Goal: Task Accomplishment & Management: Complete application form

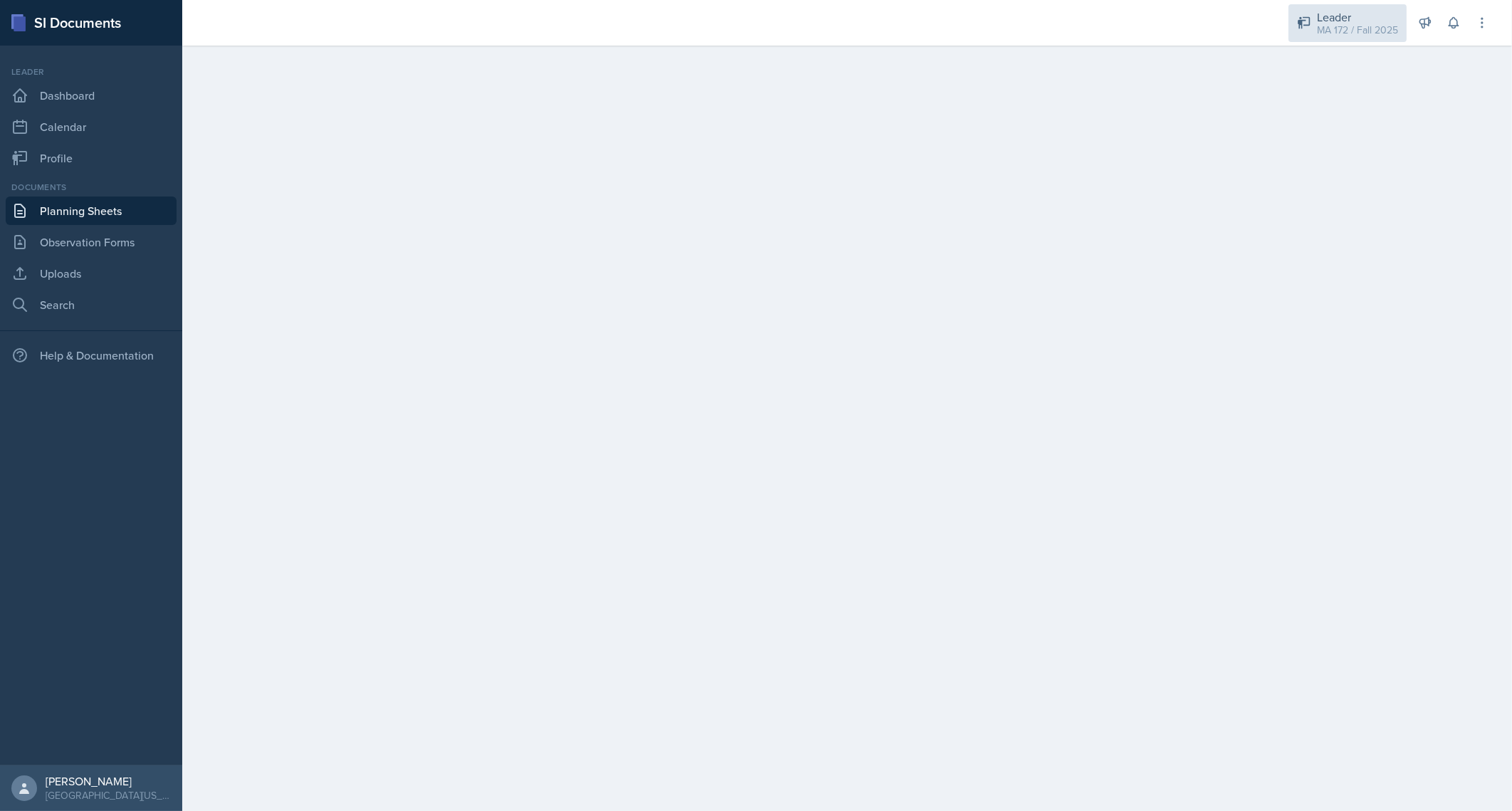
click at [1316, 18] on div "Leader MA 172 / Fall 2025" at bounding box center [1348, 23] width 118 height 38
click at [1351, 77] on div "MA 172 / Spring 2025" at bounding box center [1350, 78] width 91 height 15
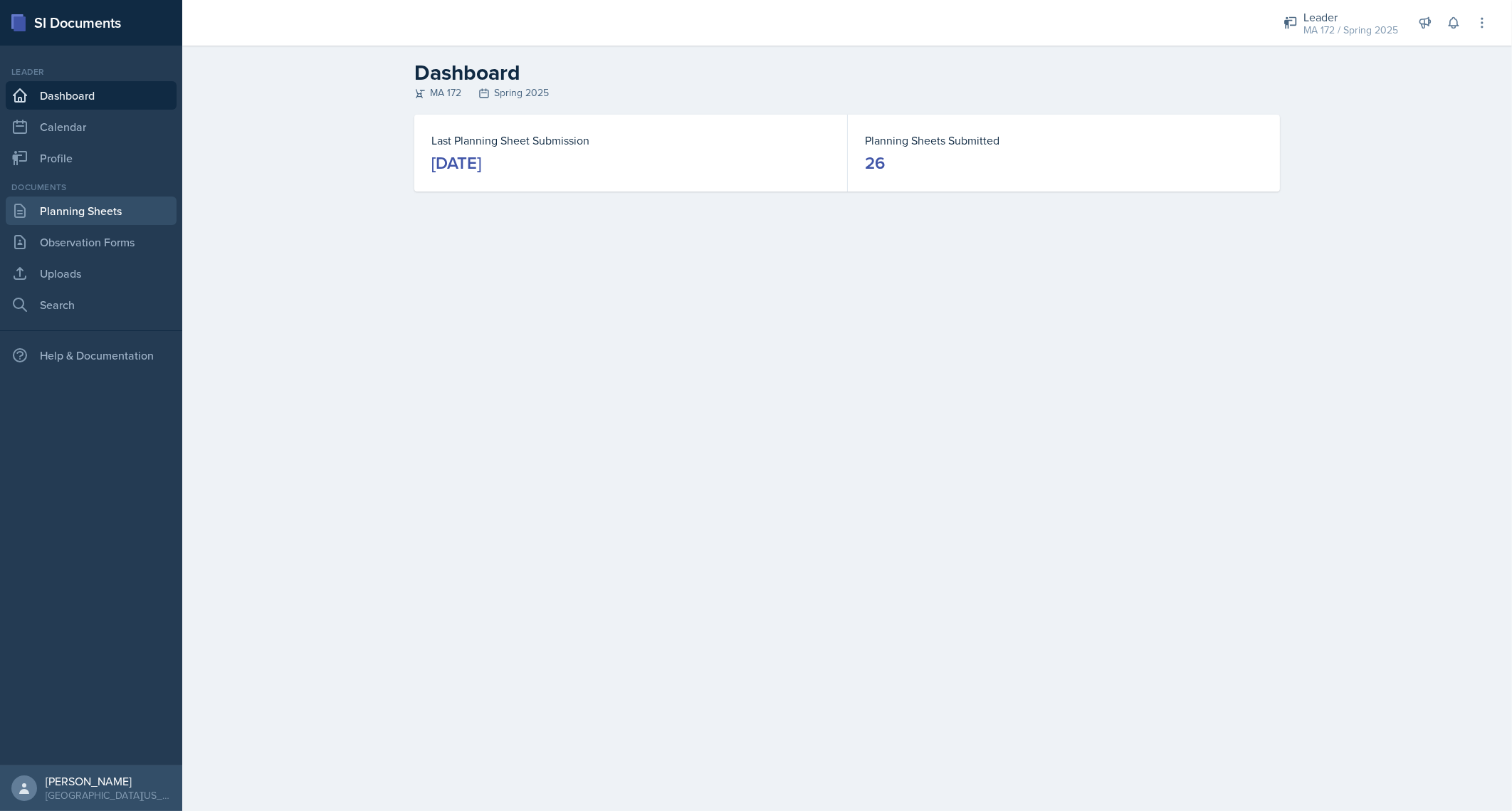
click at [85, 214] on link "Planning Sheets" at bounding box center [91, 211] width 171 height 29
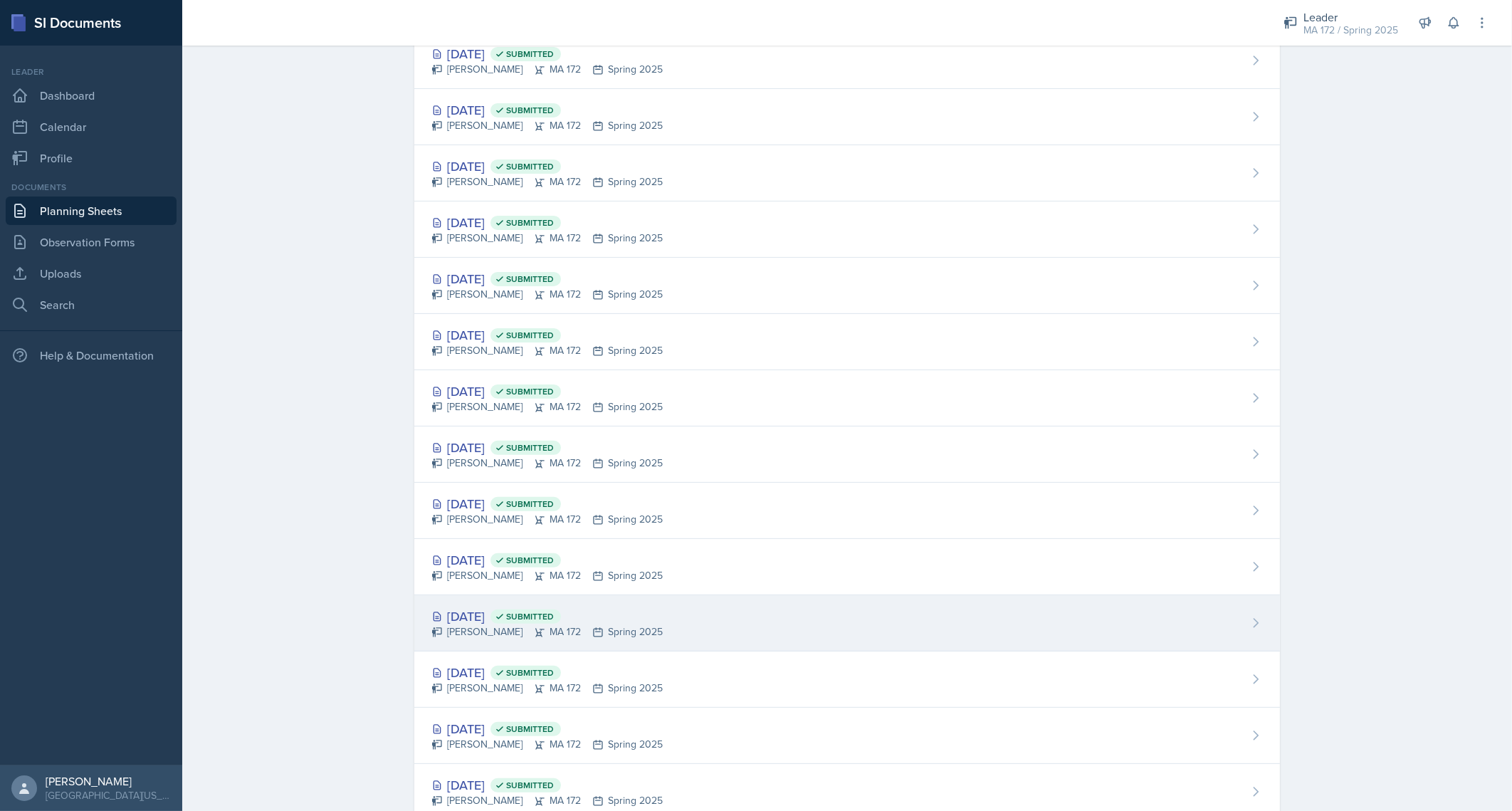
scroll to position [881, 0]
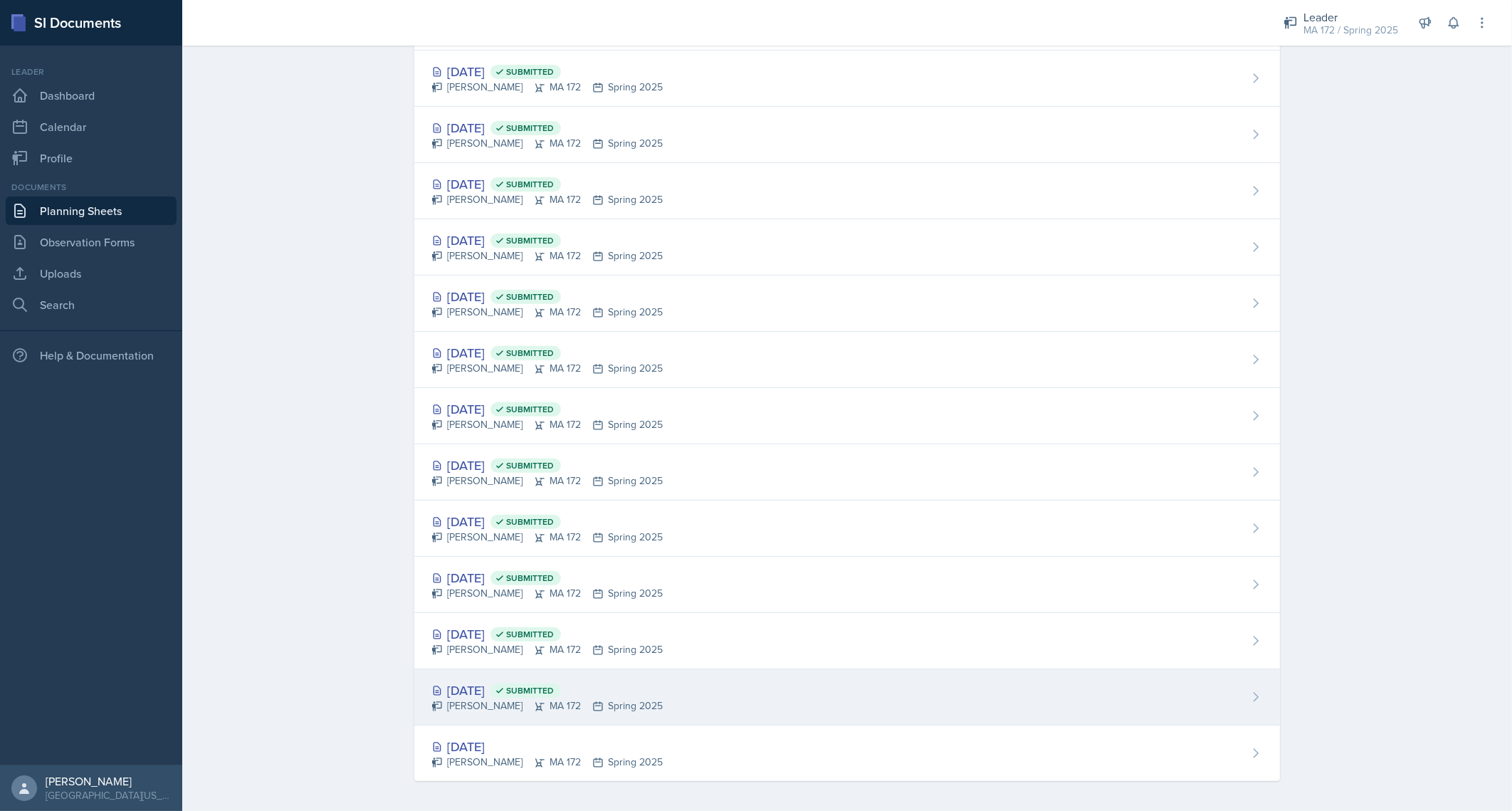
click at [512, 681] on div "Jan 13th, 2025 Submitted" at bounding box center [546, 690] width 231 height 19
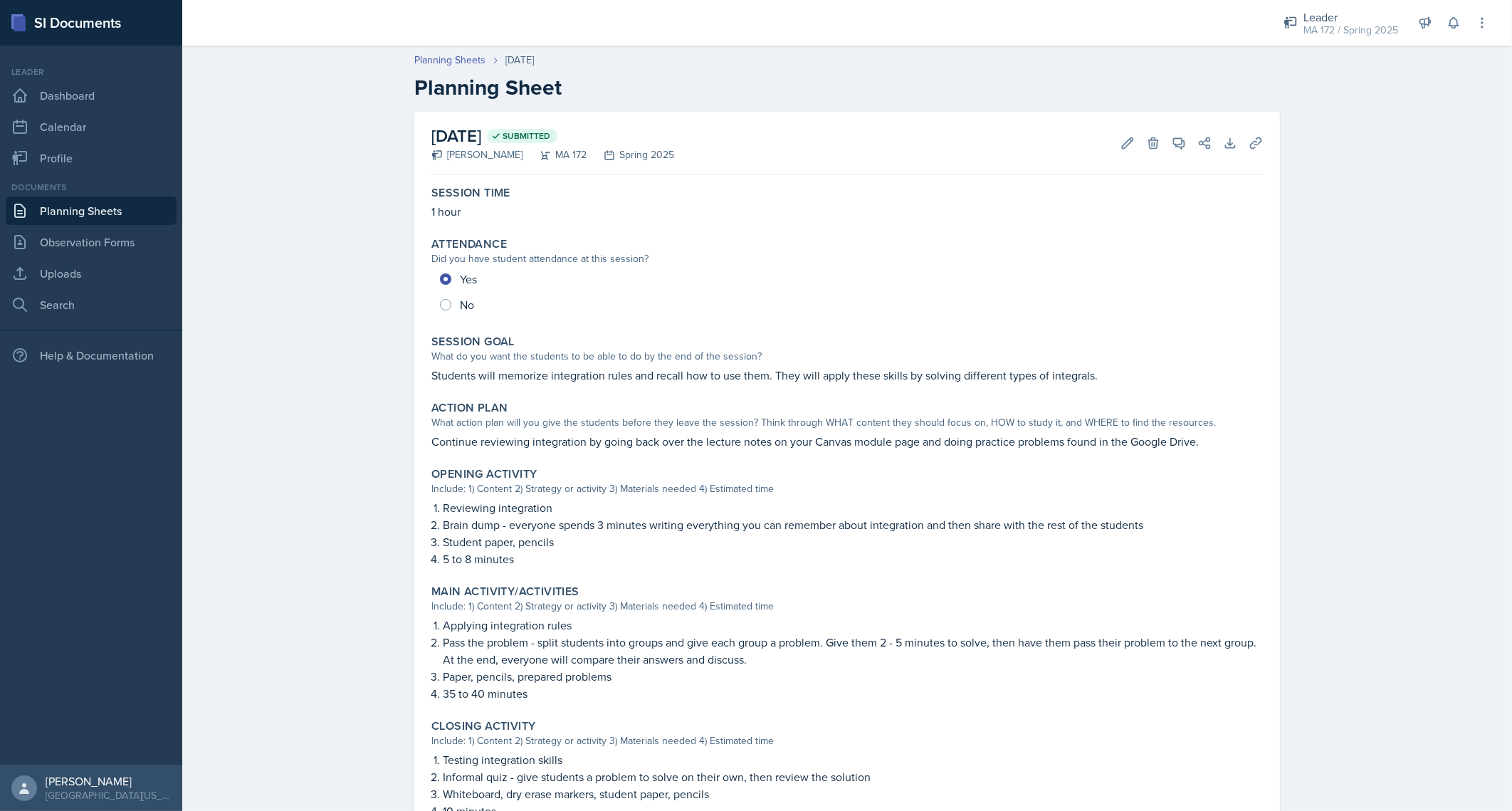
click at [92, 220] on link "Planning Sheets" at bounding box center [91, 211] width 171 height 29
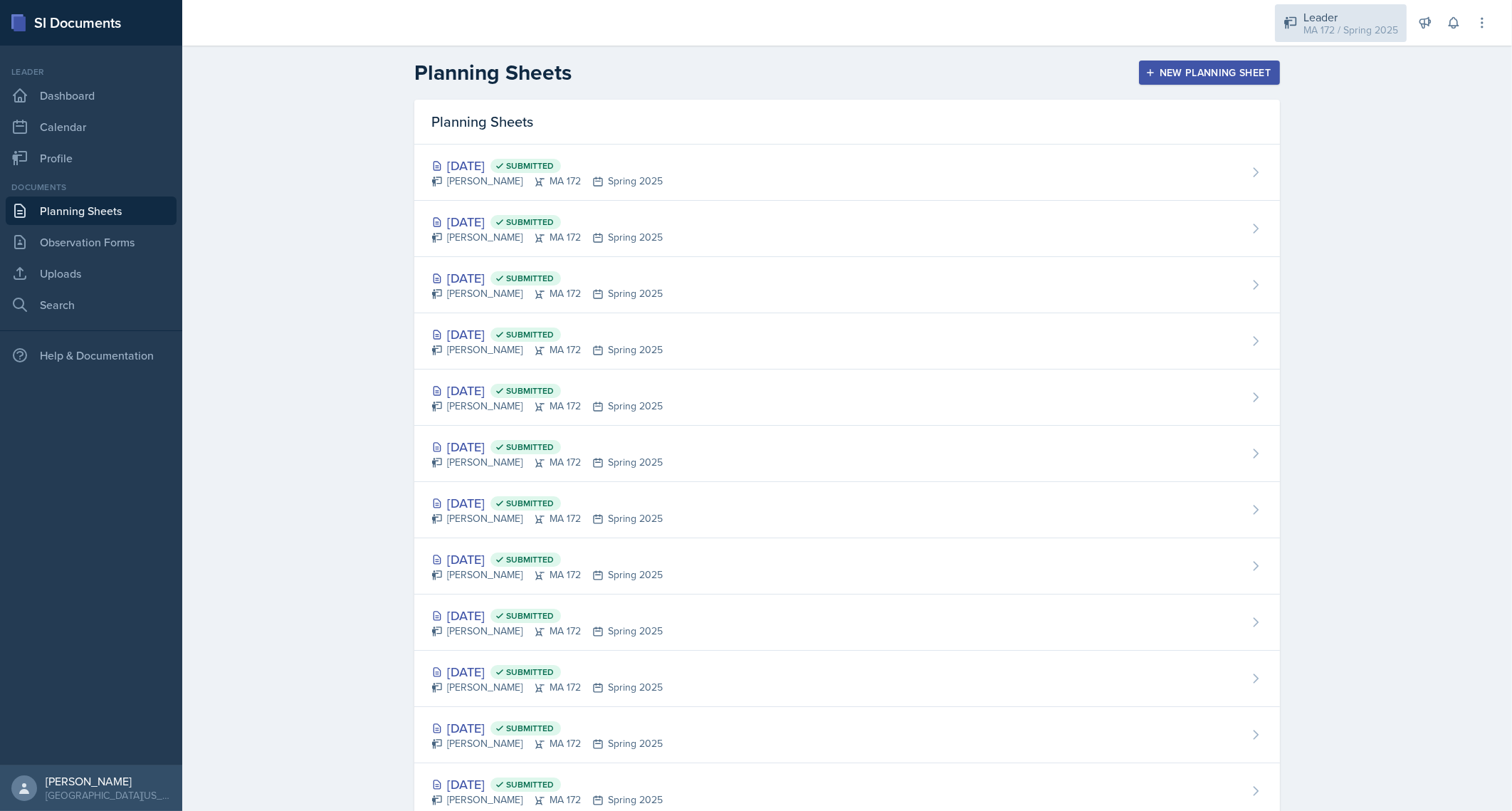
click at [1310, 30] on div "MA 172 / Spring 2025" at bounding box center [1351, 30] width 95 height 15
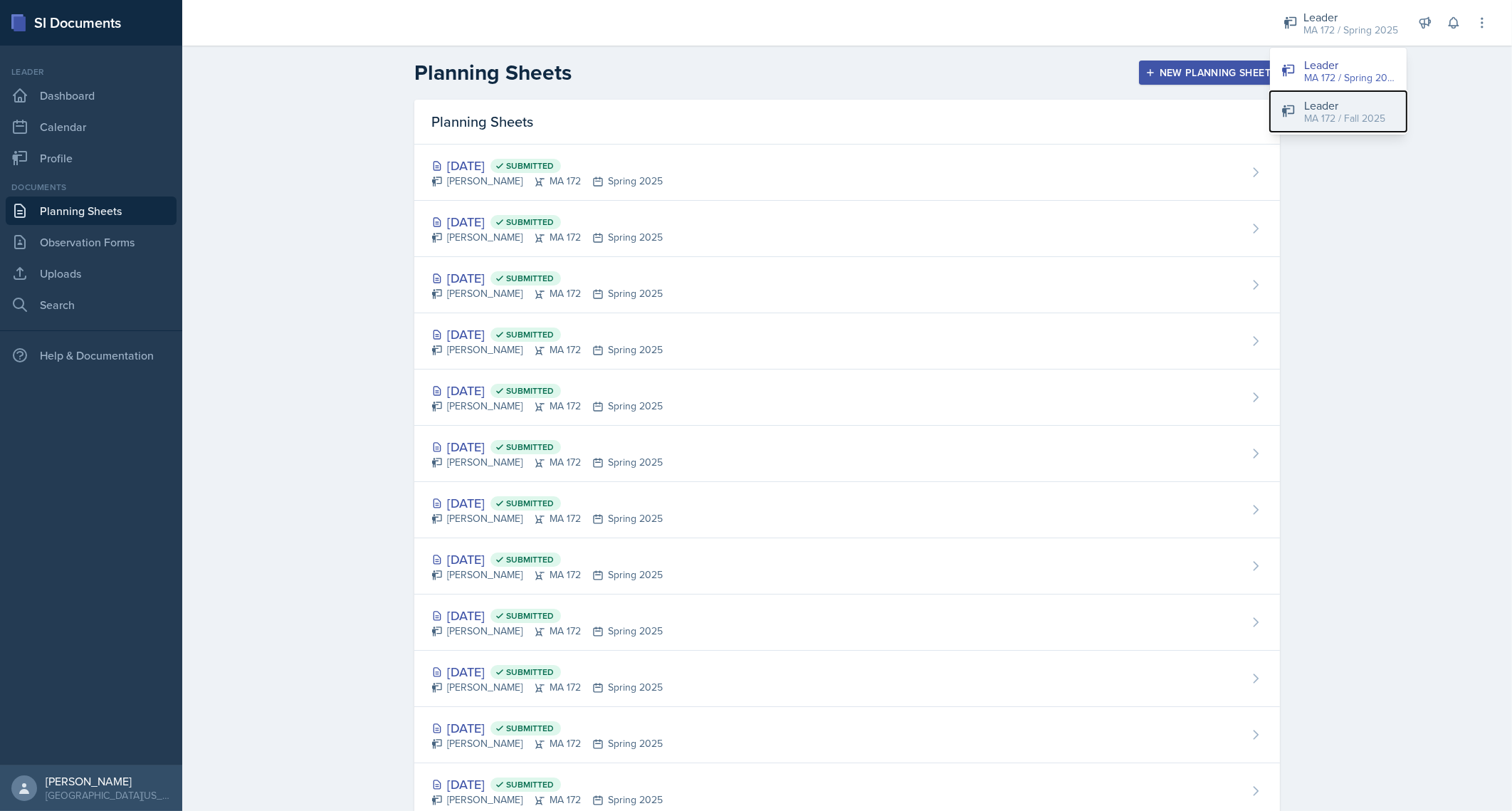
click at [1332, 118] on div "MA 172 / Fall 2025" at bounding box center [1345, 119] width 81 height 15
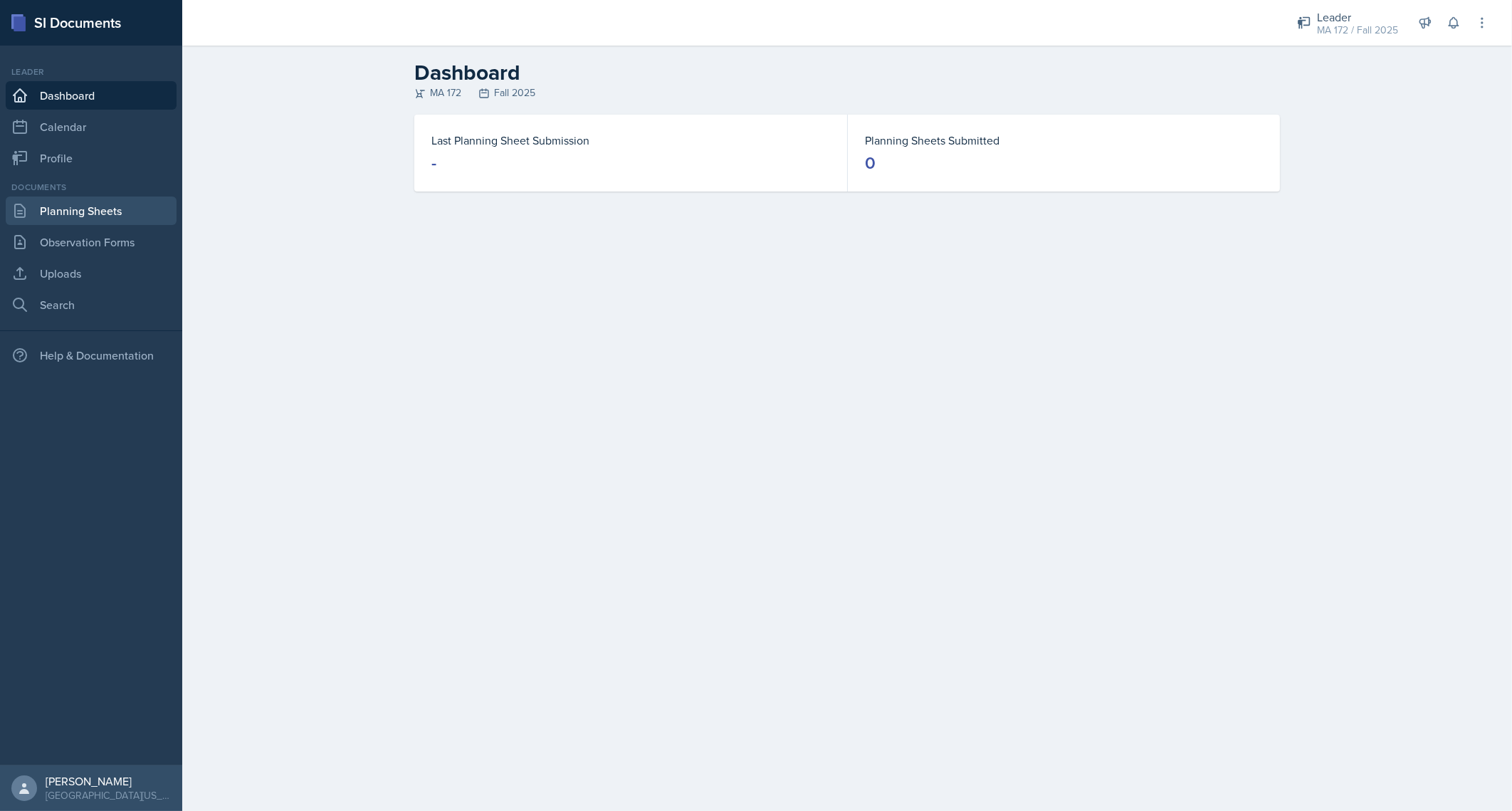
click at [78, 211] on link "Planning Sheets" at bounding box center [91, 211] width 171 height 29
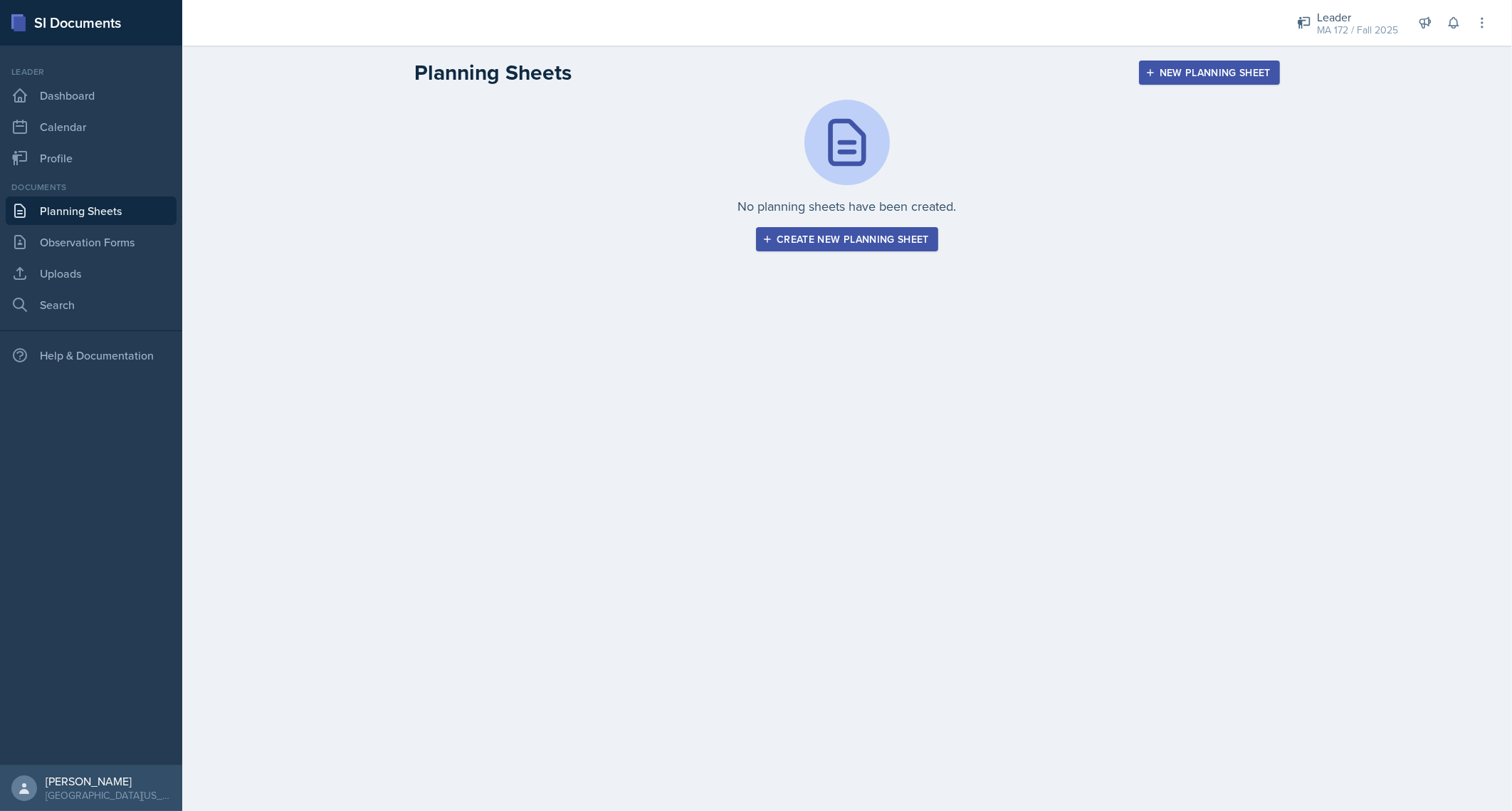
click at [900, 234] on div "Create new planning sheet" at bounding box center [847, 239] width 164 height 11
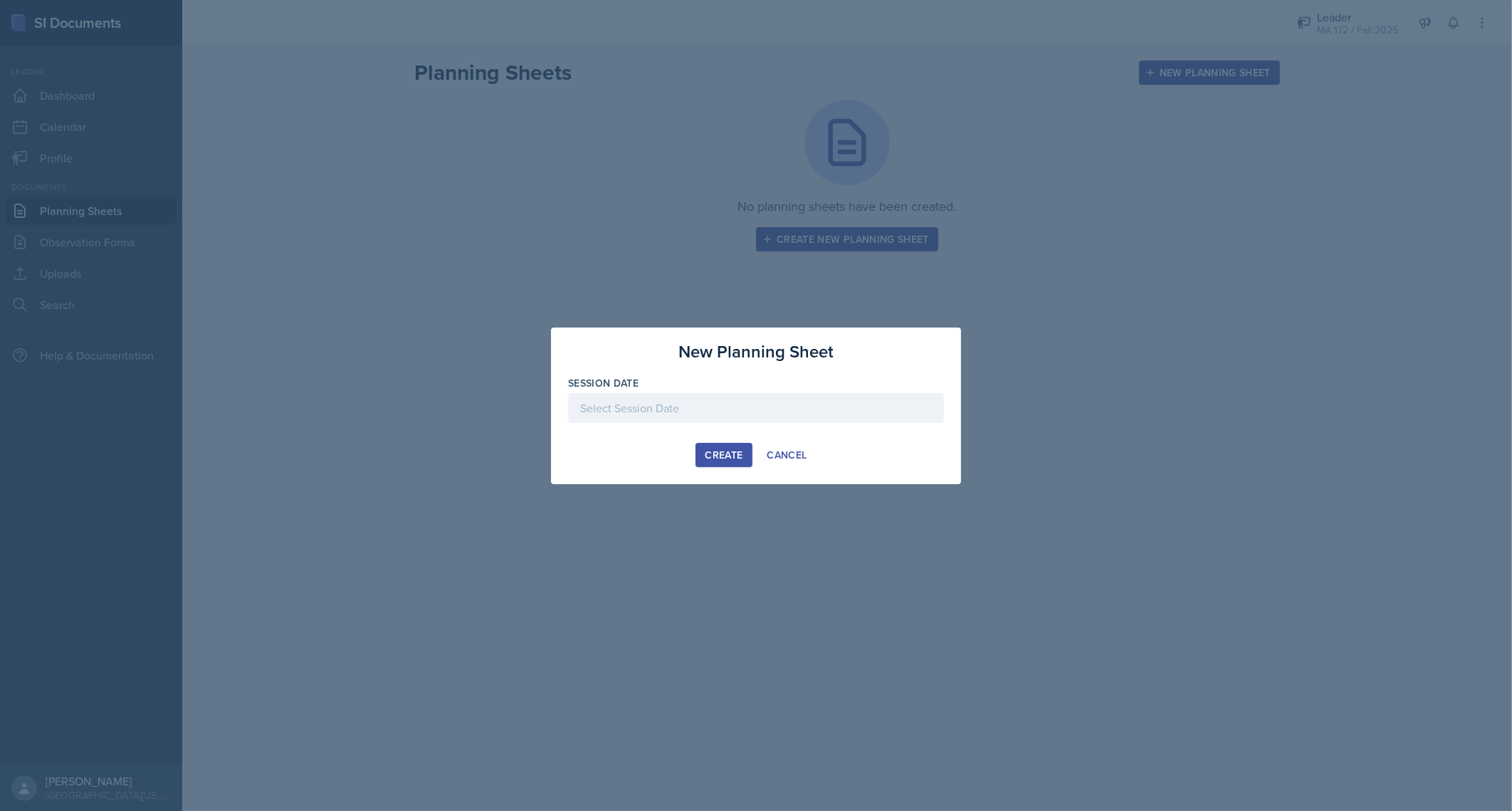
click at [723, 411] on div at bounding box center [756, 408] width 376 height 30
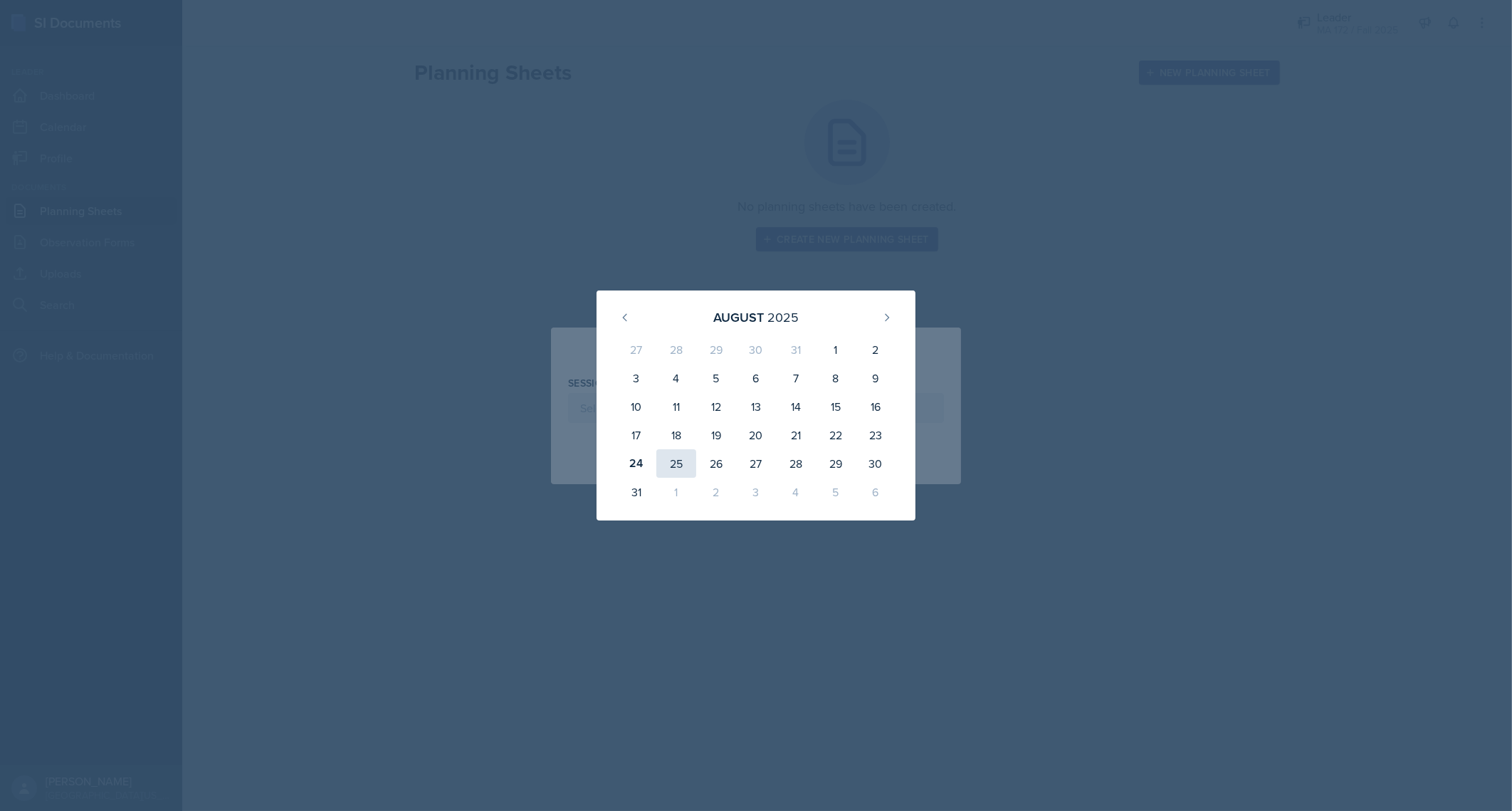
click at [659, 468] on div "25" at bounding box center [676, 464] width 40 height 29
type input "[DATE]"
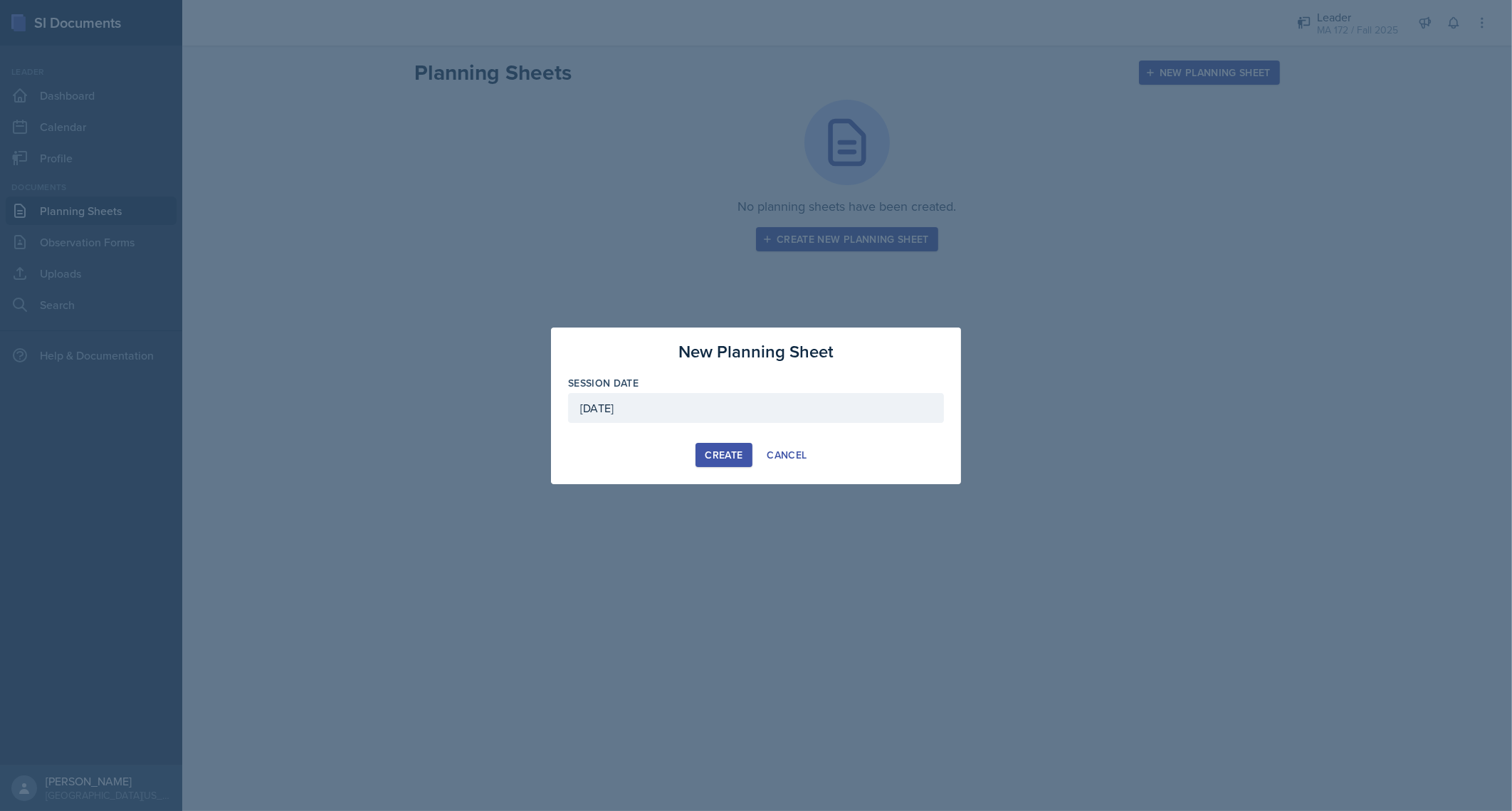
click at [734, 456] on div "Create" at bounding box center [724, 455] width 38 height 11
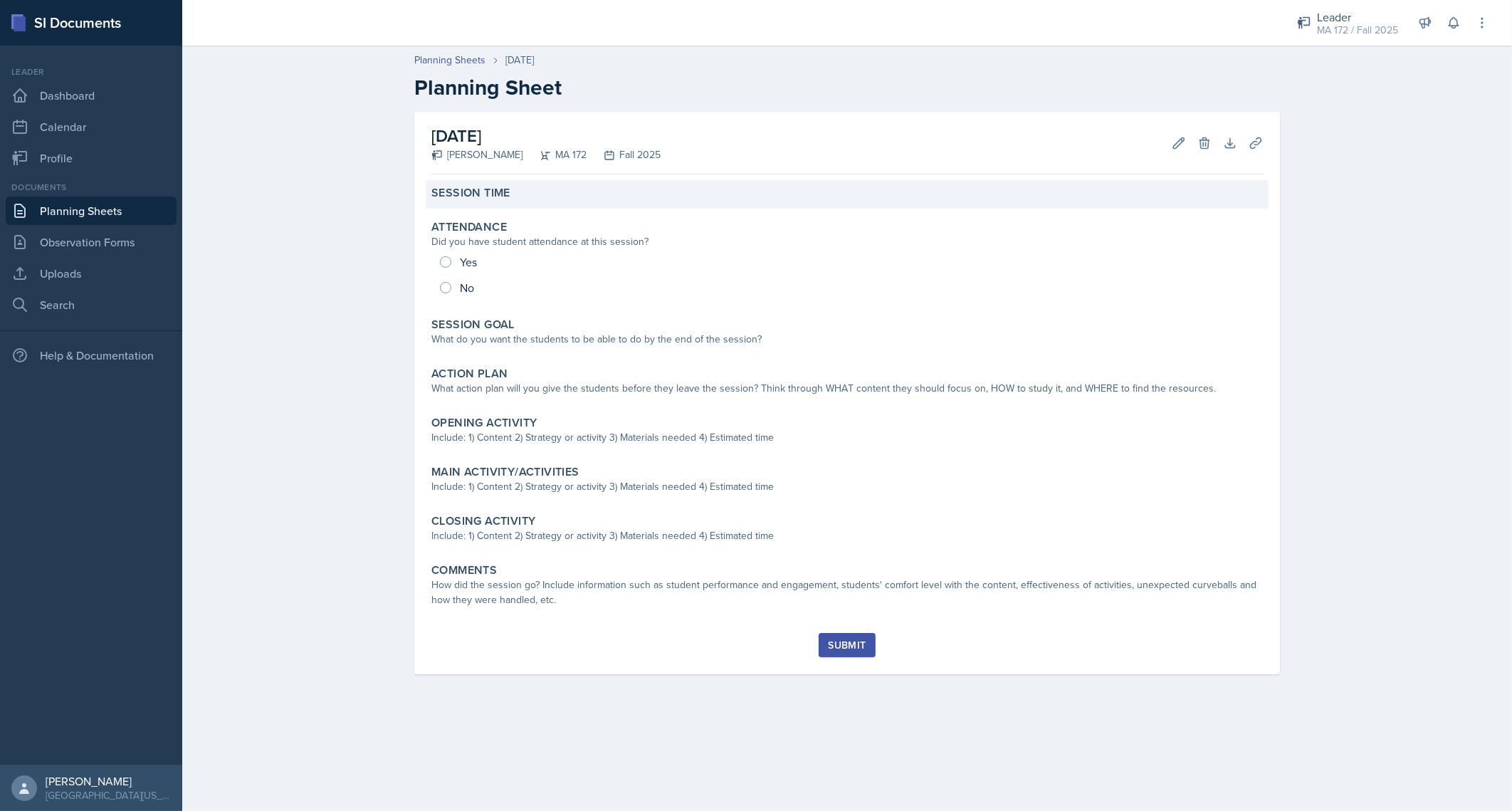
click at [517, 189] on div "Session Time" at bounding box center [847, 193] width 831 height 14
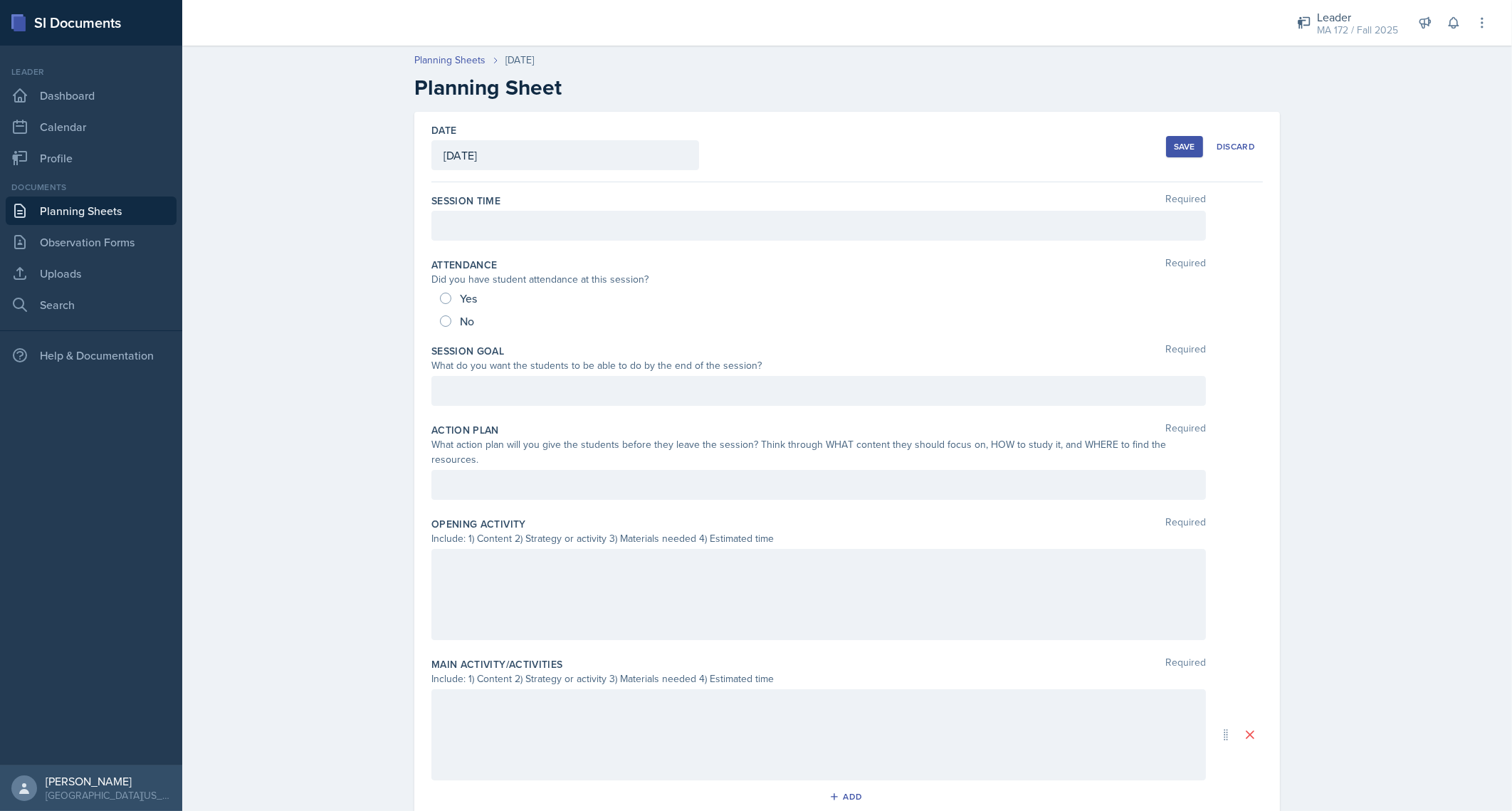
click at [540, 231] on div at bounding box center [819, 225] width 775 height 30
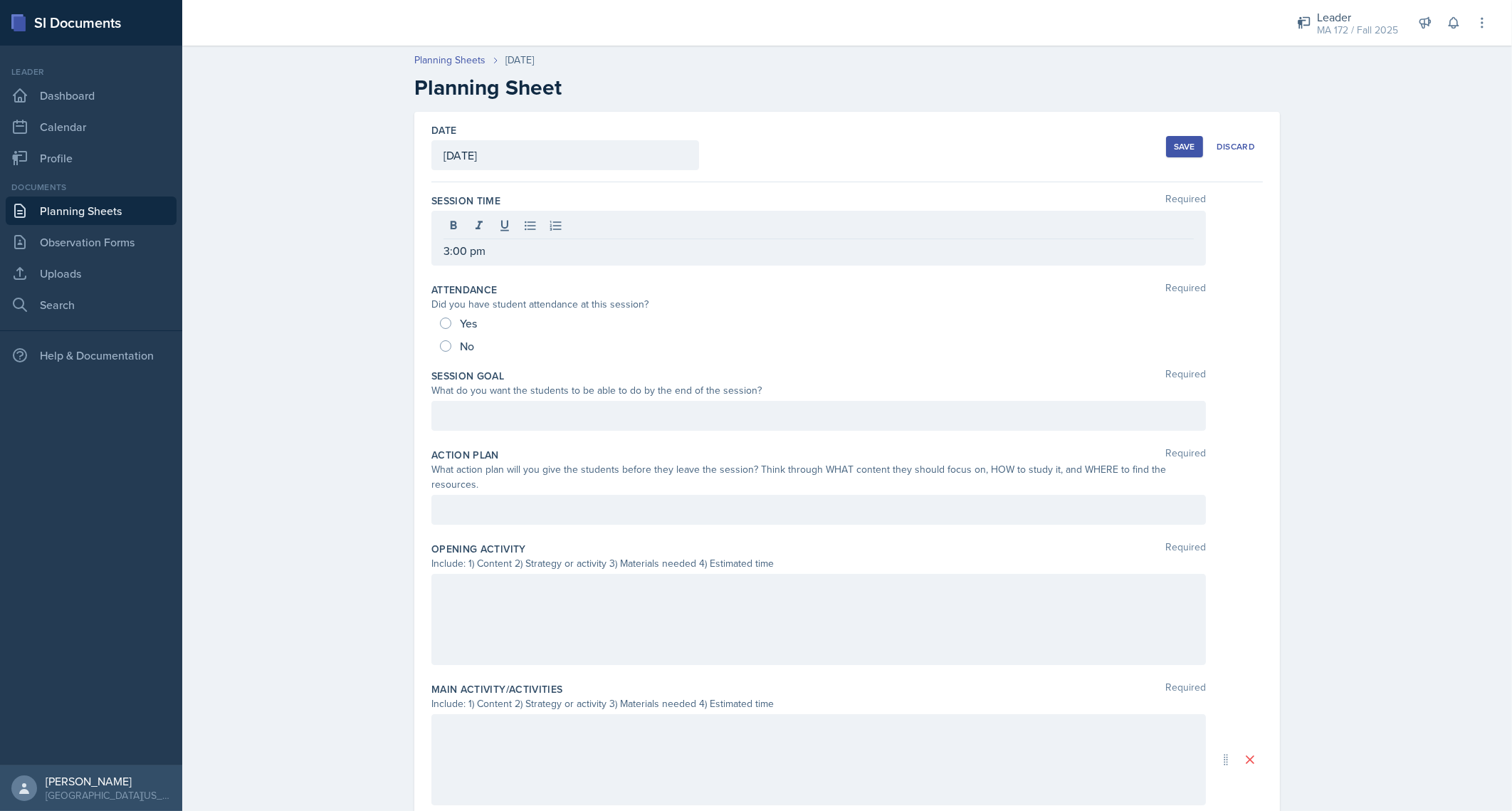
click at [290, 404] on div "Planning Sheets Aug 25th, 2025 Planning Sheet Date August 25th, 2025 August 202…" at bounding box center [847, 581] width 1330 height 1085
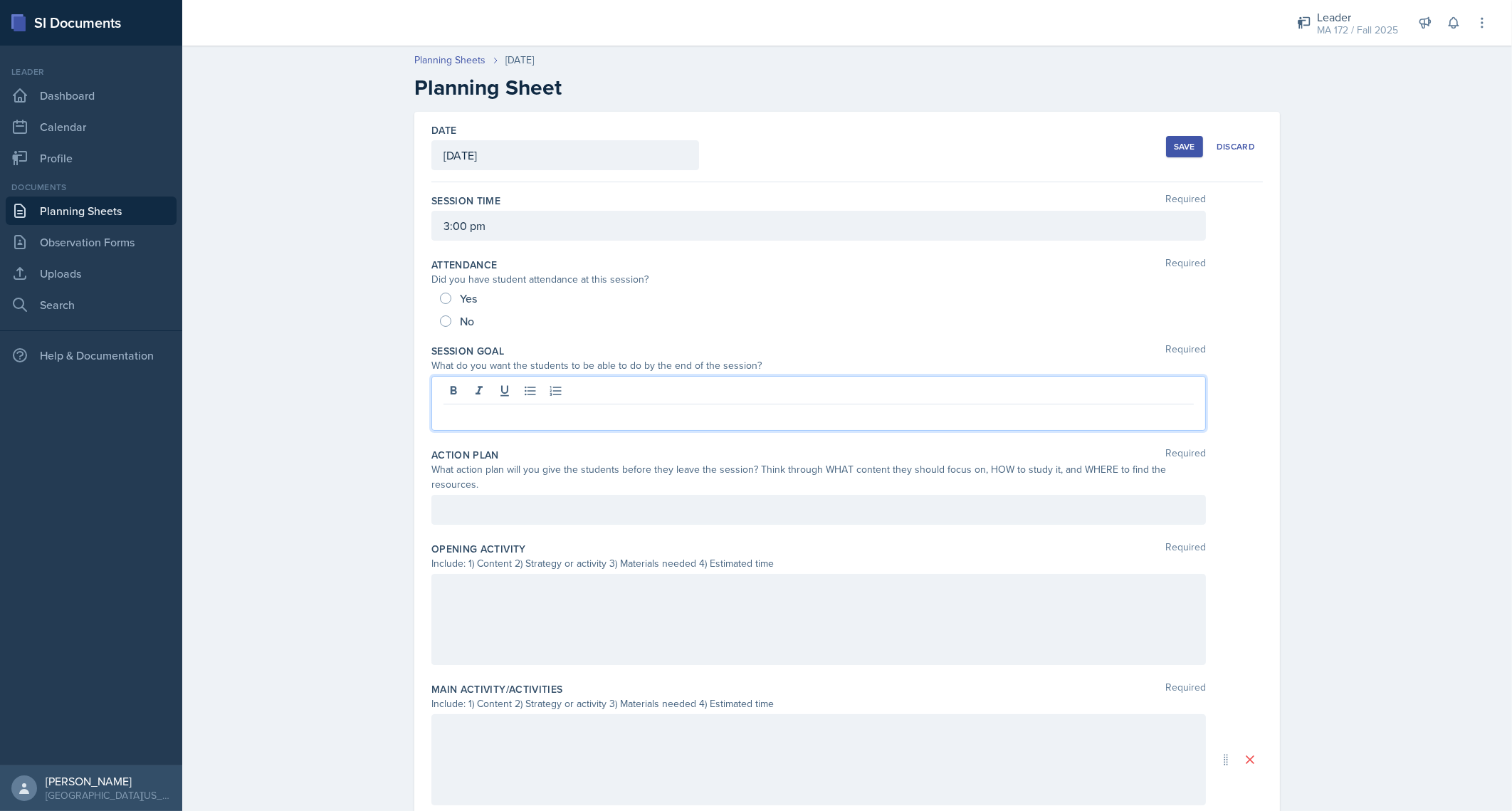
click at [484, 384] on div at bounding box center [819, 403] width 775 height 55
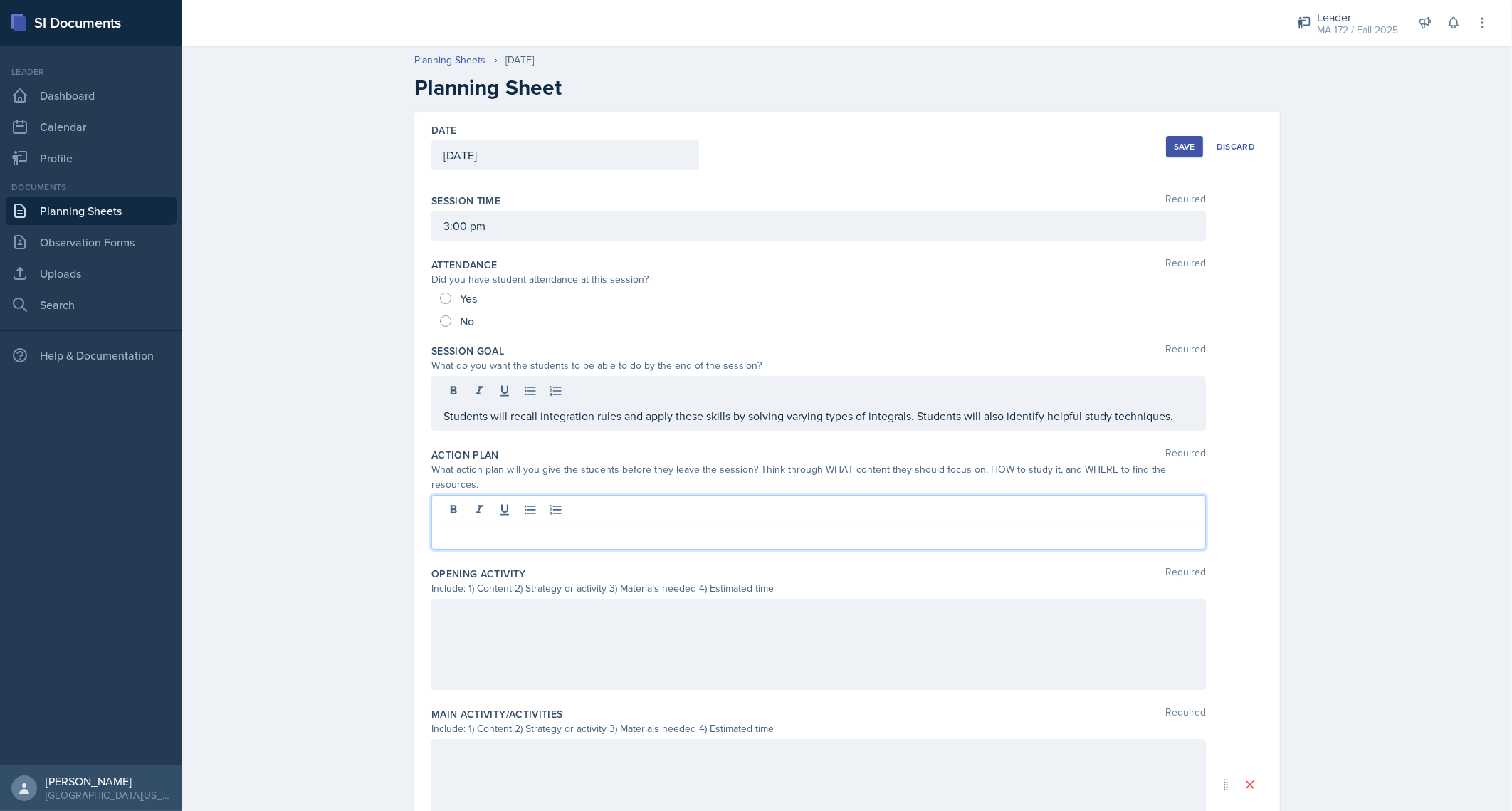
click at [853, 495] on div at bounding box center [819, 522] width 775 height 55
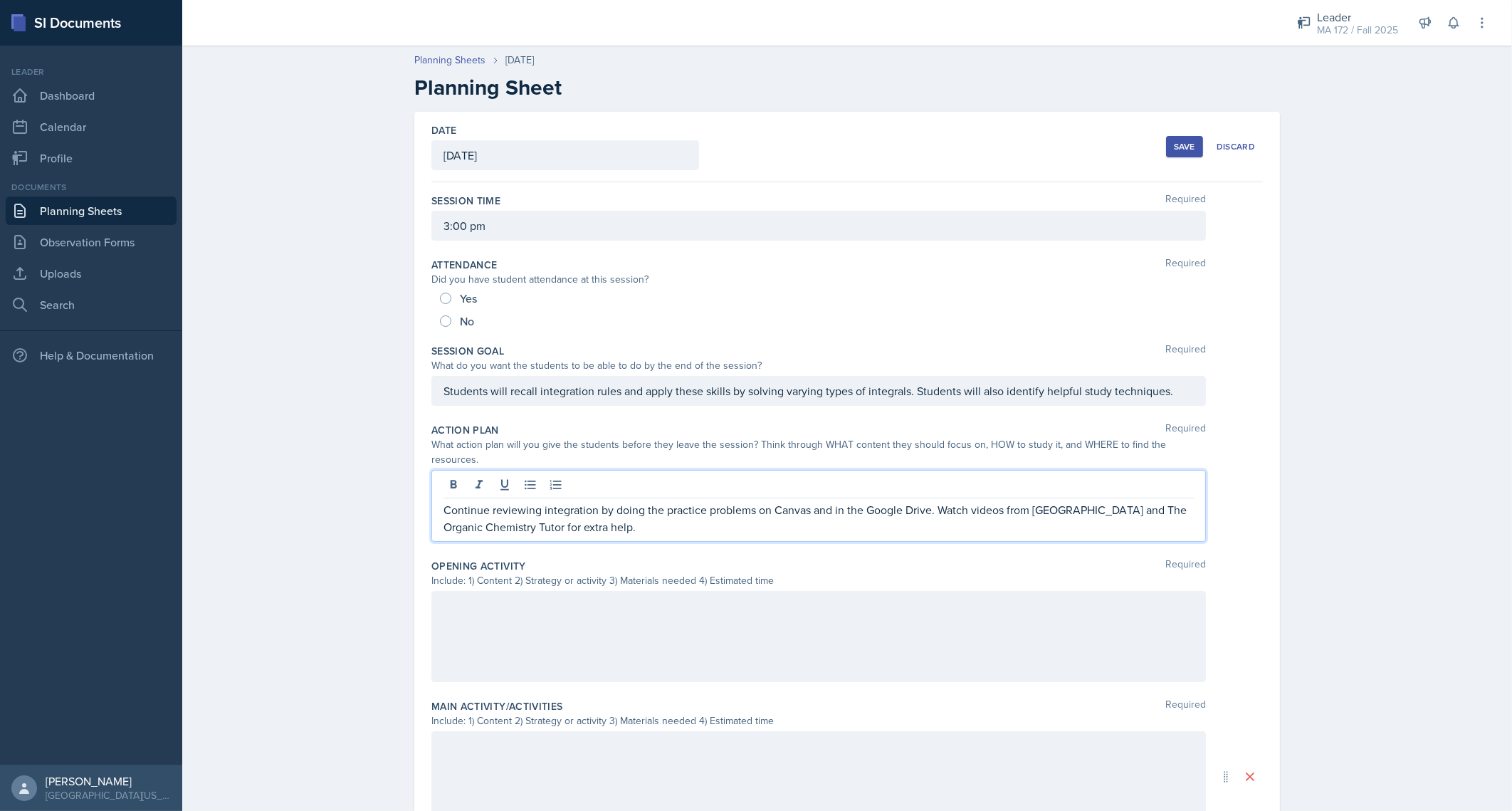
click at [932, 501] on p "Continue reviewing integration by doing the practice problems on Canvas and in …" at bounding box center [819, 518] width 750 height 34
click at [802, 649] on div at bounding box center [819, 637] width 775 height 91
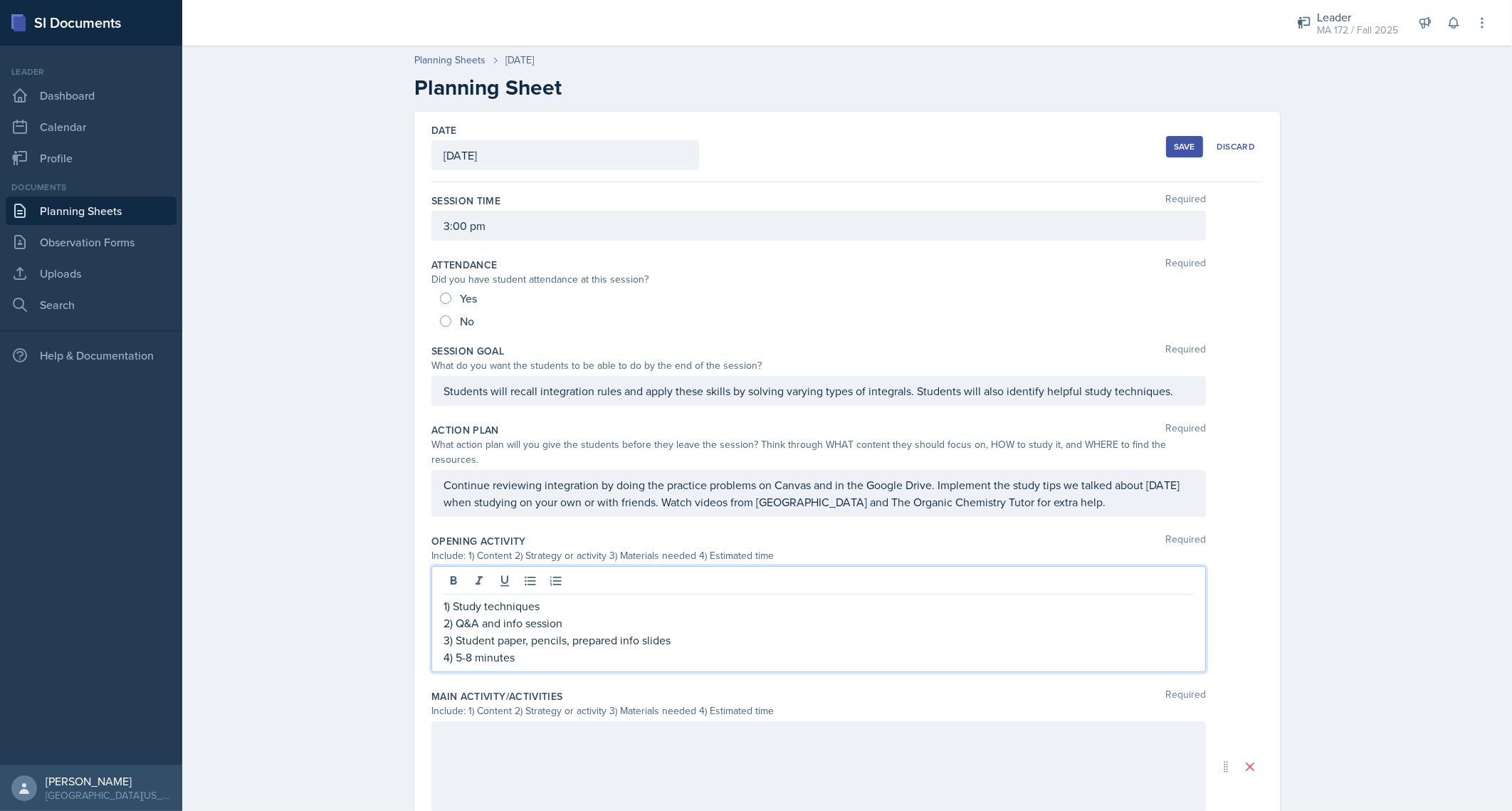
click at [1360, 495] on div "Planning Sheets Aug 25th, 2025 Planning Sheet Date August 25th, 2025 August 202…" at bounding box center [847, 584] width 1330 height 1092
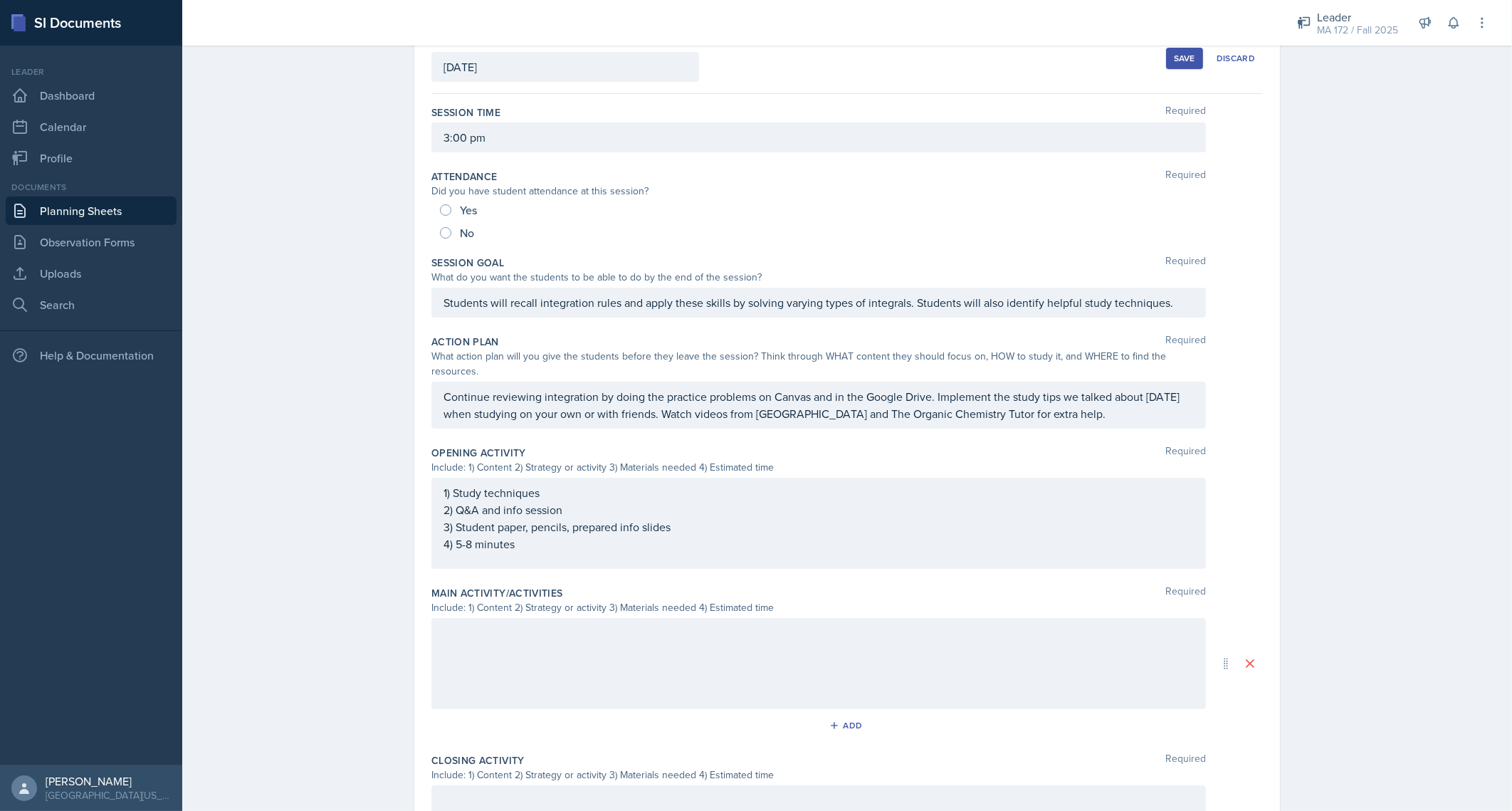
click at [599, 518] on p "3) Student paper, pencils, prepared info slides" at bounding box center [819, 527] width 750 height 17
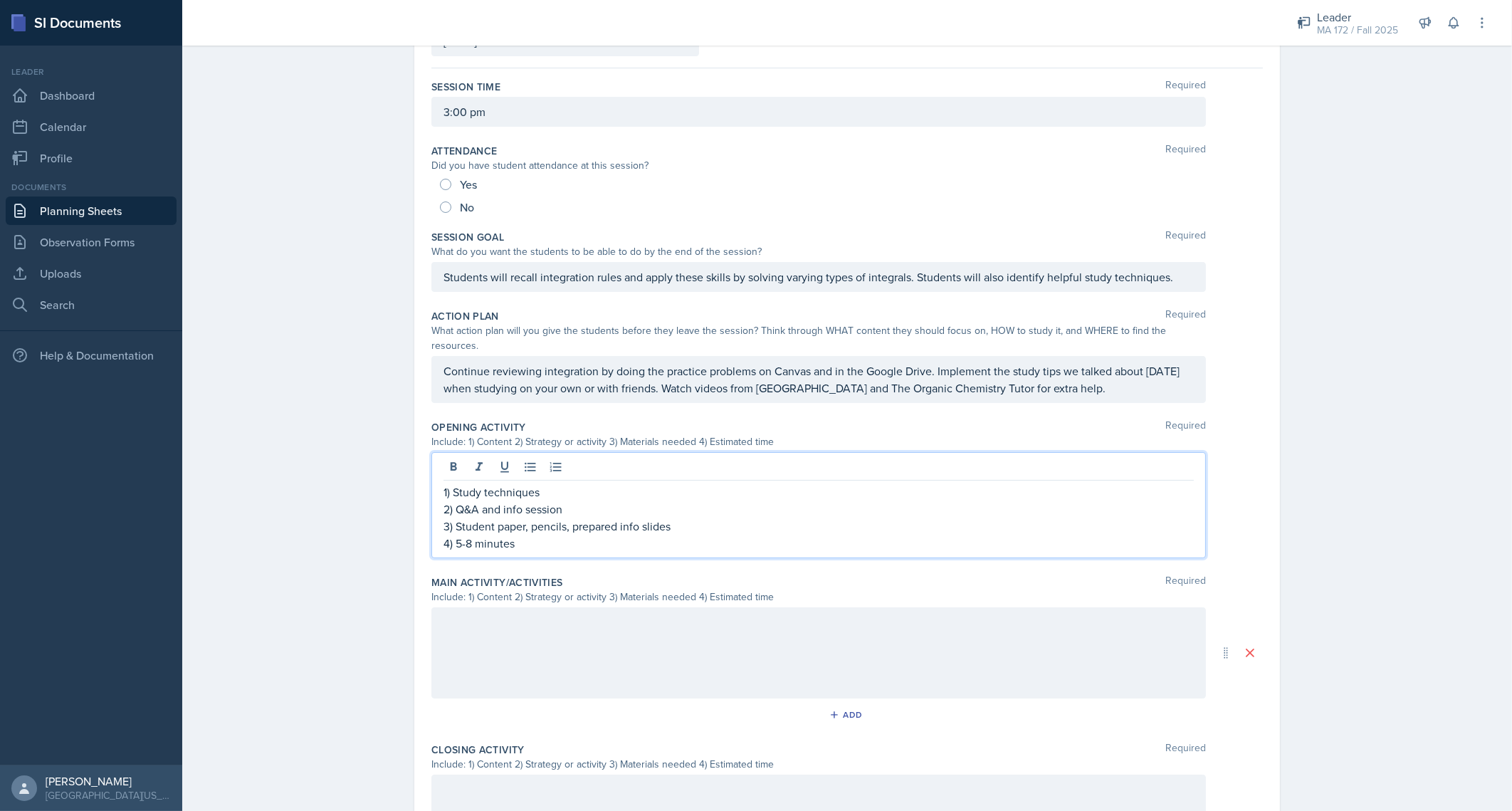
click at [587, 484] on p "1) Study techniques" at bounding box center [819, 492] width 750 height 17
click at [590, 518] on p "3) Student paper, pencils, prepared info slides" at bounding box center [819, 526] width 750 height 17
click at [590, 500] on p "2) Q&A and info session" at bounding box center [819, 509] width 750 height 17
click at [554, 484] on p "1) Study techniques" at bounding box center [819, 492] width 750 height 17
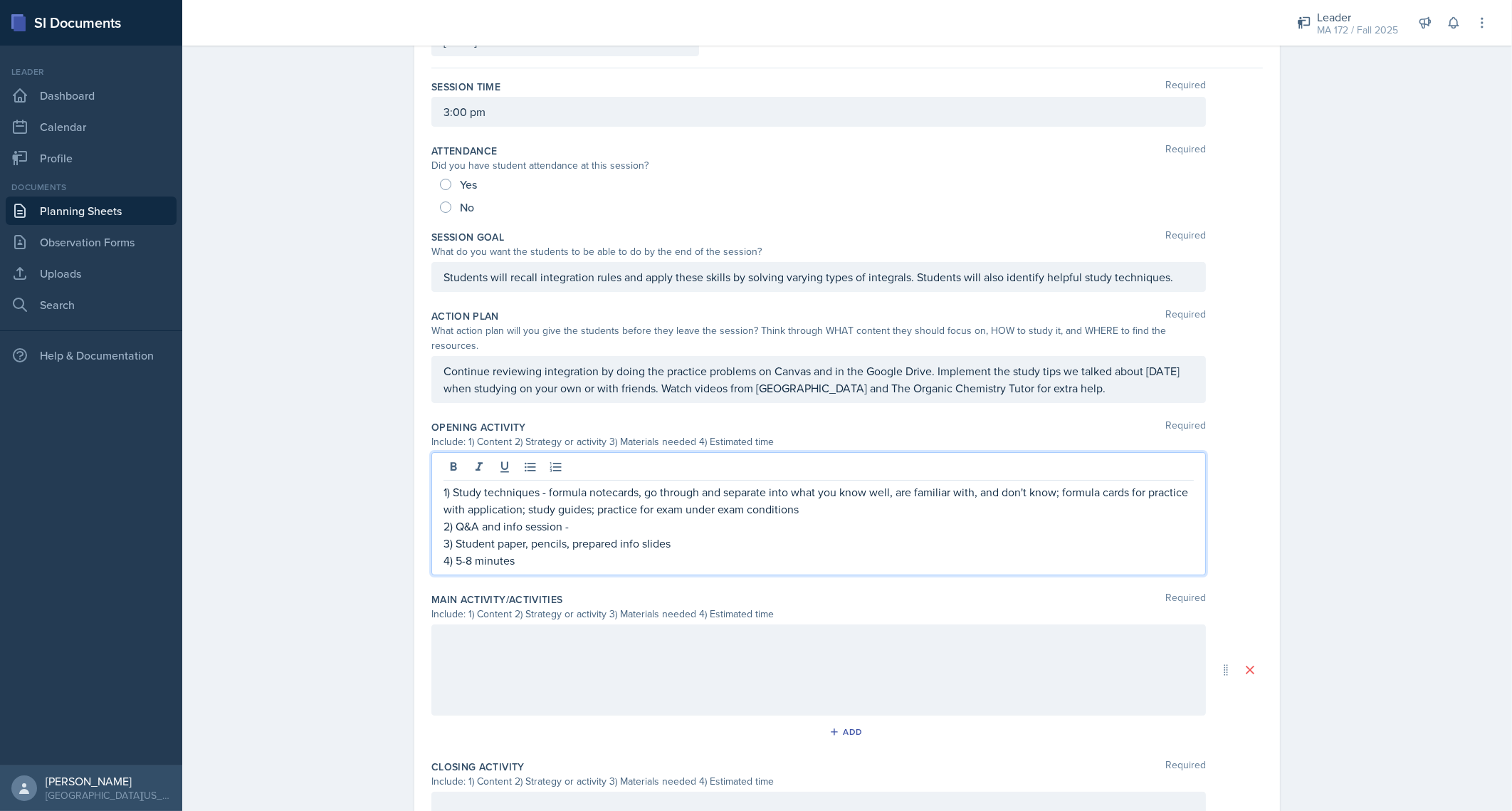
click at [616, 518] on p "2) Q&A and info session -" at bounding box center [819, 526] width 750 height 17
click at [565, 658] on div at bounding box center [819, 670] width 775 height 91
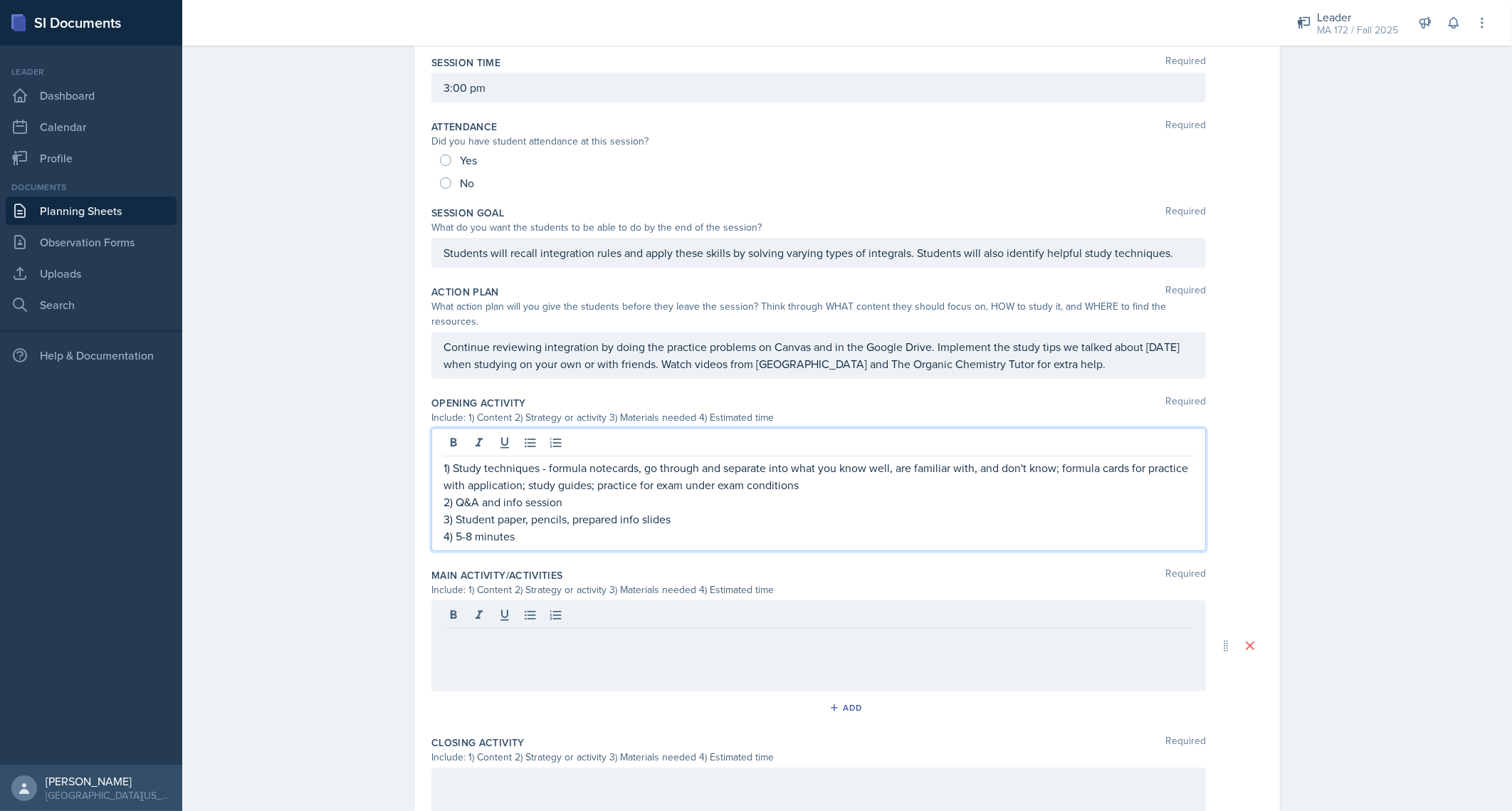
scroll to position [163, 0]
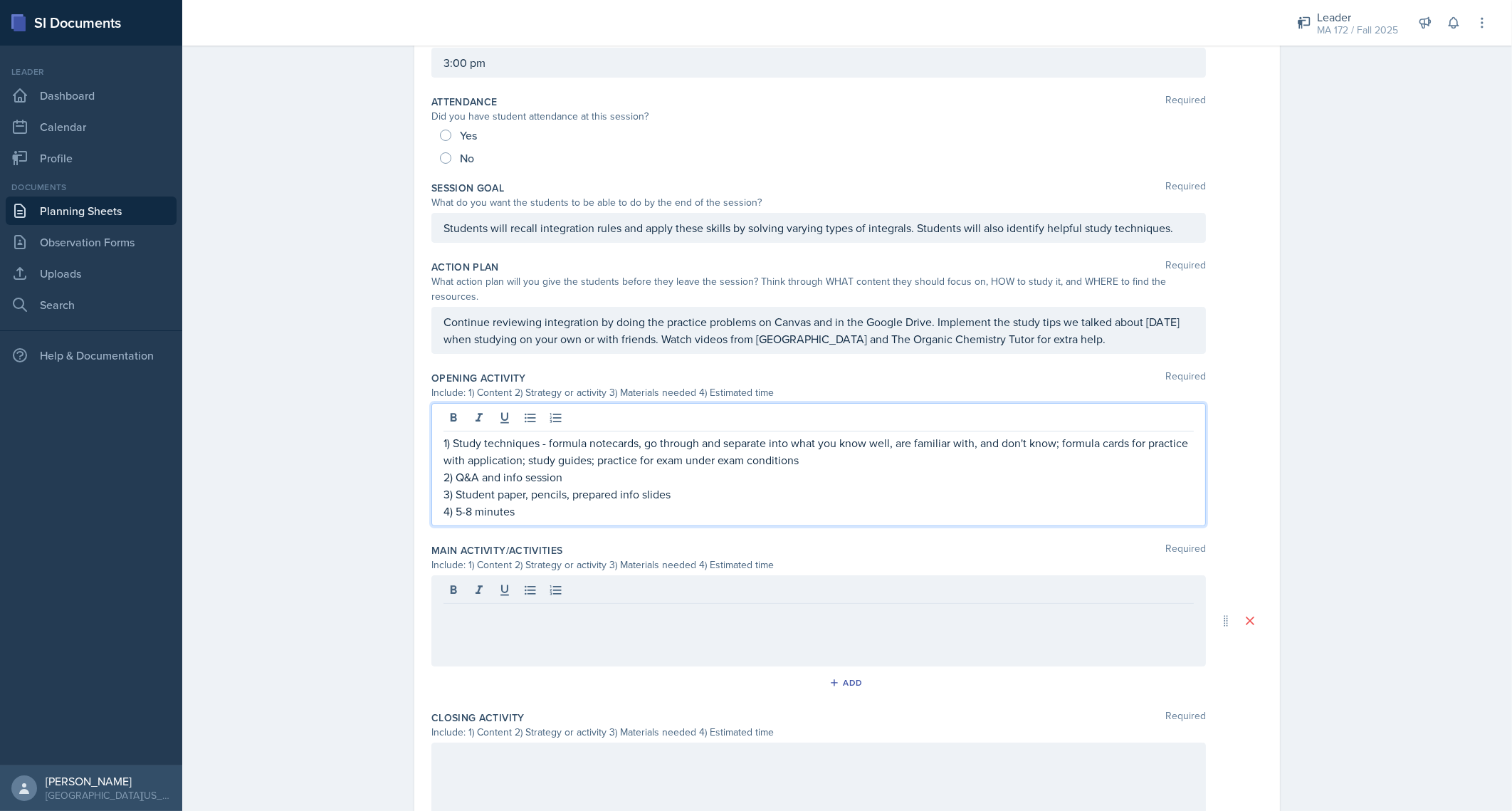
click at [499, 468] on p "2) Q&A and info session" at bounding box center [819, 477] width 750 height 17
click at [514, 468] on p "2) Info session" at bounding box center [819, 477] width 750 height 17
click at [459, 468] on p "2) Info session" at bounding box center [819, 477] width 750 height 17
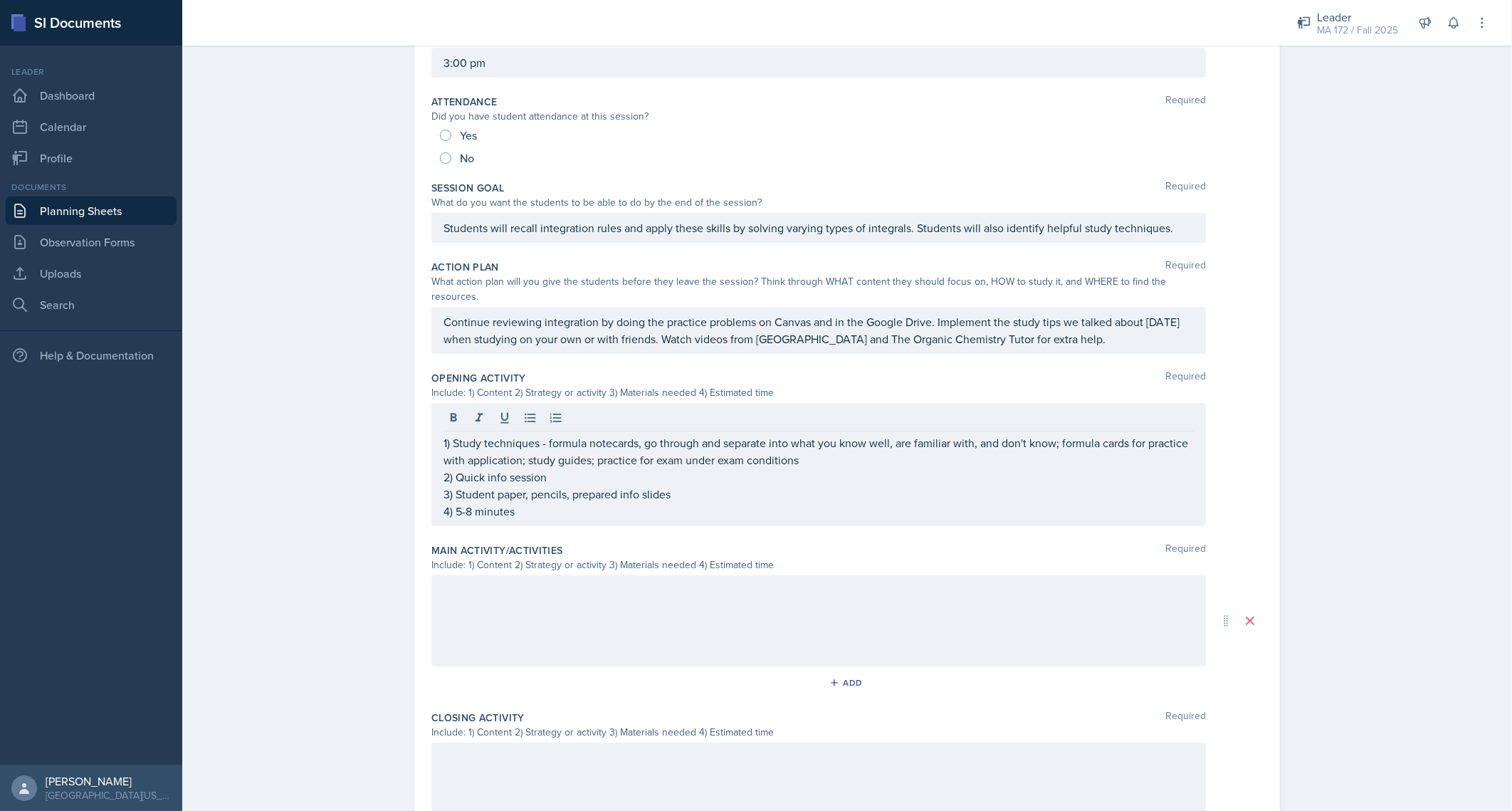
click at [526, 583] on div at bounding box center [819, 621] width 775 height 91
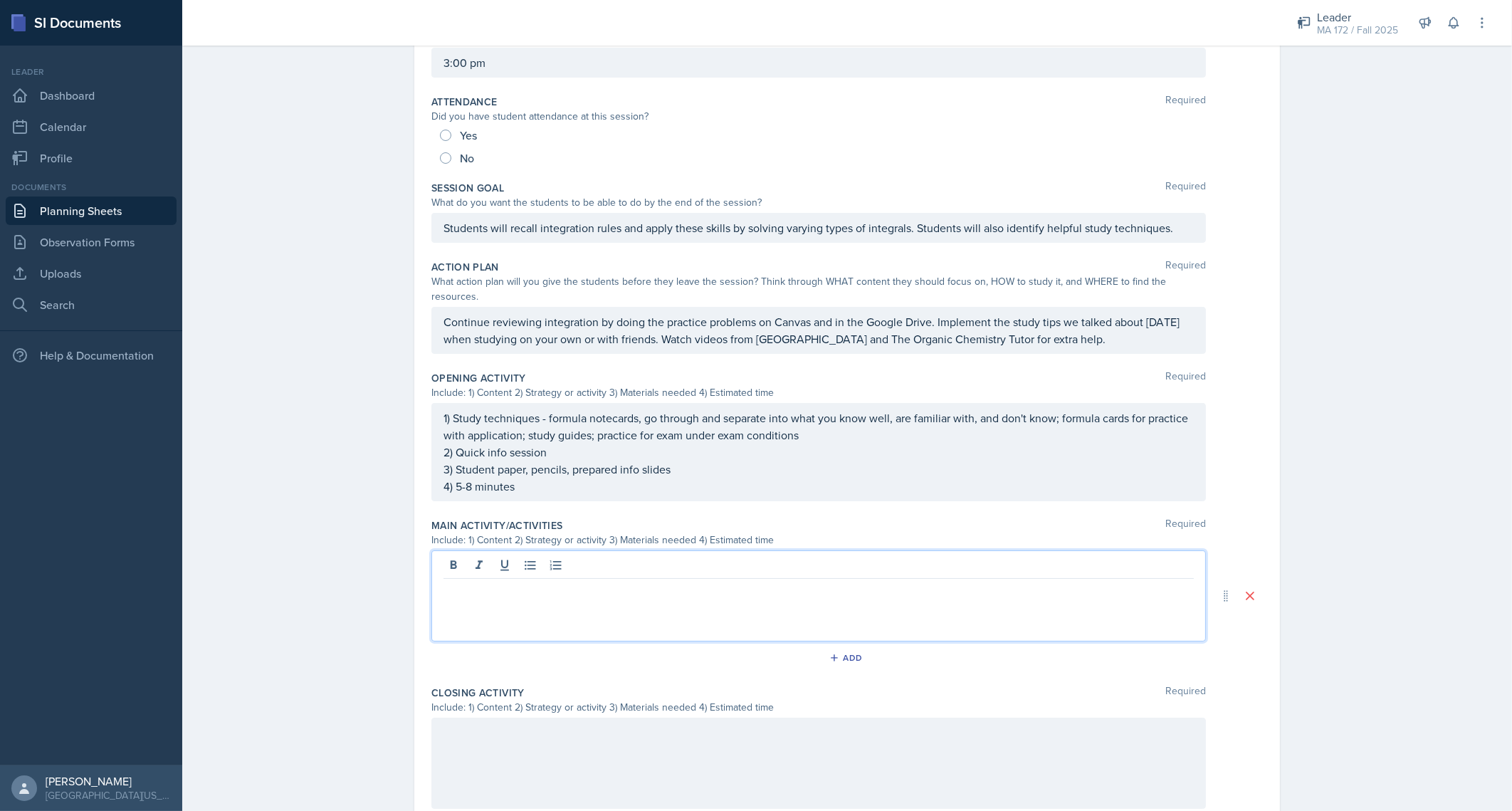
scroll to position [189, 0]
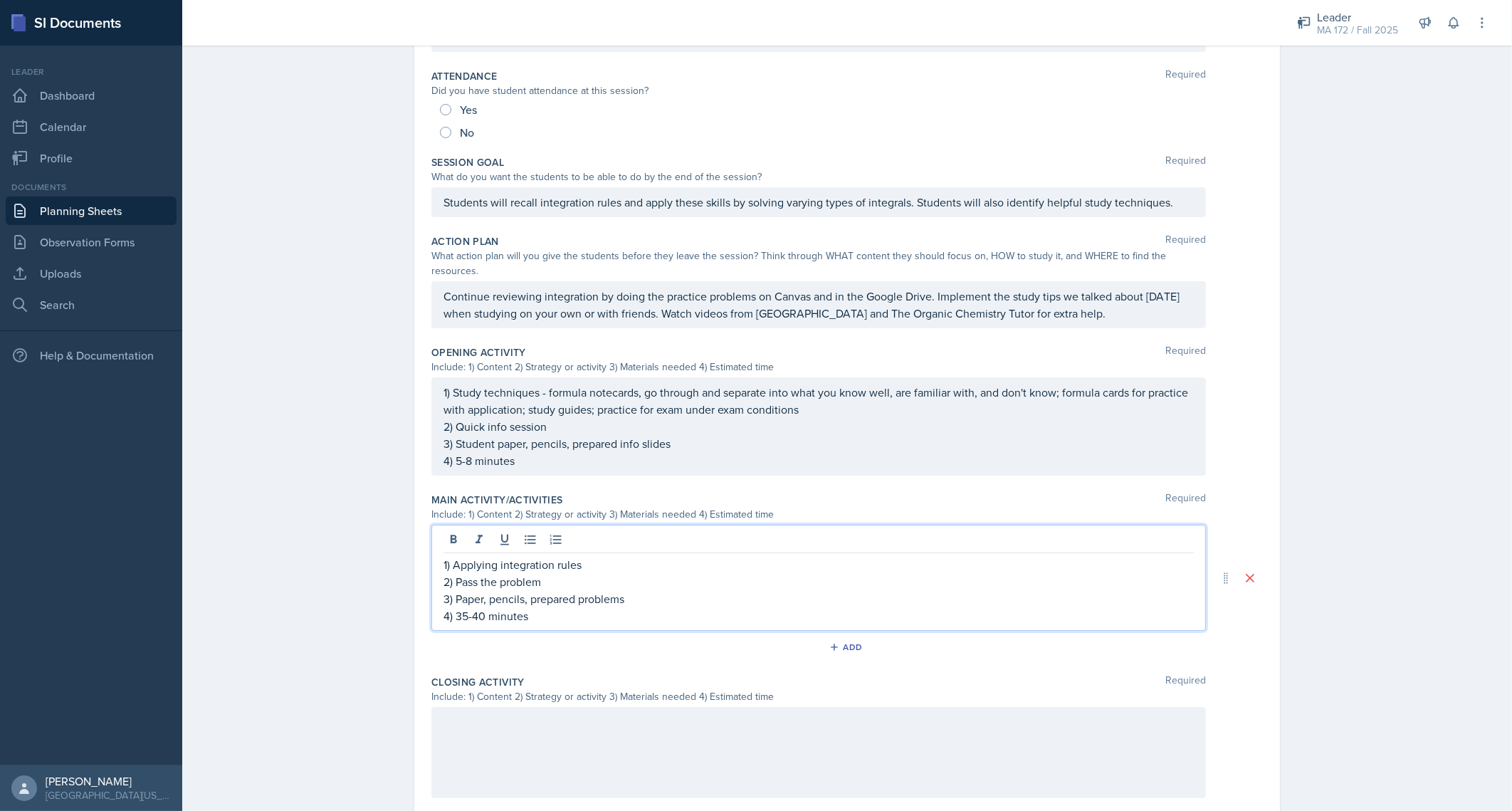
click at [500, 710] on div at bounding box center [819, 753] width 775 height 91
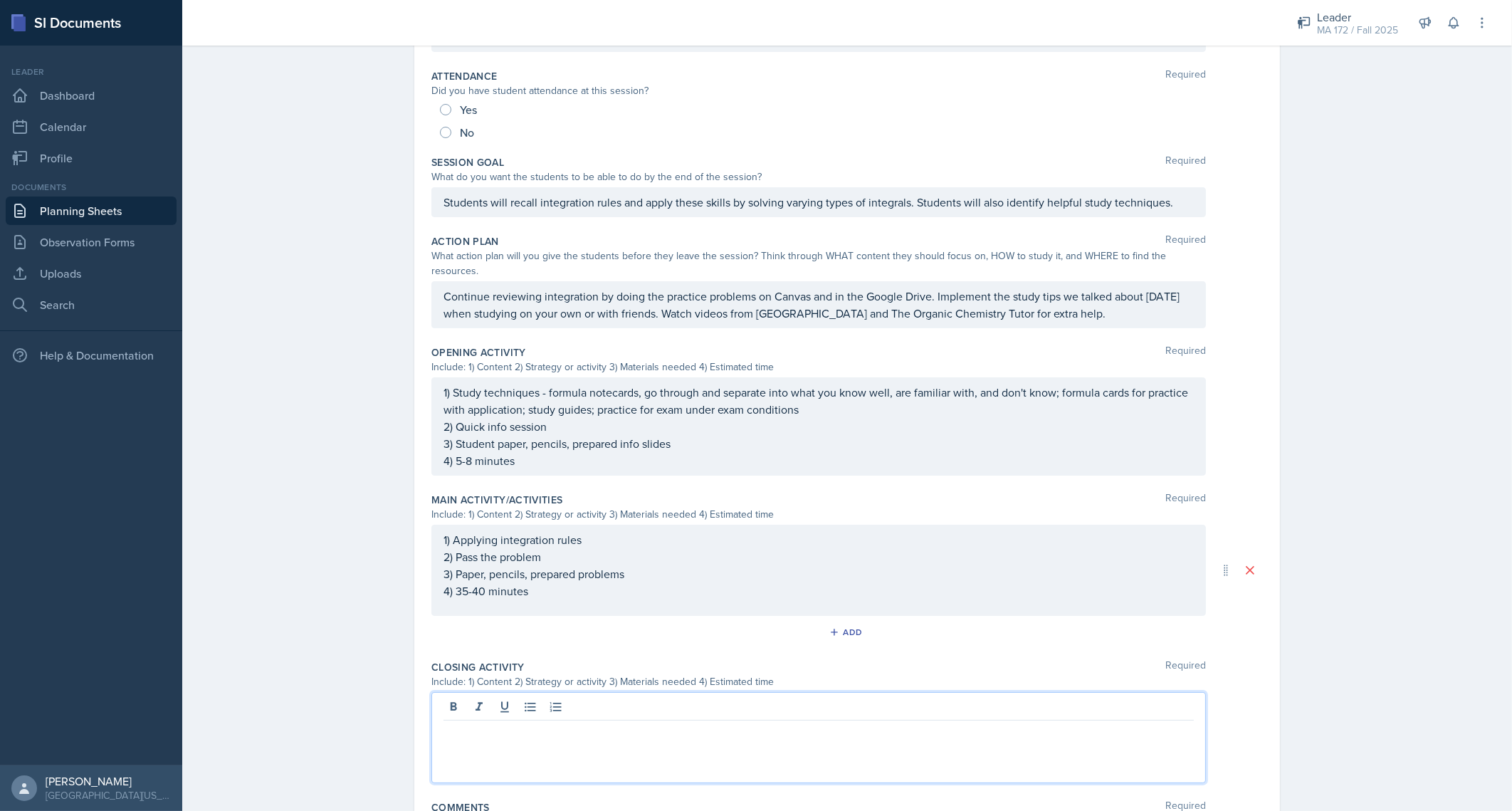
scroll to position [174, 0]
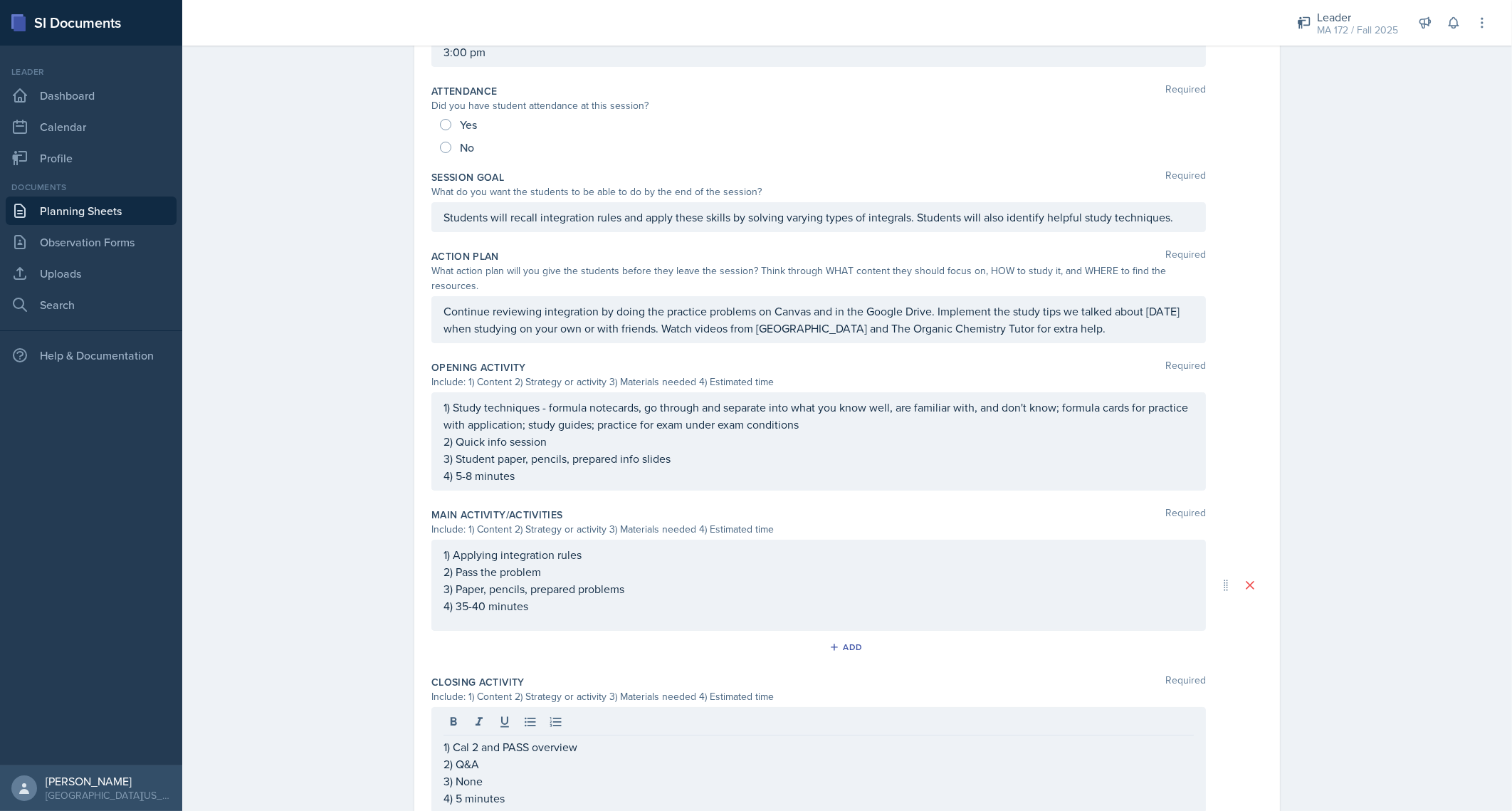
click at [296, 548] on div "Planning Sheets Aug 25th, 2025 Planning Sheet Date August 25th, 2025 August 202…" at bounding box center [847, 415] width 1330 height 1099
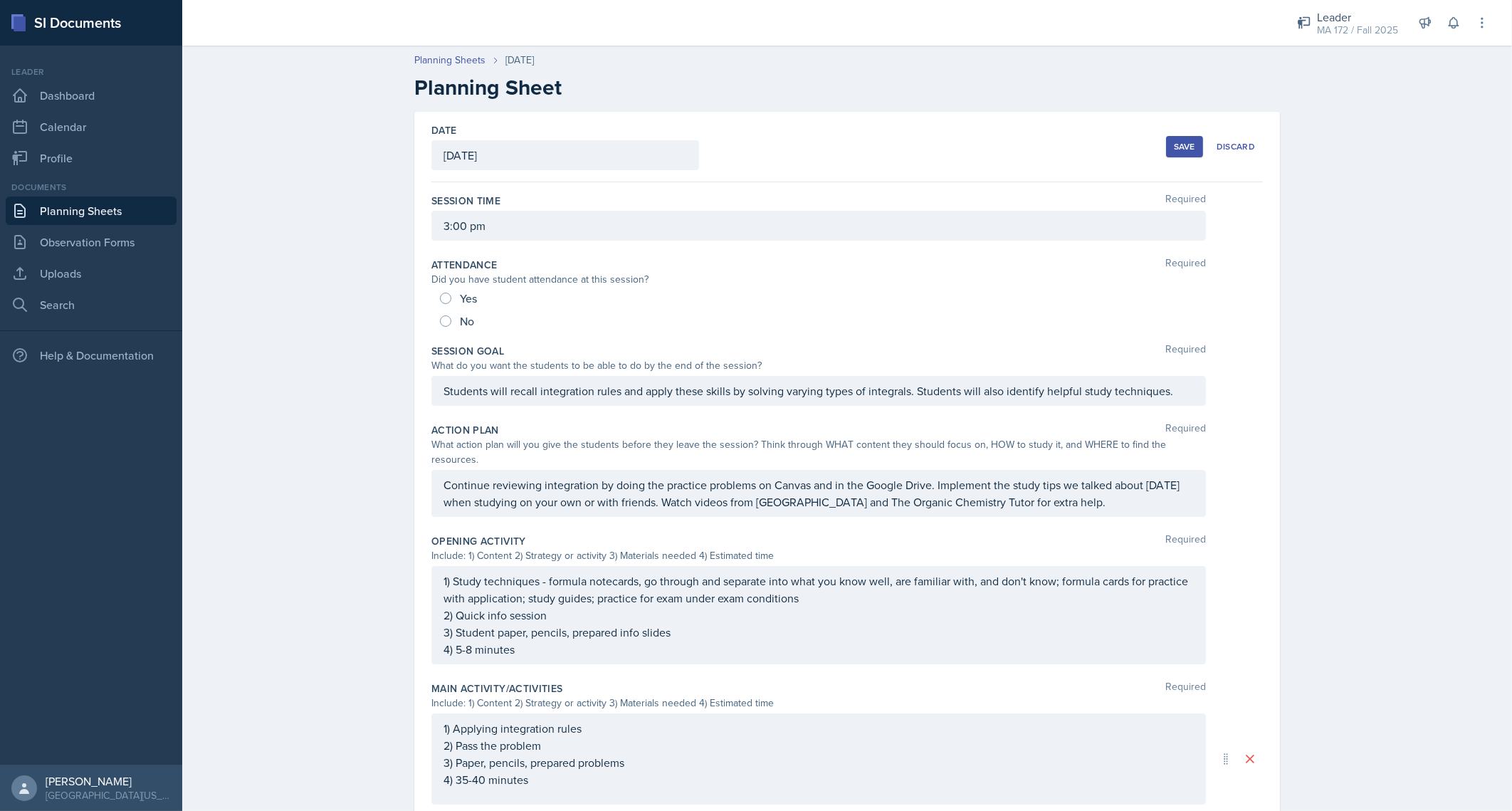
scroll to position [295, 0]
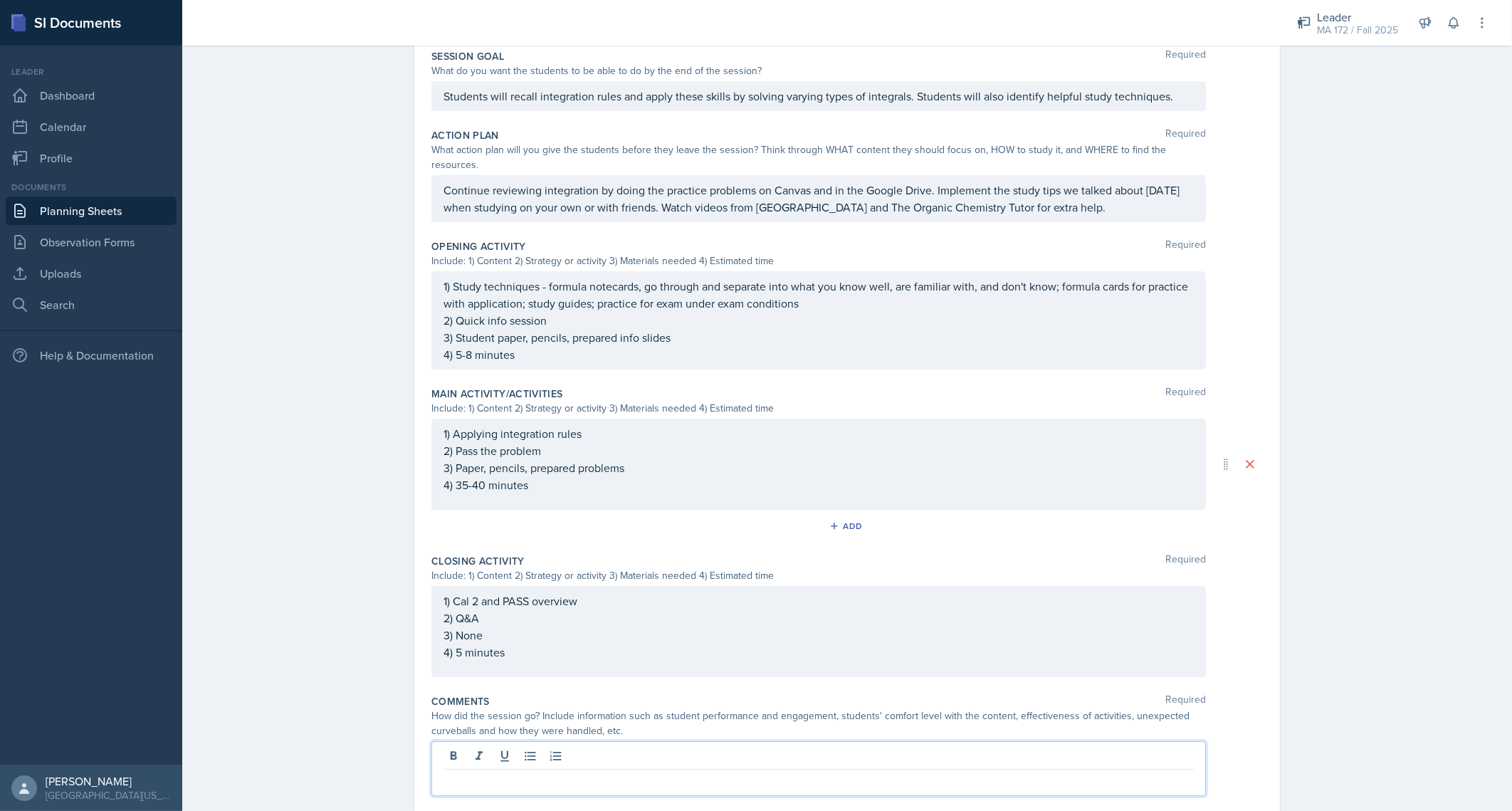
click at [775, 742] on div at bounding box center [819, 769] width 775 height 55
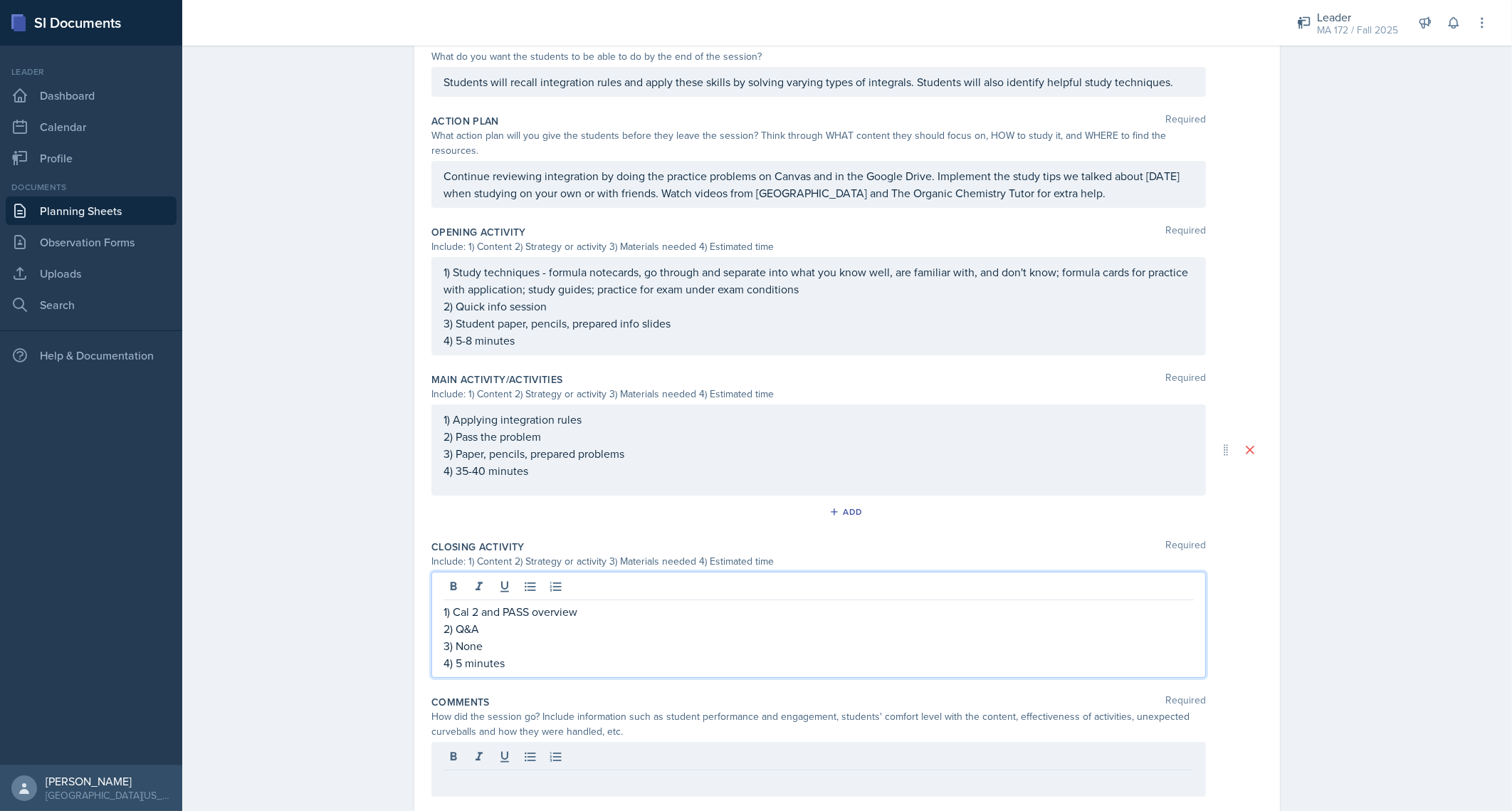
click at [583, 603] on p "1) Cal 2 and PASS overview" at bounding box center [819, 612] width 750 height 17
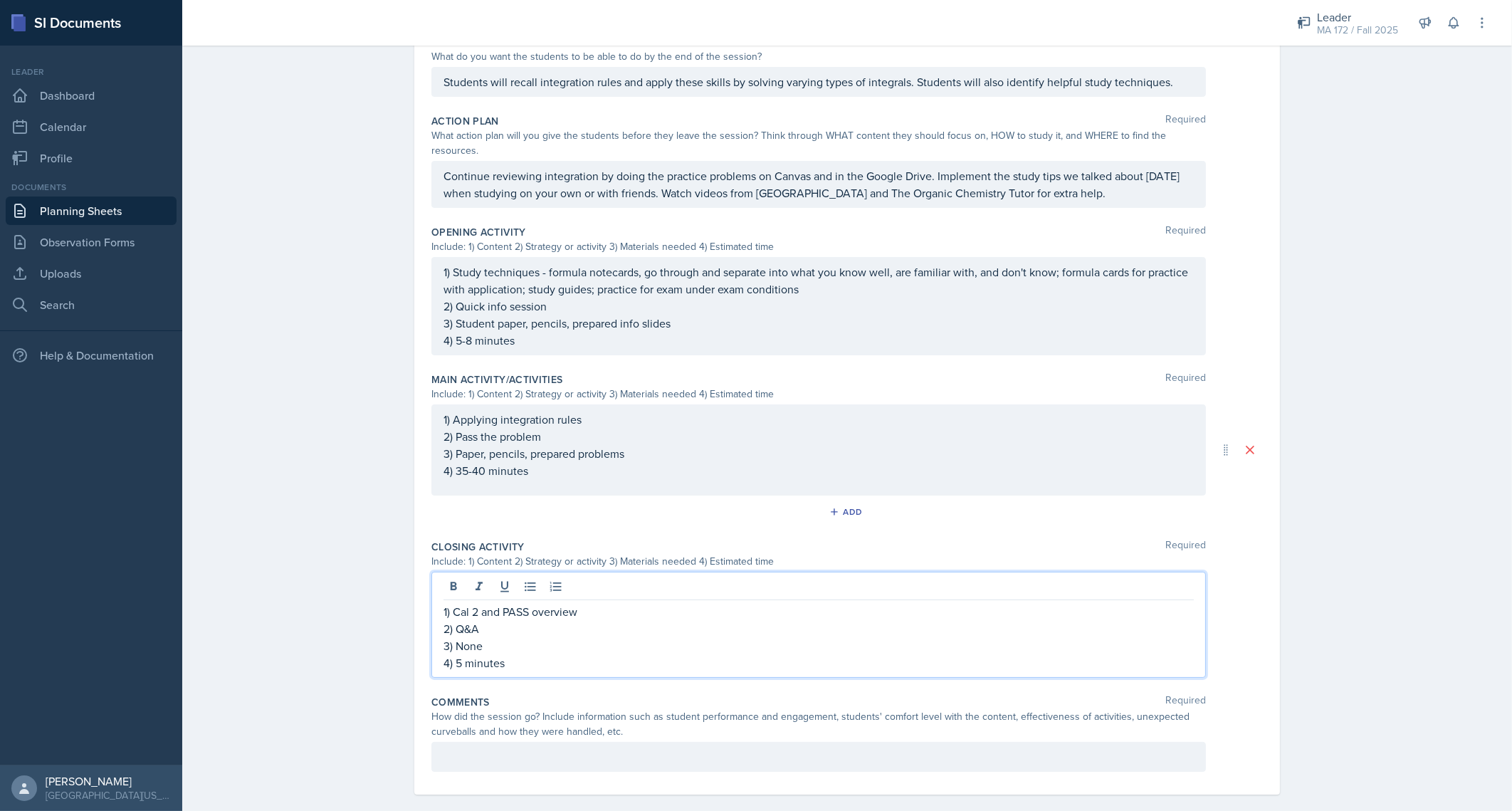
scroll to position [309, 0]
drag, startPoint x: 516, startPoint y: 650, endPoint x: 415, endPoint y: 590, distance: 117.5
click at [415, 590] on div "Date August 25th, 2025 August 2025 27 28 29 30 31 1 2 3 4 5 6 7 8 9 10 11 12 13…" at bounding box center [847, 299] width 866 height 992
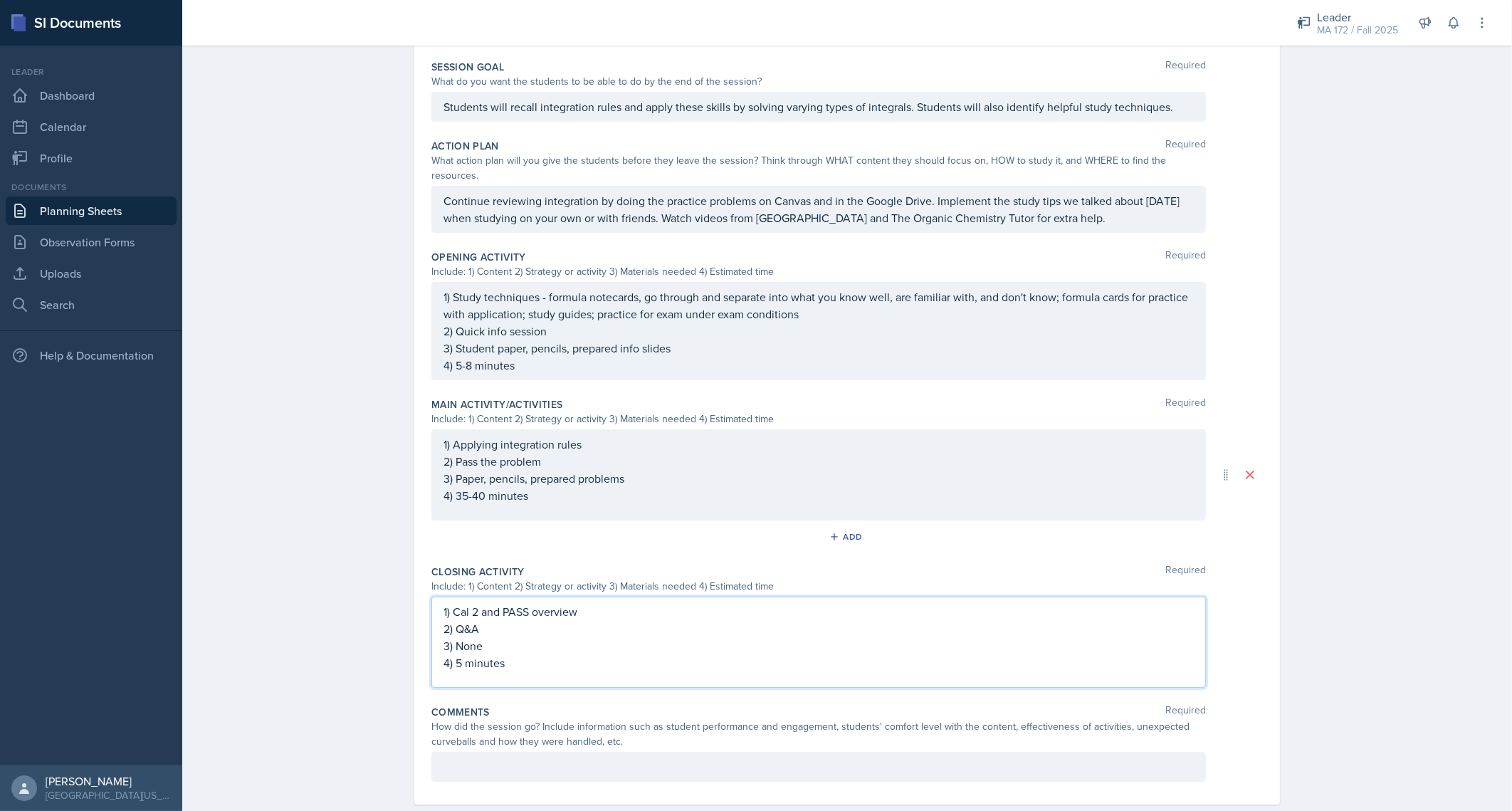
copy div "1) Cal 2 and PASS overview 2) Q&A 3) None 4) 5 minutes"
click at [523, 654] on p "4) 5 minutes" at bounding box center [819, 662] width 750 height 17
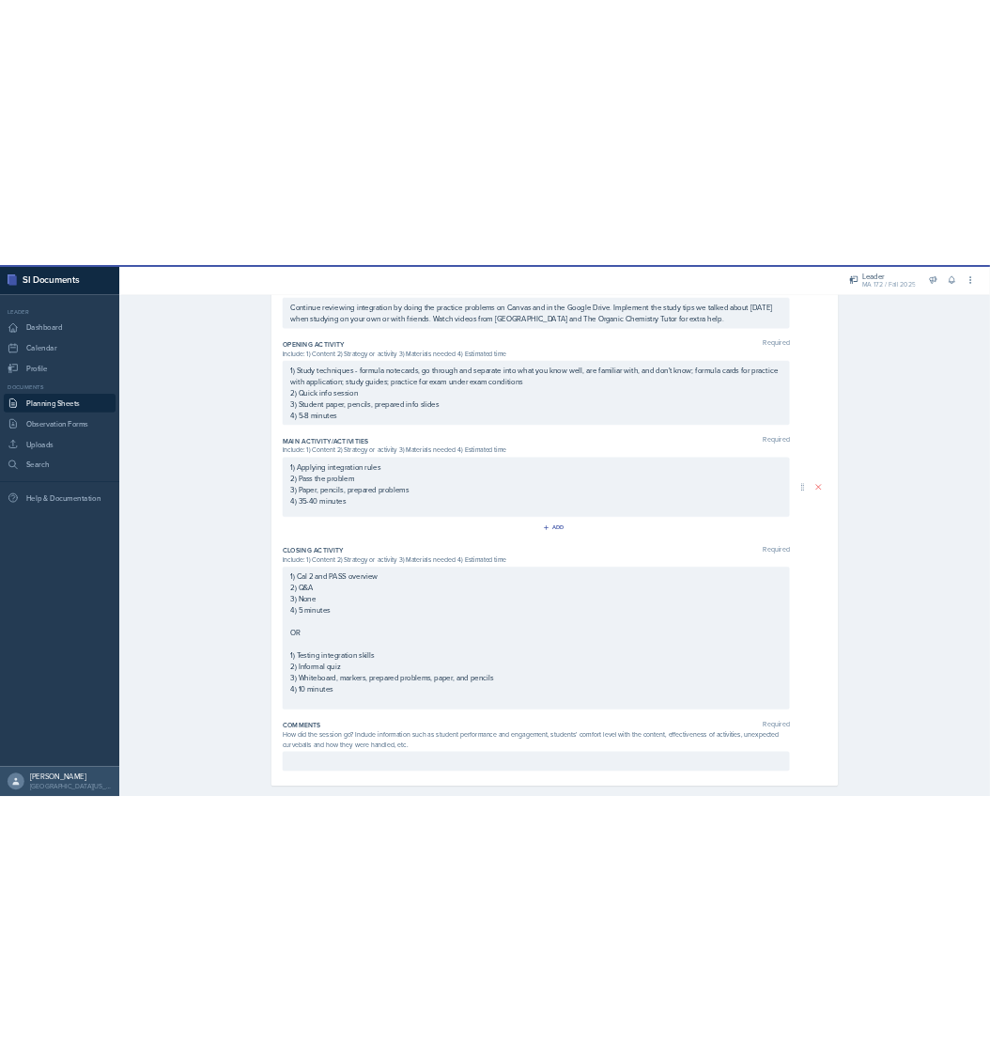
scroll to position [0, 0]
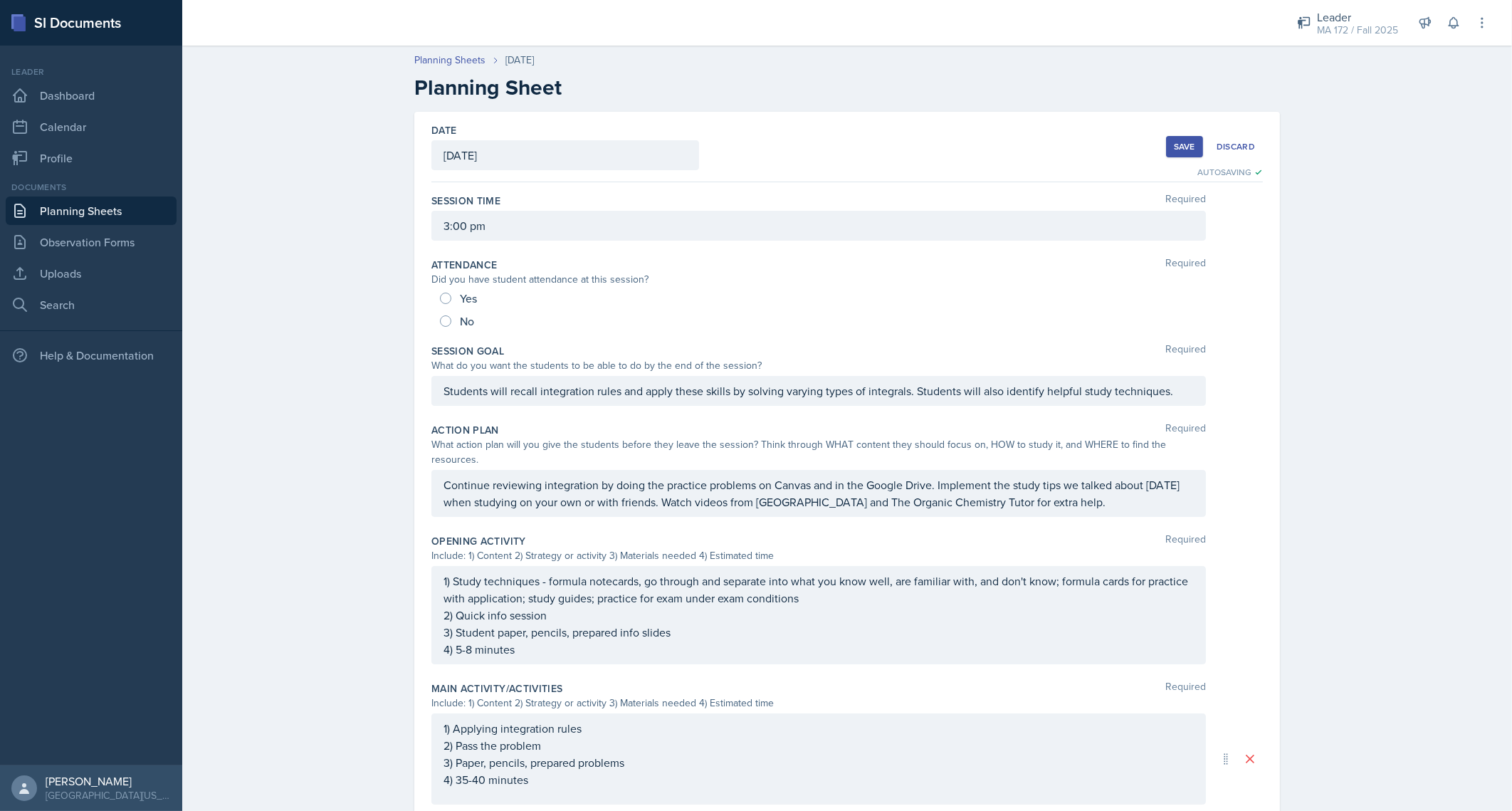
click at [1179, 146] on div "Save" at bounding box center [1185, 146] width 21 height 11
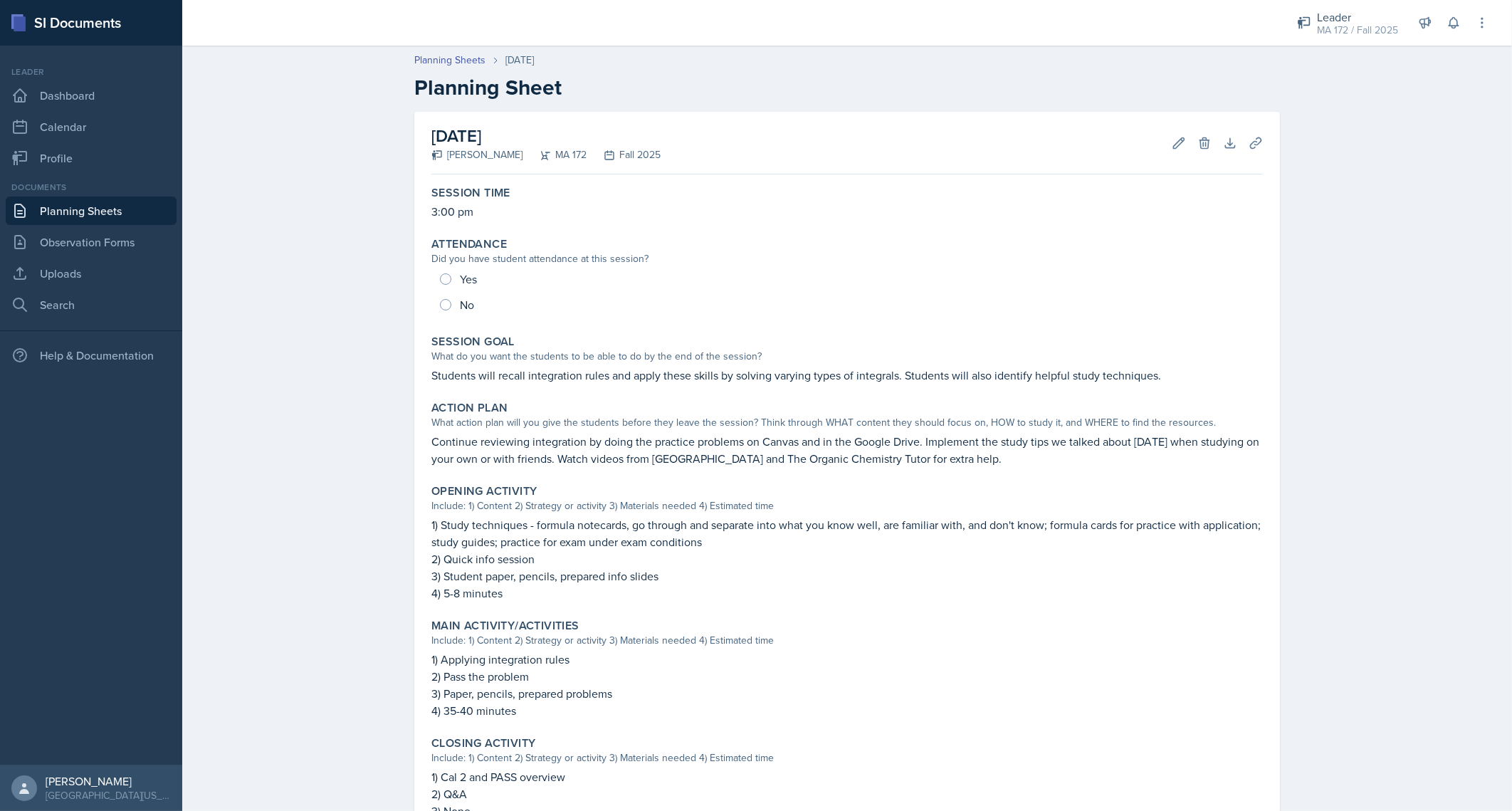
click at [89, 202] on link "Planning Sheets" at bounding box center [91, 211] width 171 height 29
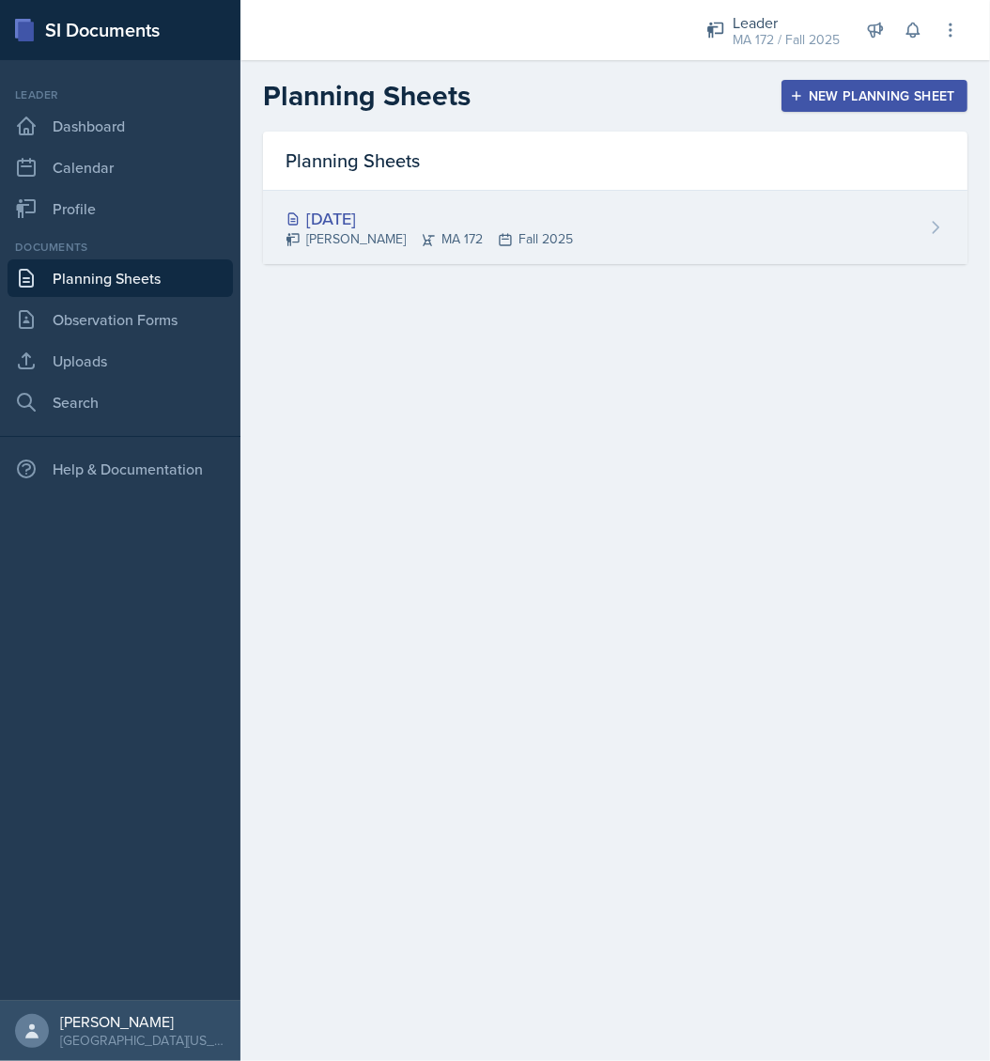
click at [387, 211] on div "[DATE]" at bounding box center [429, 218] width 287 height 25
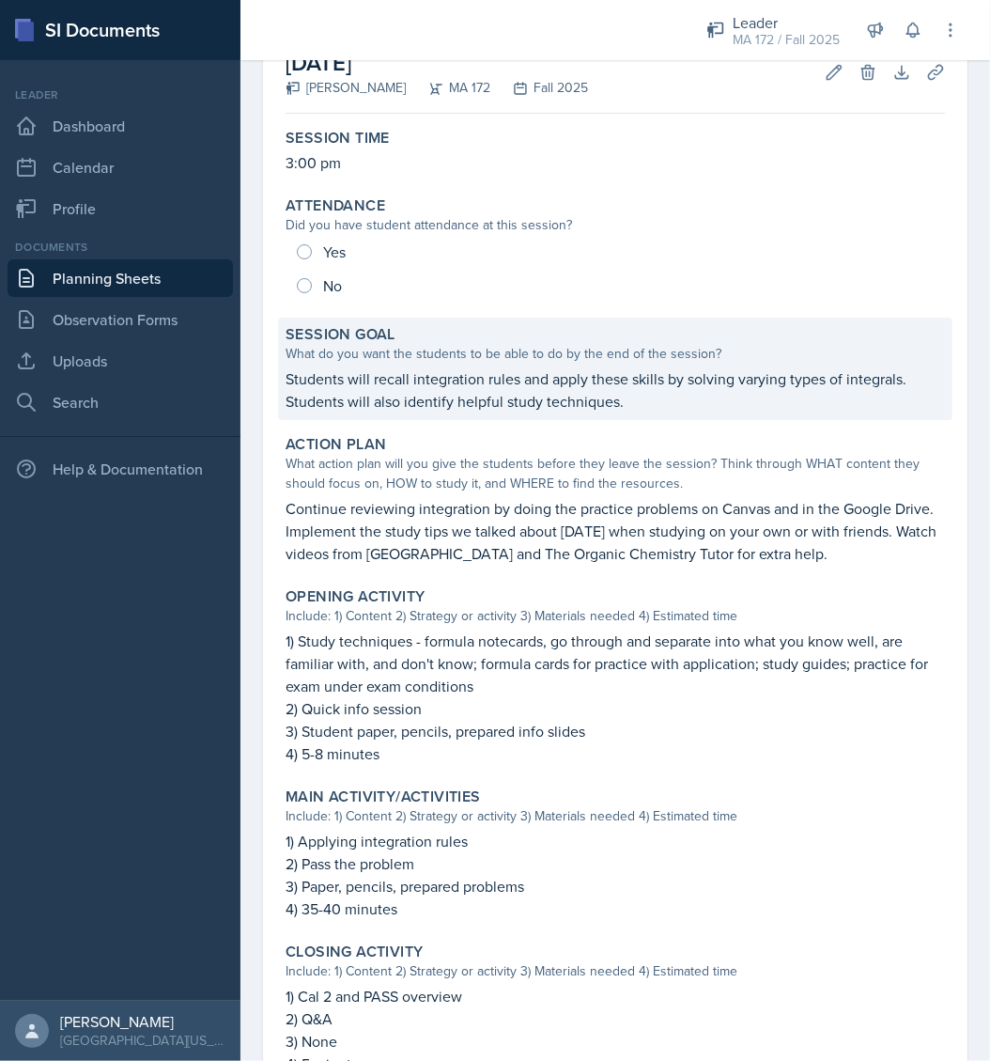
click at [423, 374] on p "Students will recall integration rules and apply these skills by solving varyin…" at bounding box center [615, 389] width 659 height 45
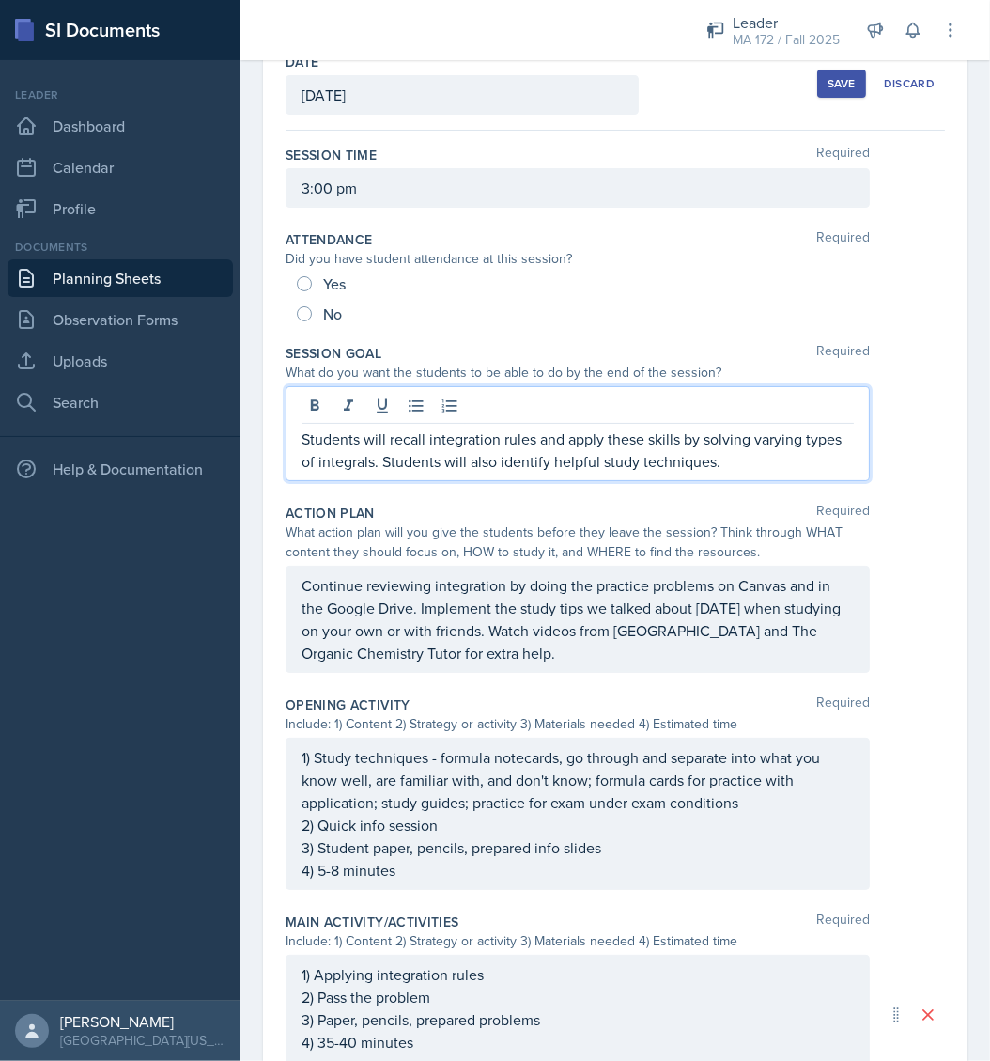
click at [389, 420] on div "Students will recall integration rules and apply these skills by solving varyin…" at bounding box center [578, 433] width 584 height 95
click at [389, 420] on div at bounding box center [578, 408] width 552 height 31
drag, startPoint x: 389, startPoint y: 420, endPoint x: 390, endPoint y: 446, distance: 26.3
click at [390, 446] on p "Students will recall integration rules and apply these skills by solving varyin…" at bounding box center [578, 449] width 552 height 45
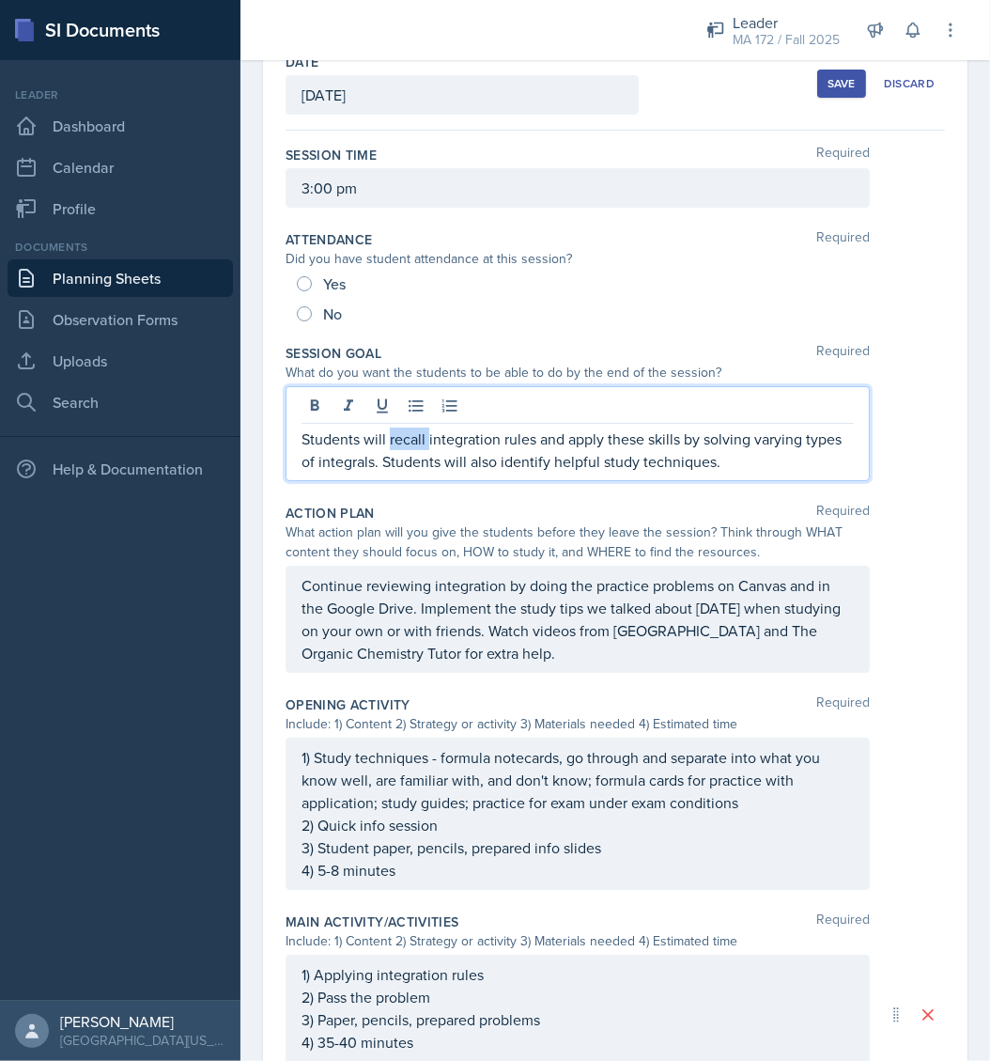
click at [390, 446] on p "Students will recall integration rules and apply these skills by solving varyin…" at bounding box center [578, 449] width 552 height 45
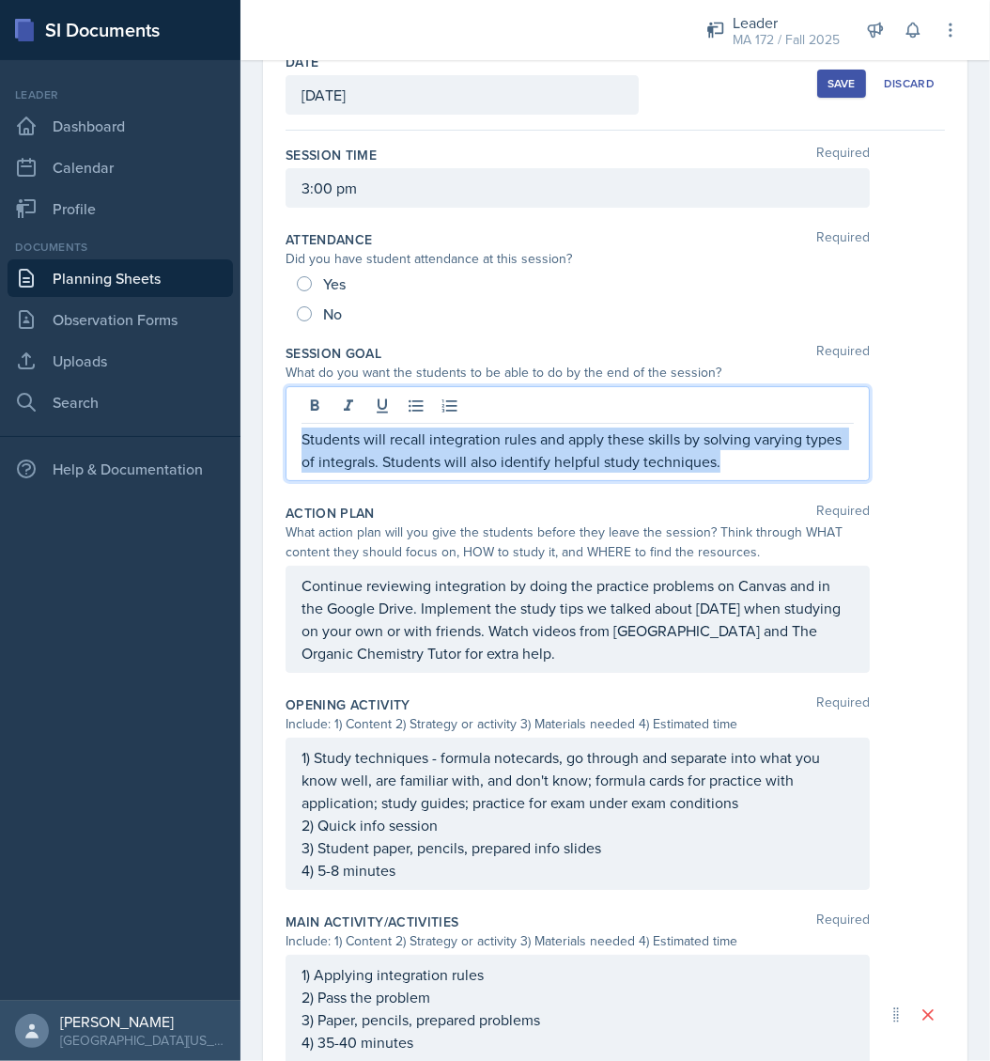
click at [390, 446] on p "Students will recall integration rules and apply these skills by solving varyin…" at bounding box center [578, 449] width 552 height 45
copy p "Students will recall integration rules and apply these skills by solving varyin…"
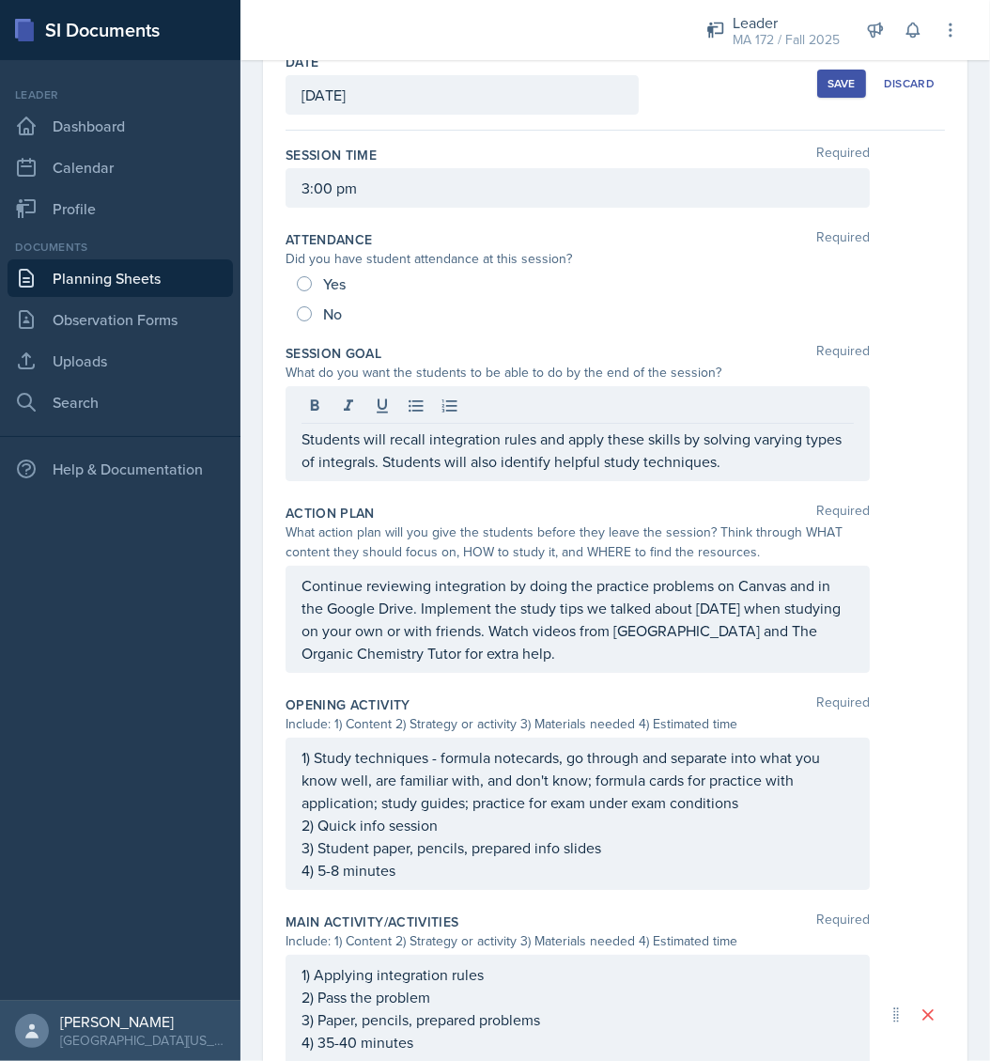
click at [575, 677] on div "Action Plan Required What action plan will you give the students before they le…" at bounding box center [615, 592] width 659 height 192
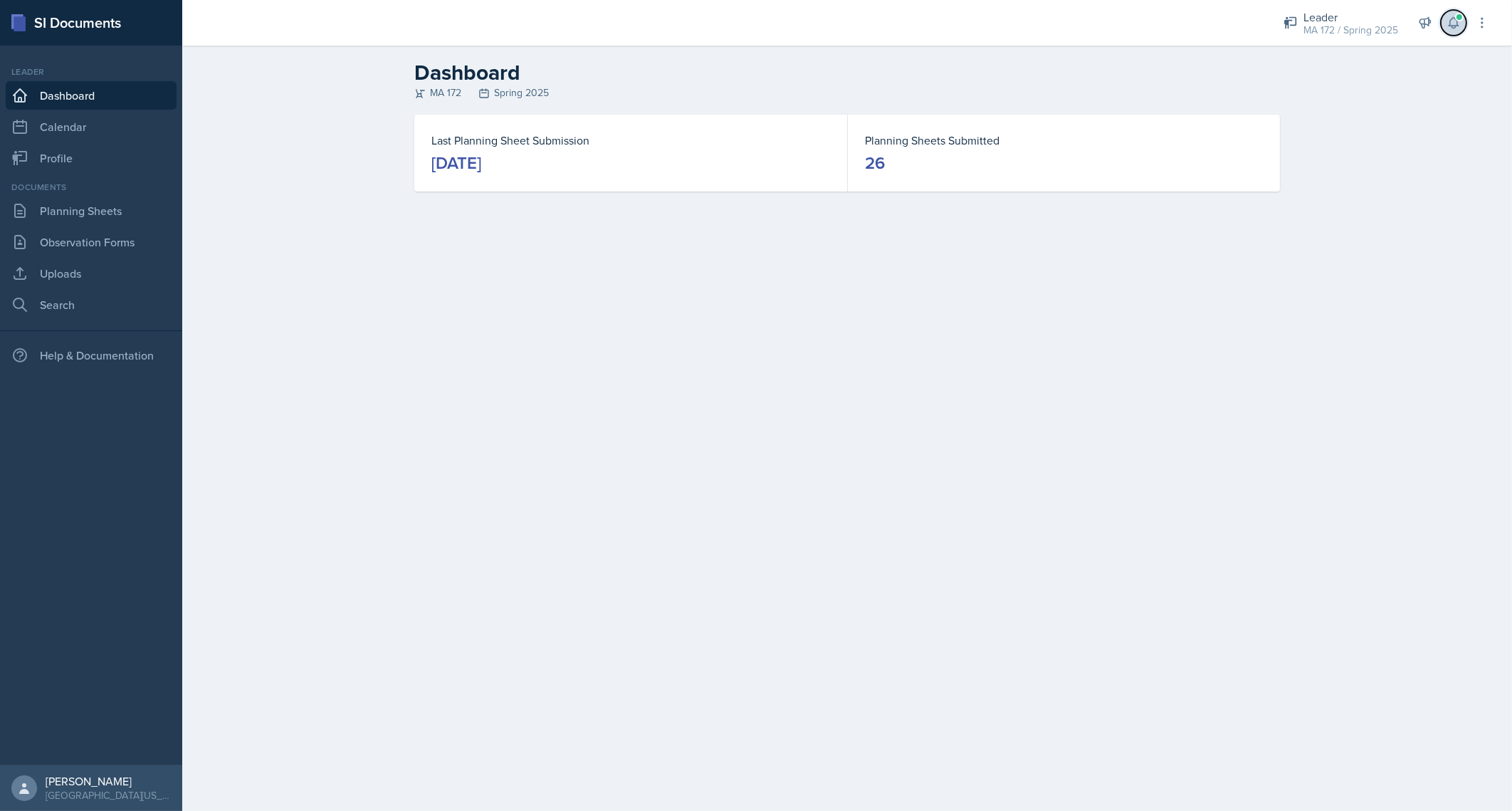
click at [1457, 20] on span at bounding box center [1459, 17] width 8 height 8
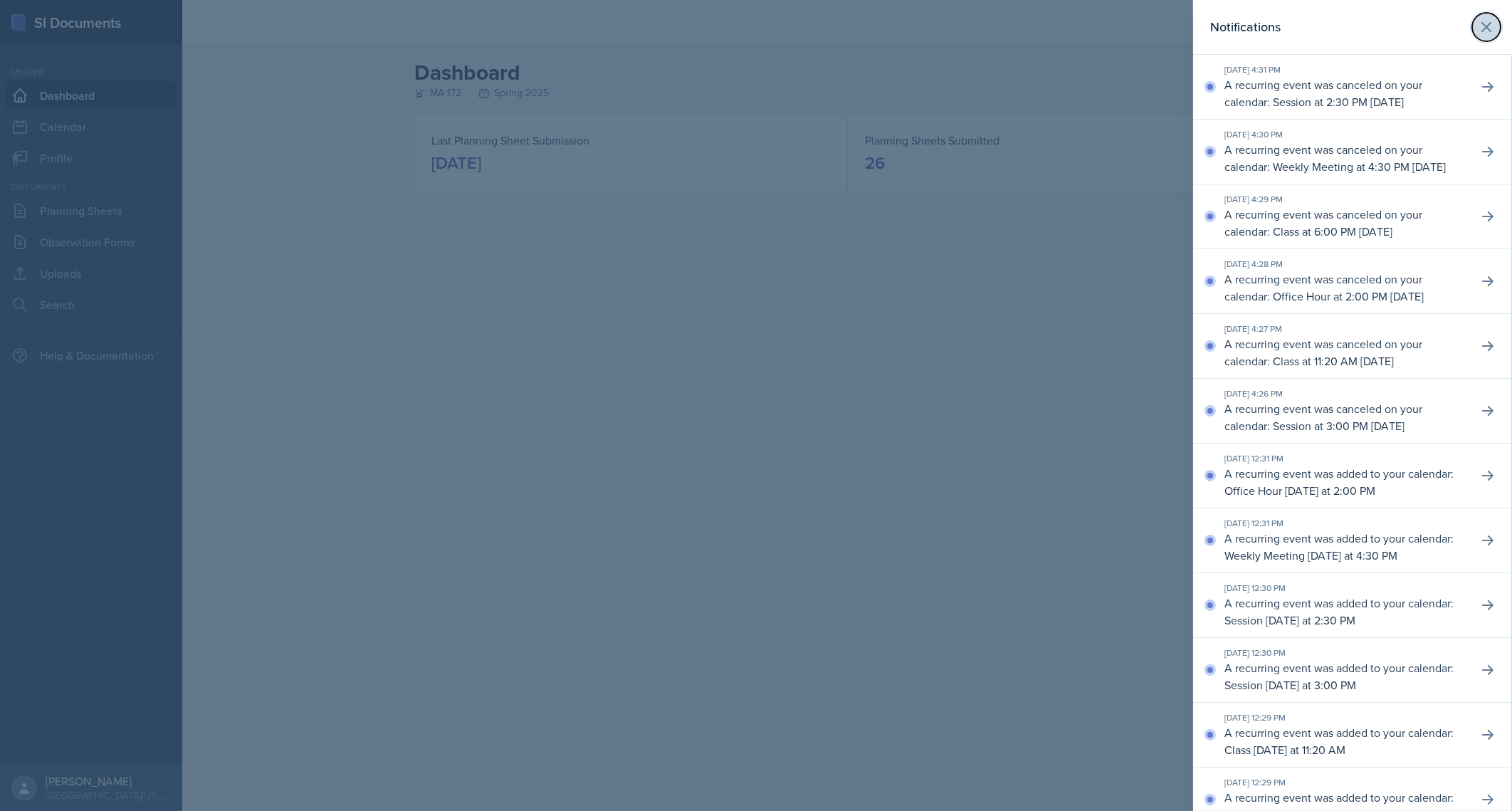
click at [1479, 28] on icon at bounding box center [1486, 27] width 17 height 17
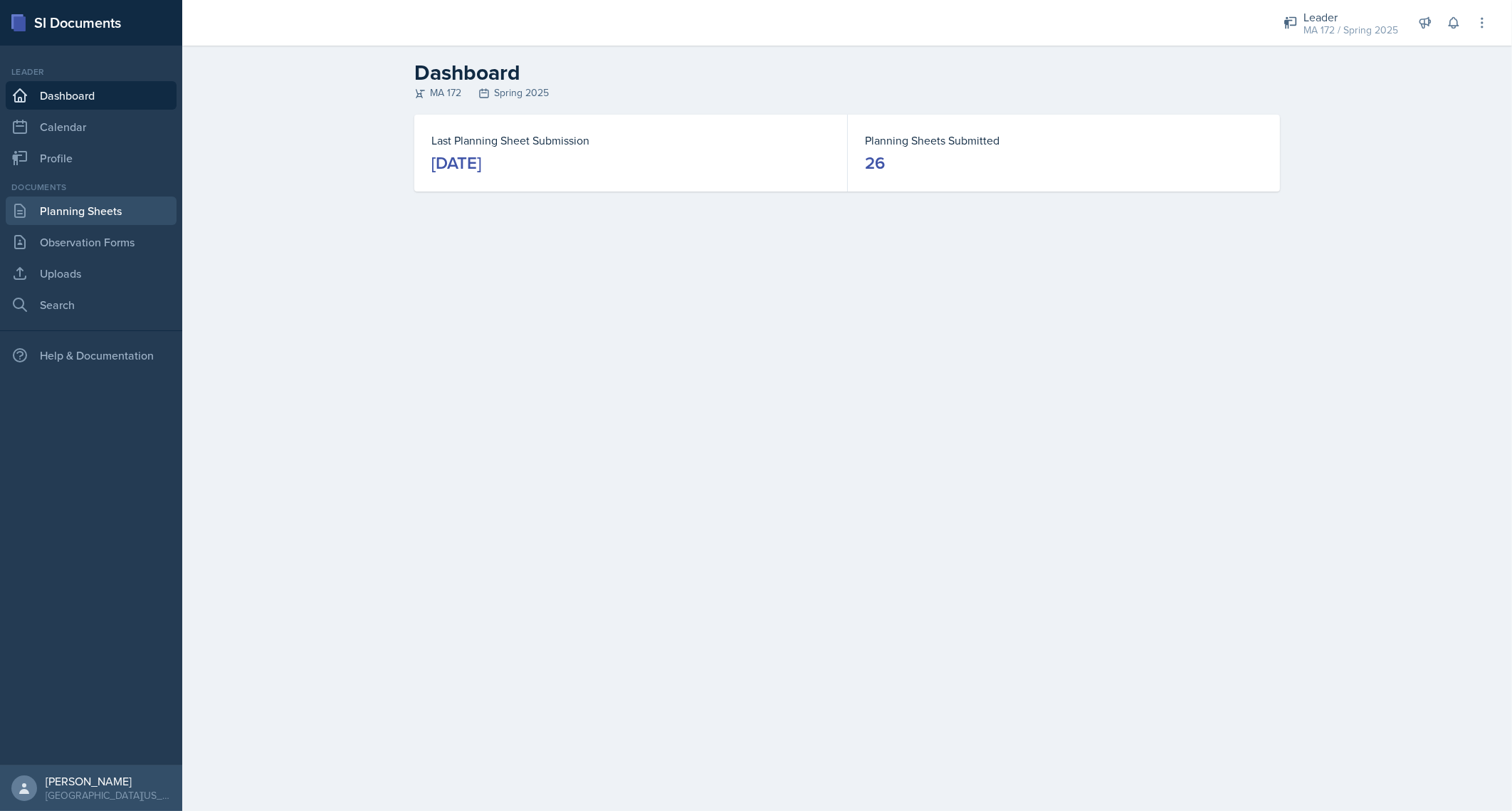
click at [62, 218] on link "Planning Sheets" at bounding box center [91, 211] width 171 height 29
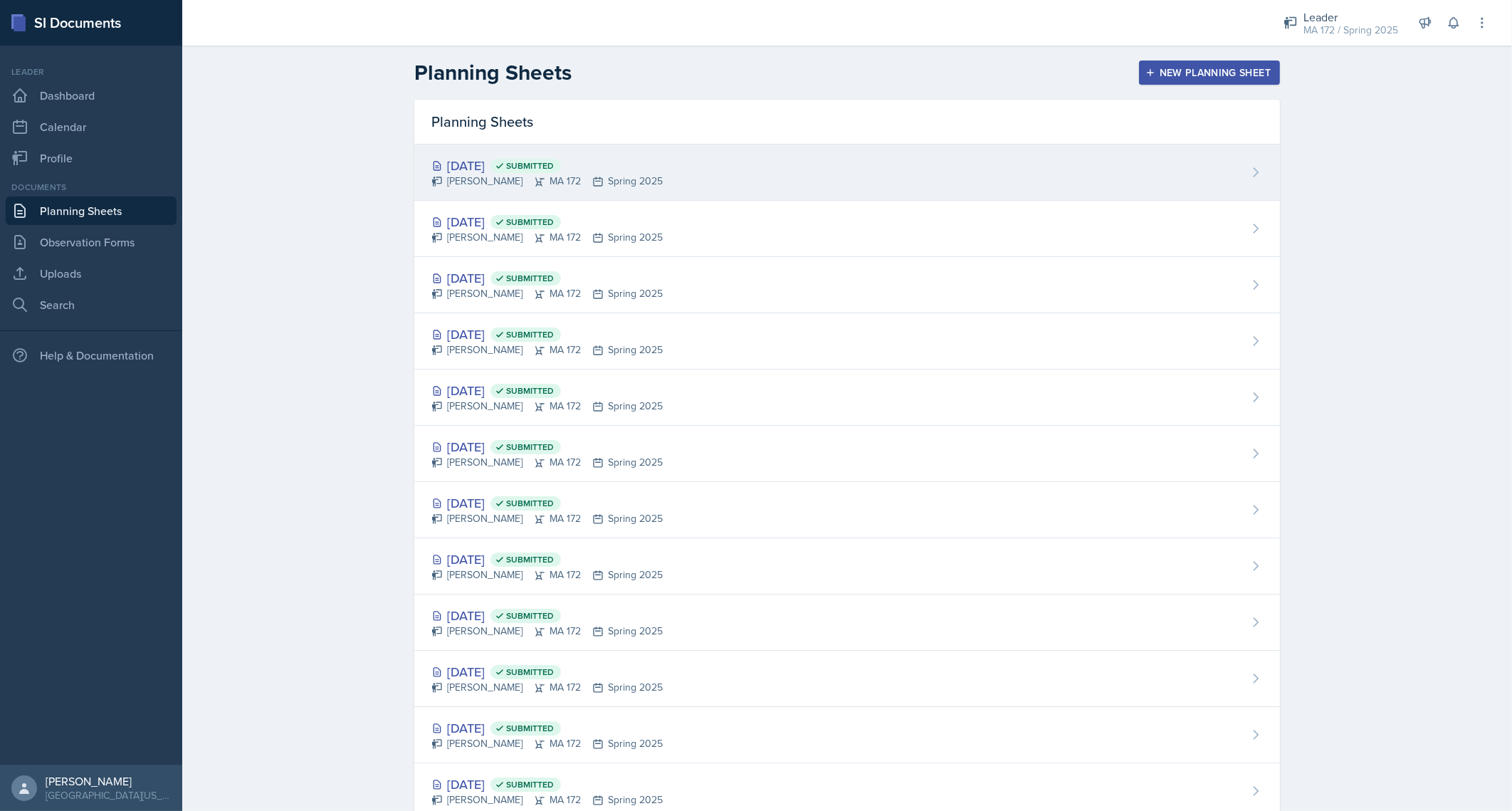
click at [482, 169] on div "Apr 23rd, 2025 Submitted" at bounding box center [546, 165] width 231 height 19
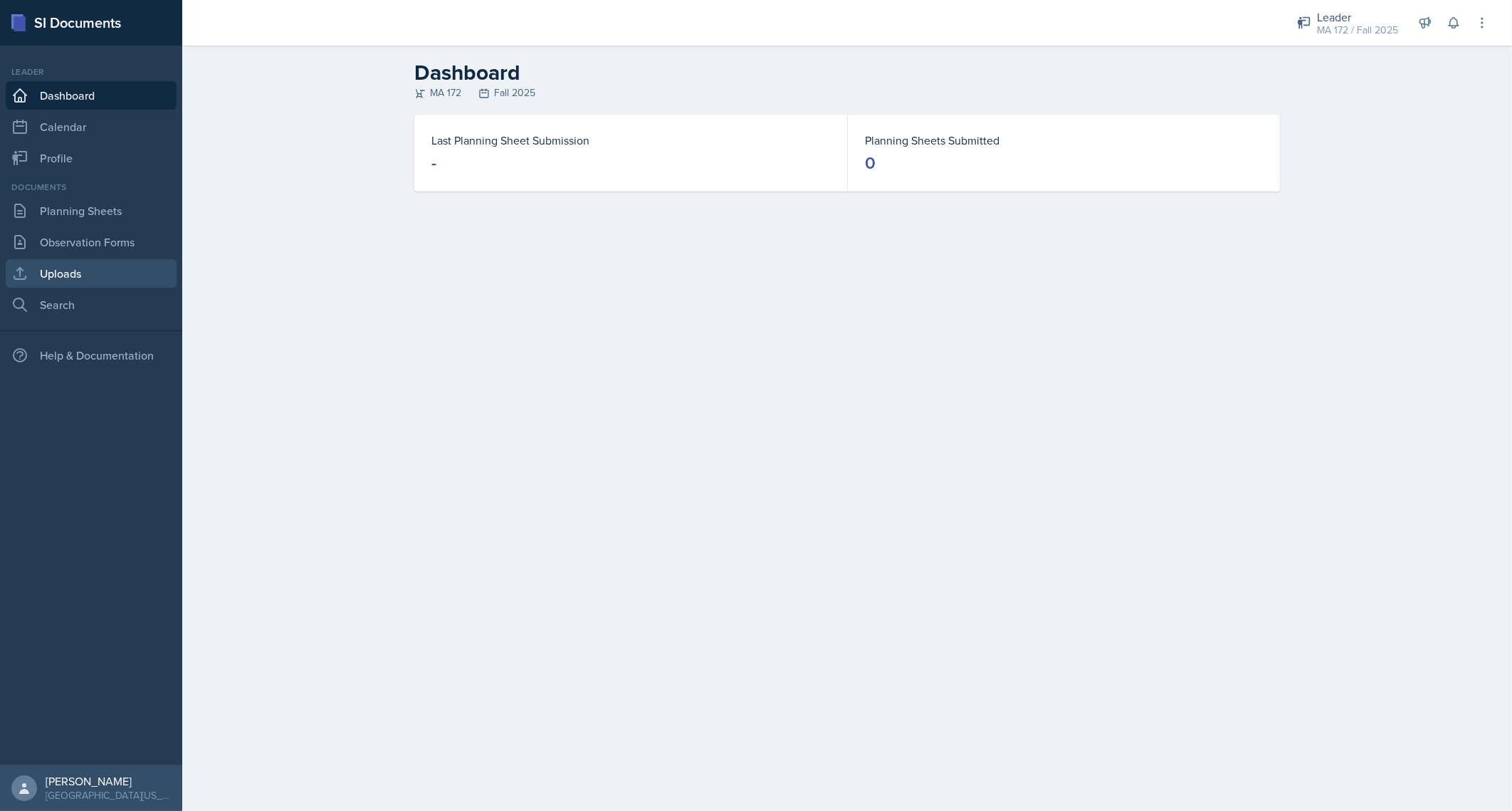
click at [98, 271] on link "Uploads" at bounding box center [91, 274] width 171 height 29
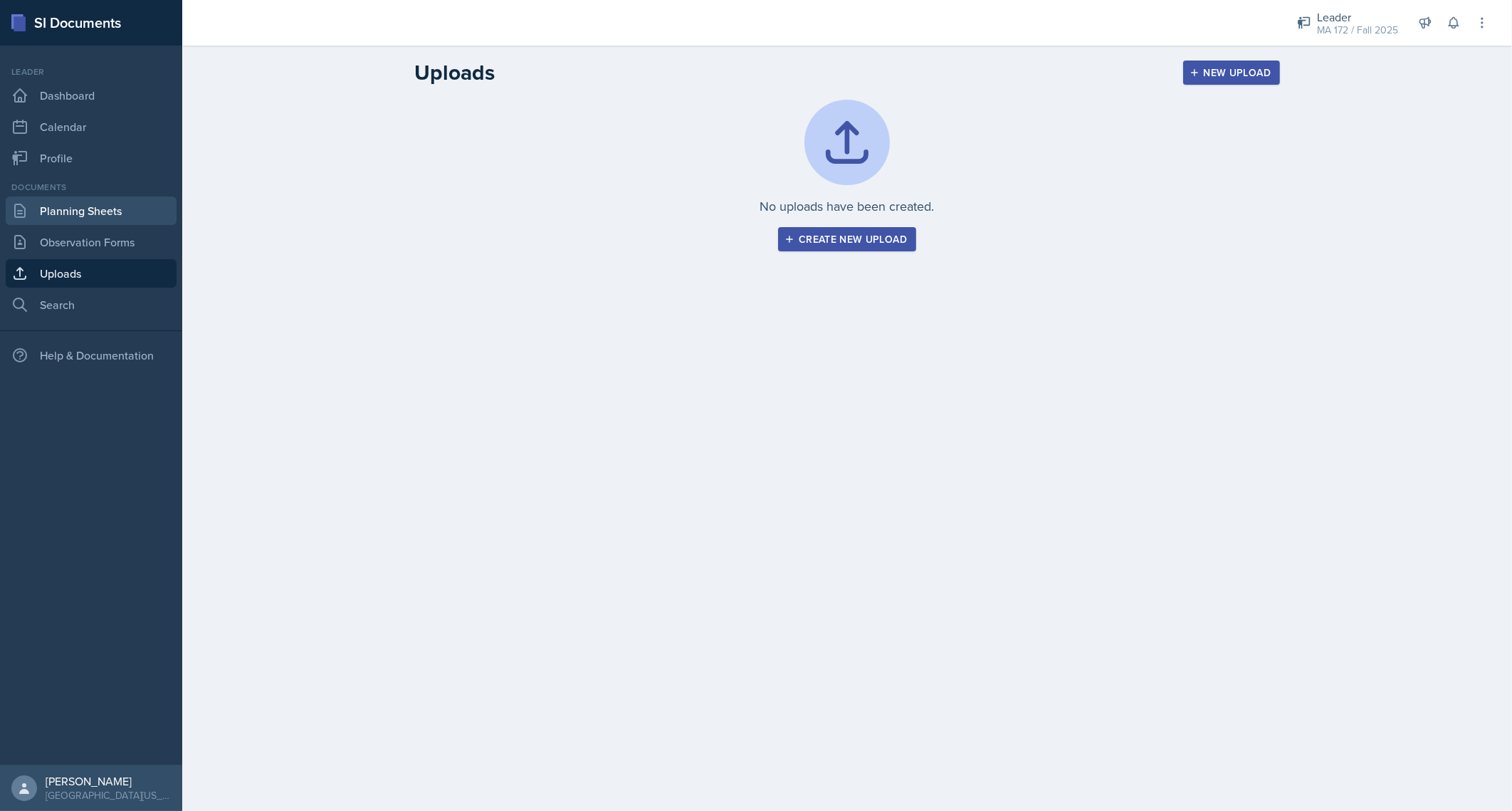
click at [64, 218] on link "Planning Sheets" at bounding box center [91, 211] width 171 height 29
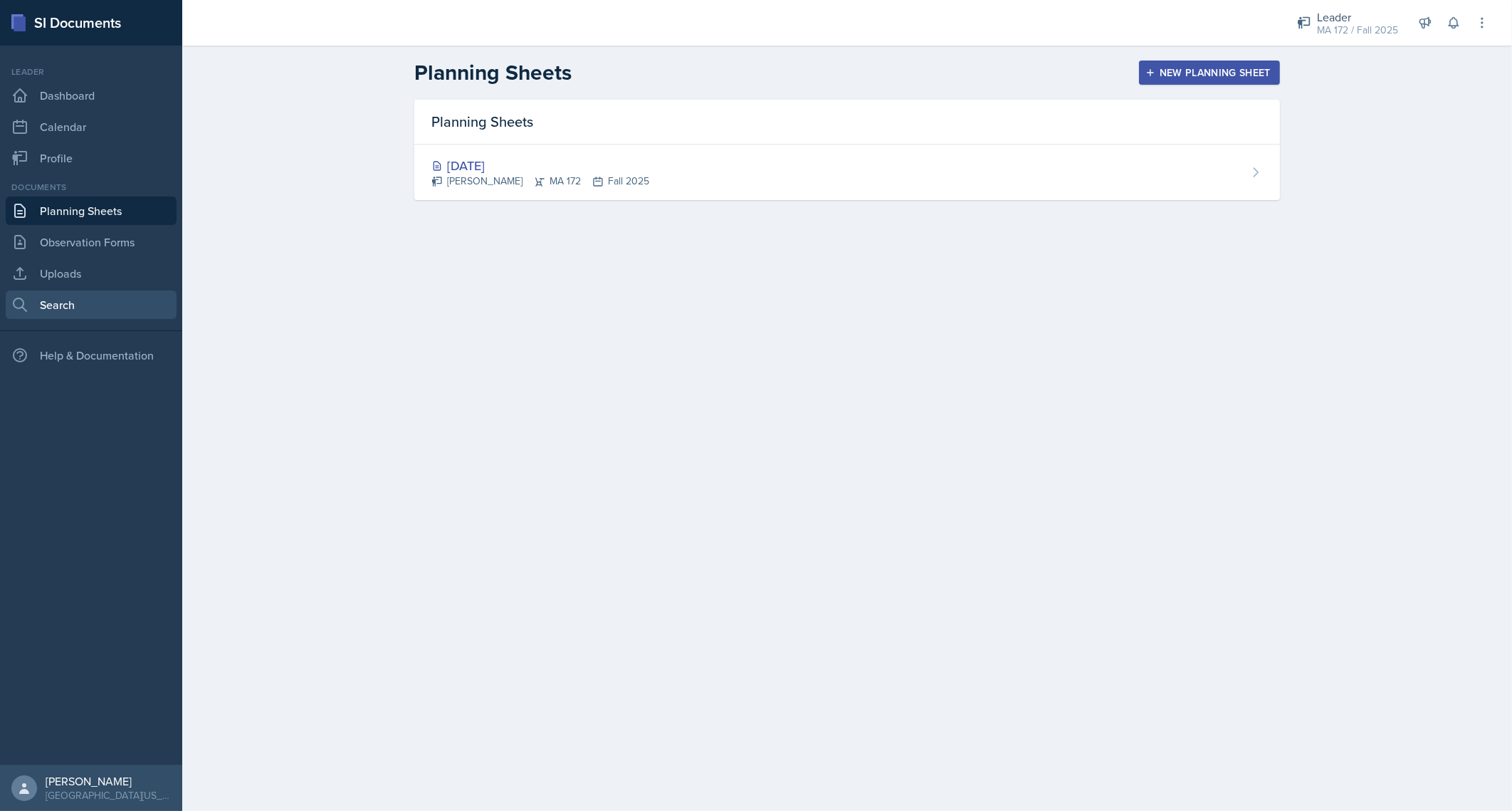
click at [71, 305] on link "Search" at bounding box center [91, 305] width 171 height 29
select select "all"
select select "1"
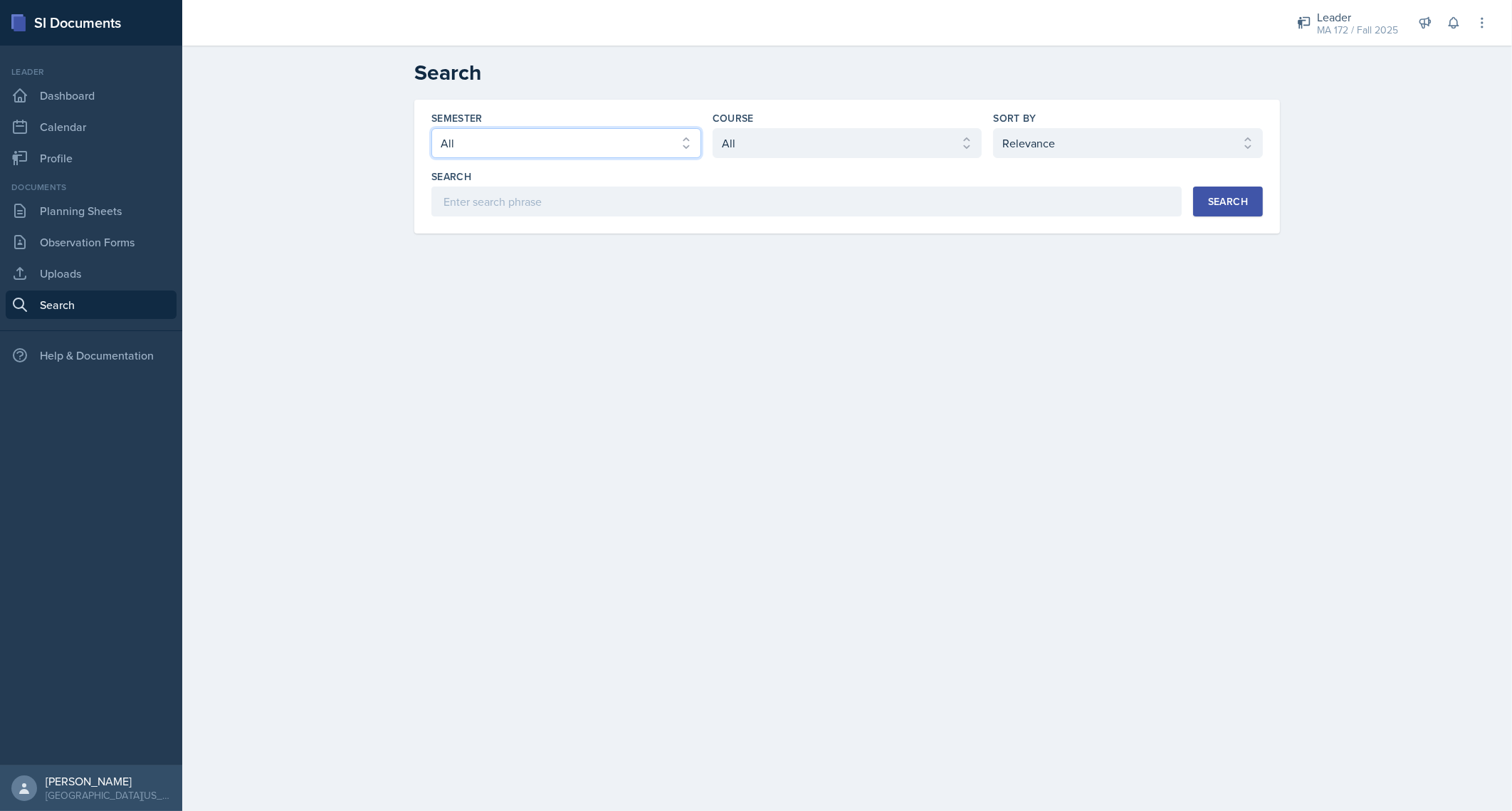
click at [634, 140] on select "Select semester All Fall 2025 Spring 2025 Fall 2024 Spring 2024 Fall 2023 Sprin…" at bounding box center [566, 142] width 270 height 30
click at [794, 133] on select "Select course All ACC 211 ACC 212 ACC 307 BYS 119 BYS 215 BYS 300 CH 101 CH 121…" at bounding box center [847, 142] width 270 height 30
select select "b86fb2d2-23e3-43a7-aacc-a78edbe2eb67"
click at [712, 128] on select "Select course All ACC 211 ACC 212 ACC 307 BYS 119 BYS 215 BYS 300 CH 101 CH 121…" at bounding box center [847, 142] width 270 height 30
click at [1024, 151] on select "Select sort by Relevance Document Date (Asc) Document Date (Desc)" at bounding box center [1128, 142] width 270 height 30
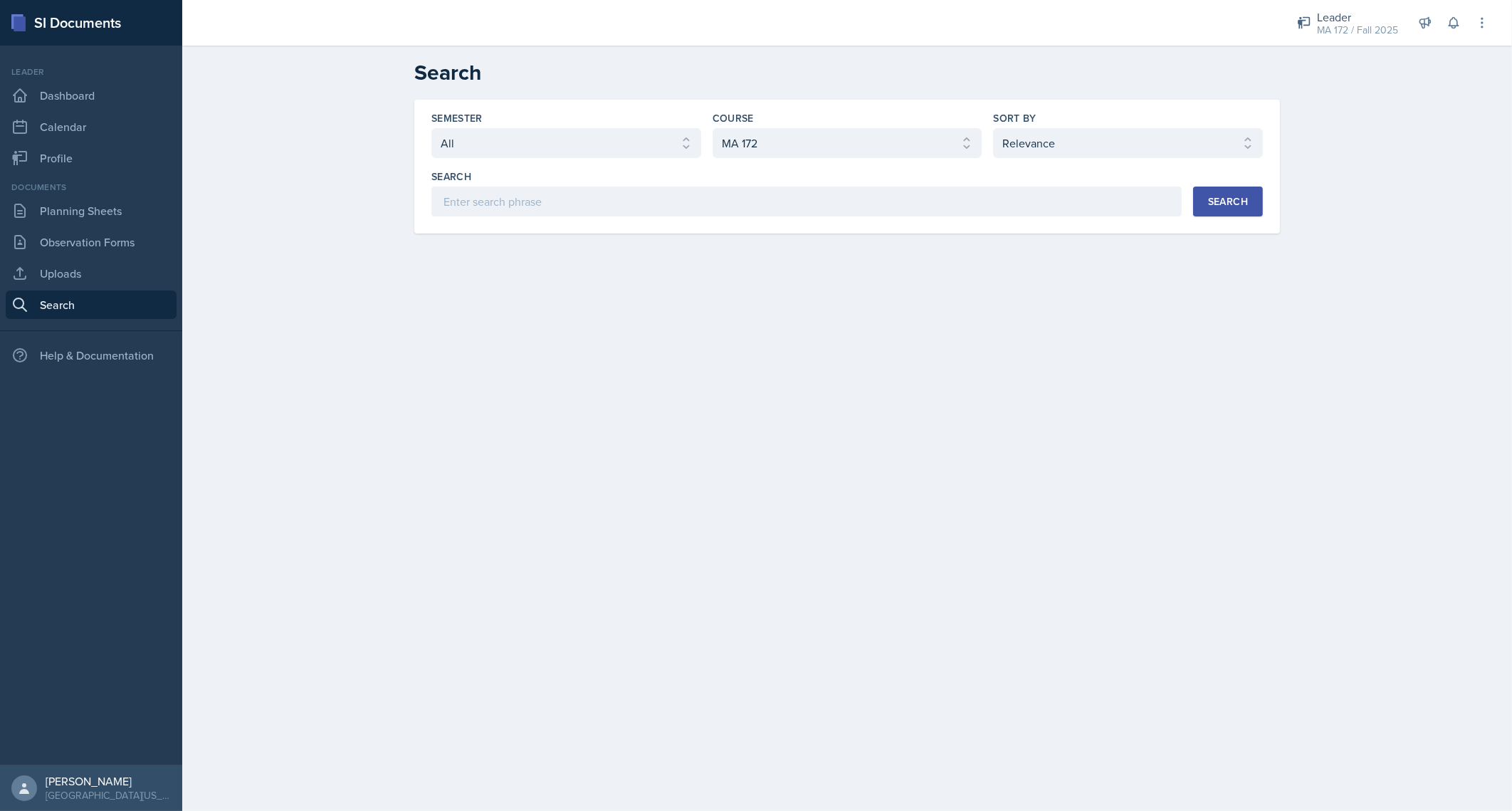
click at [849, 252] on div "Semester Select semester All Fall 2025 Spring 2025 Fall 2024 Spring 2024 Fall 2…" at bounding box center [847, 184] width 911 height 168
click at [844, 196] on input at bounding box center [806, 201] width 750 height 30
click at [1119, 147] on select "Select sort by Relevance Document Date (Asc) Document Date (Desc)" at bounding box center [1128, 142] width 270 height 30
click at [713, 206] on input at bounding box center [806, 201] width 750 height 30
type input "study tips"
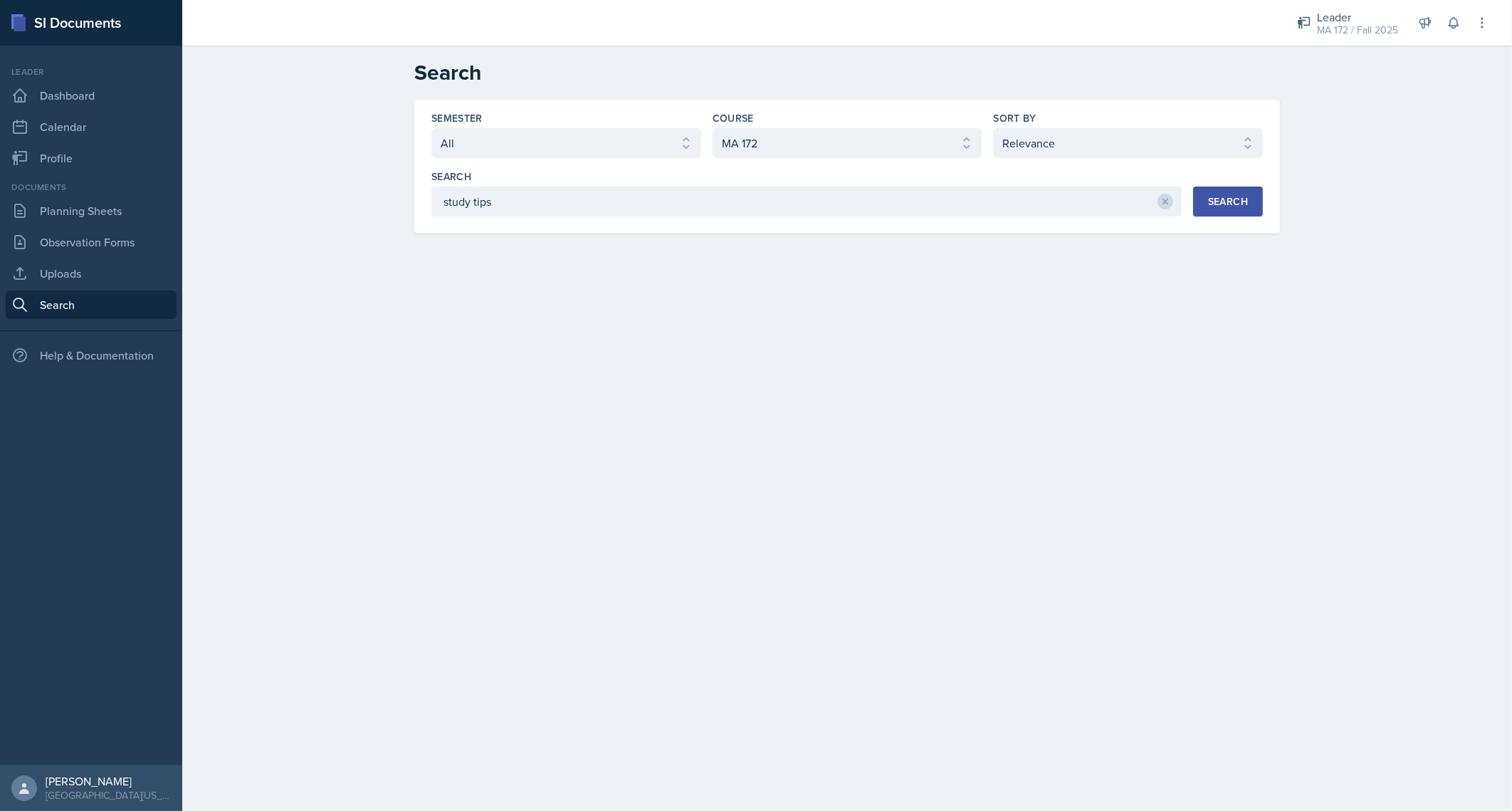
click at [1210, 206] on div "Search" at bounding box center [1228, 201] width 40 height 11
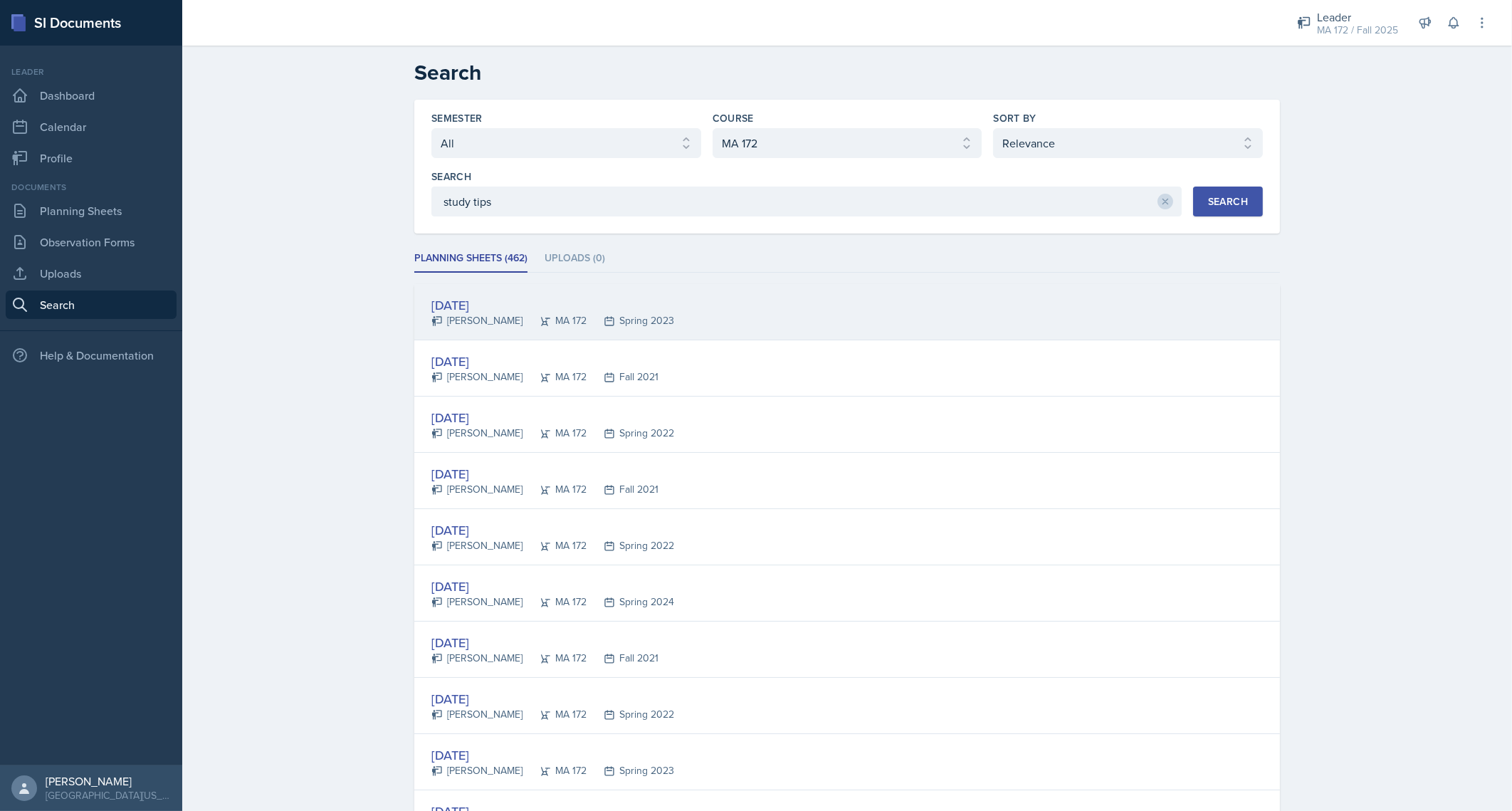
click at [462, 306] on div "Mar 20th, 2023" at bounding box center [553, 305] width 243 height 19
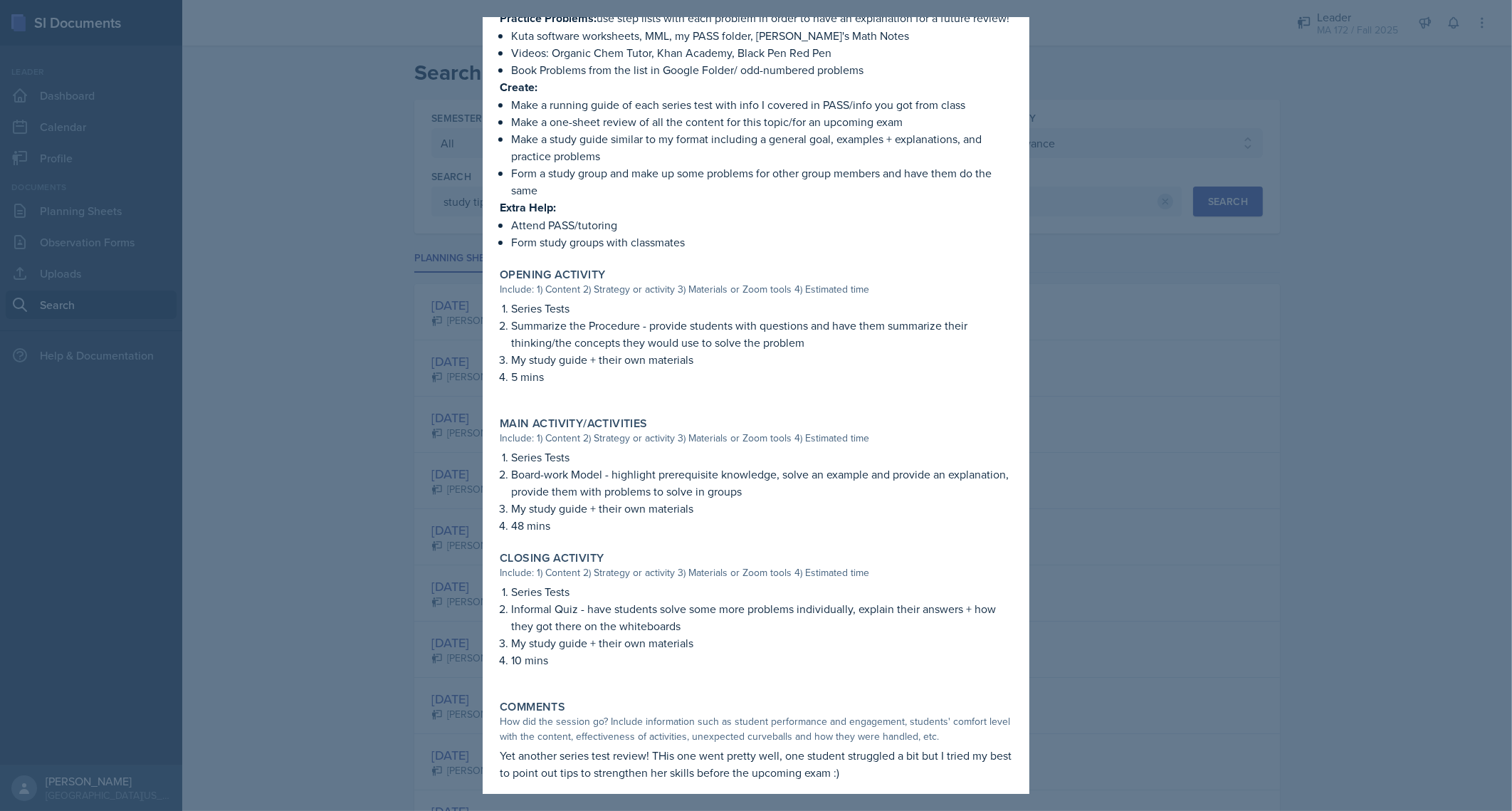
scroll to position [445, 0]
click at [1144, 311] on div at bounding box center [756, 406] width 1512 height 811
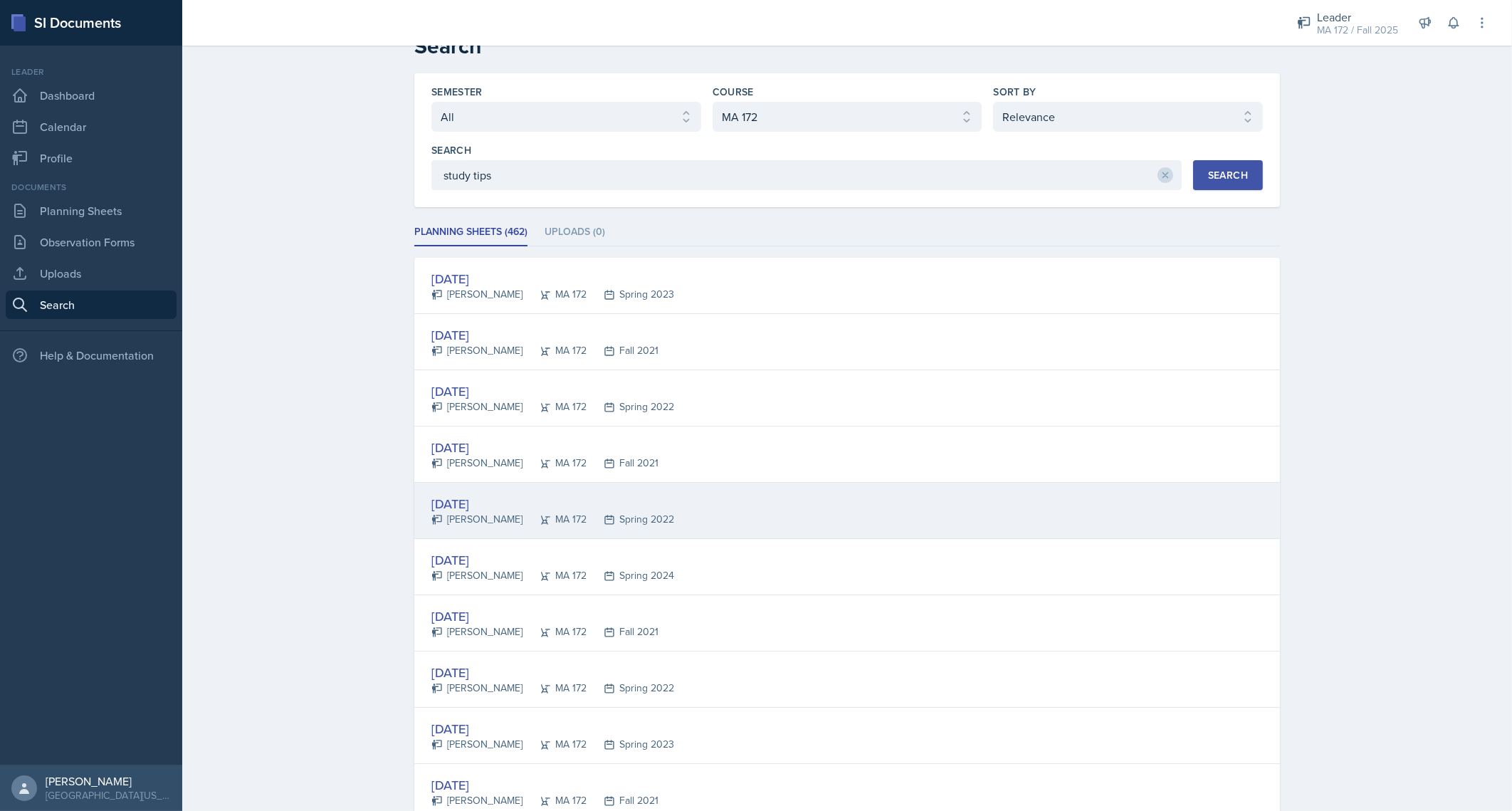
scroll to position [0, 0]
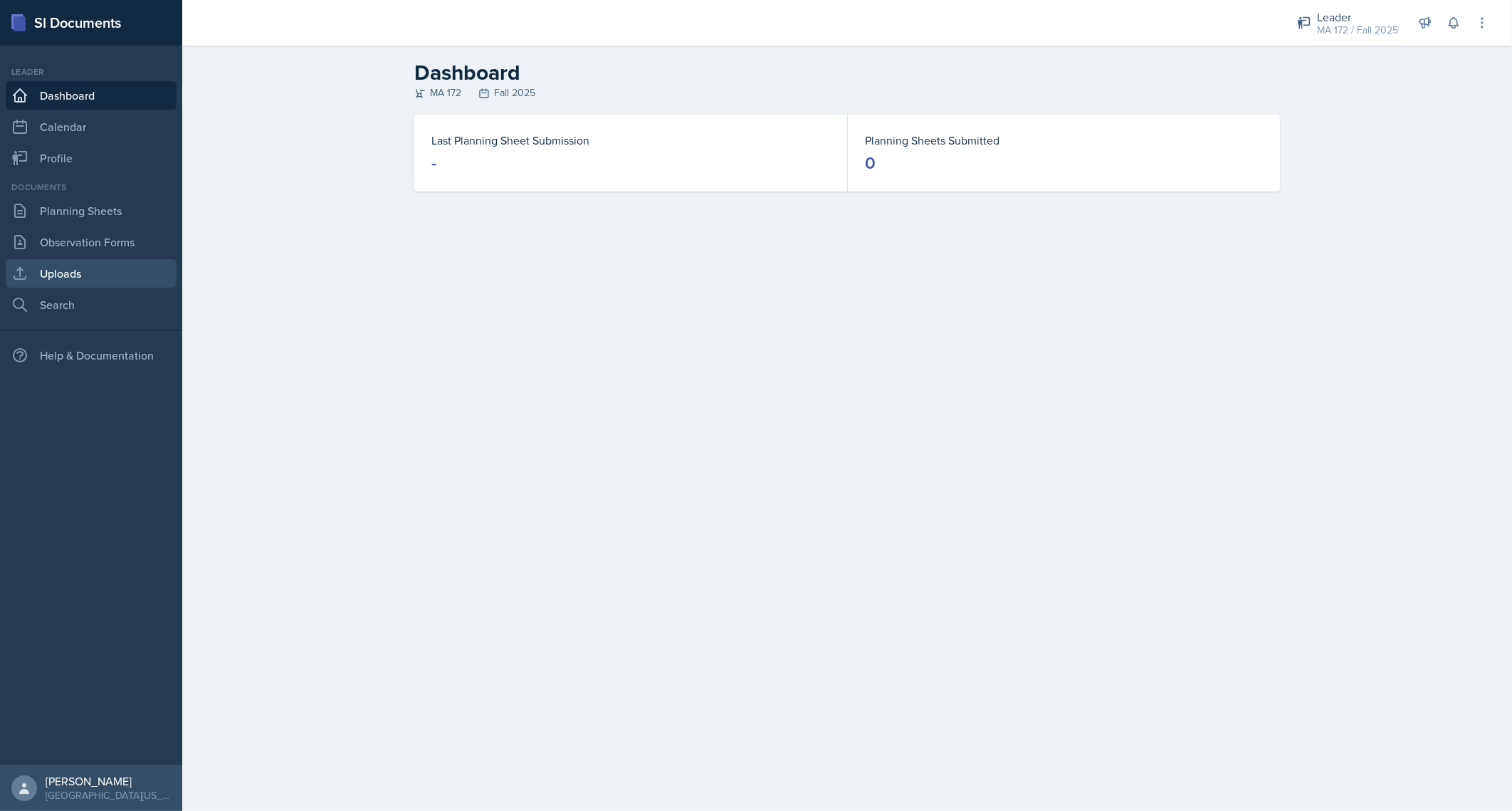
click at [86, 271] on link "Uploads" at bounding box center [91, 274] width 171 height 29
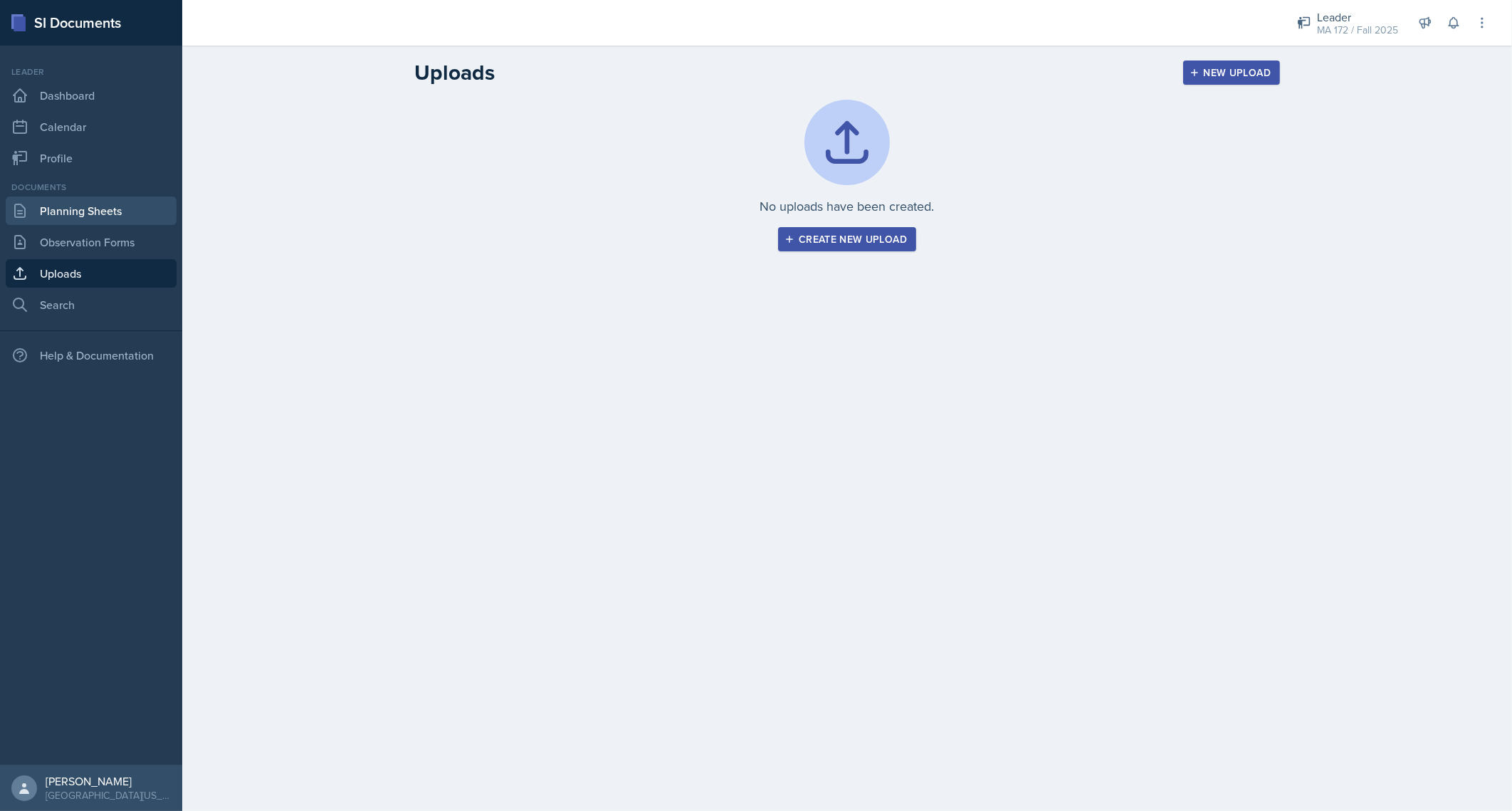
click at [86, 216] on link "Planning Sheets" at bounding box center [91, 211] width 171 height 29
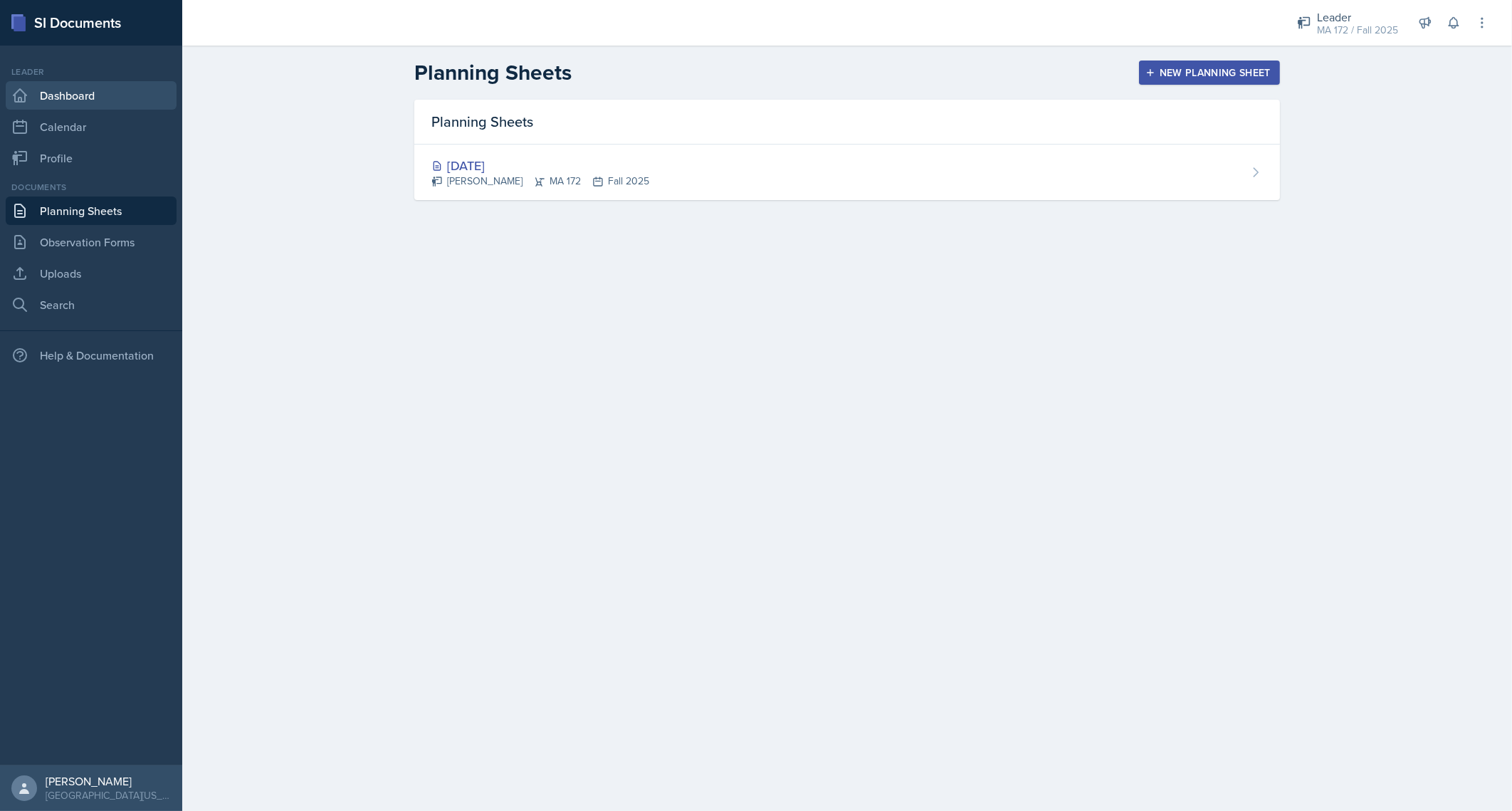
click at [47, 93] on link "Dashboard" at bounding box center [91, 96] width 171 height 29
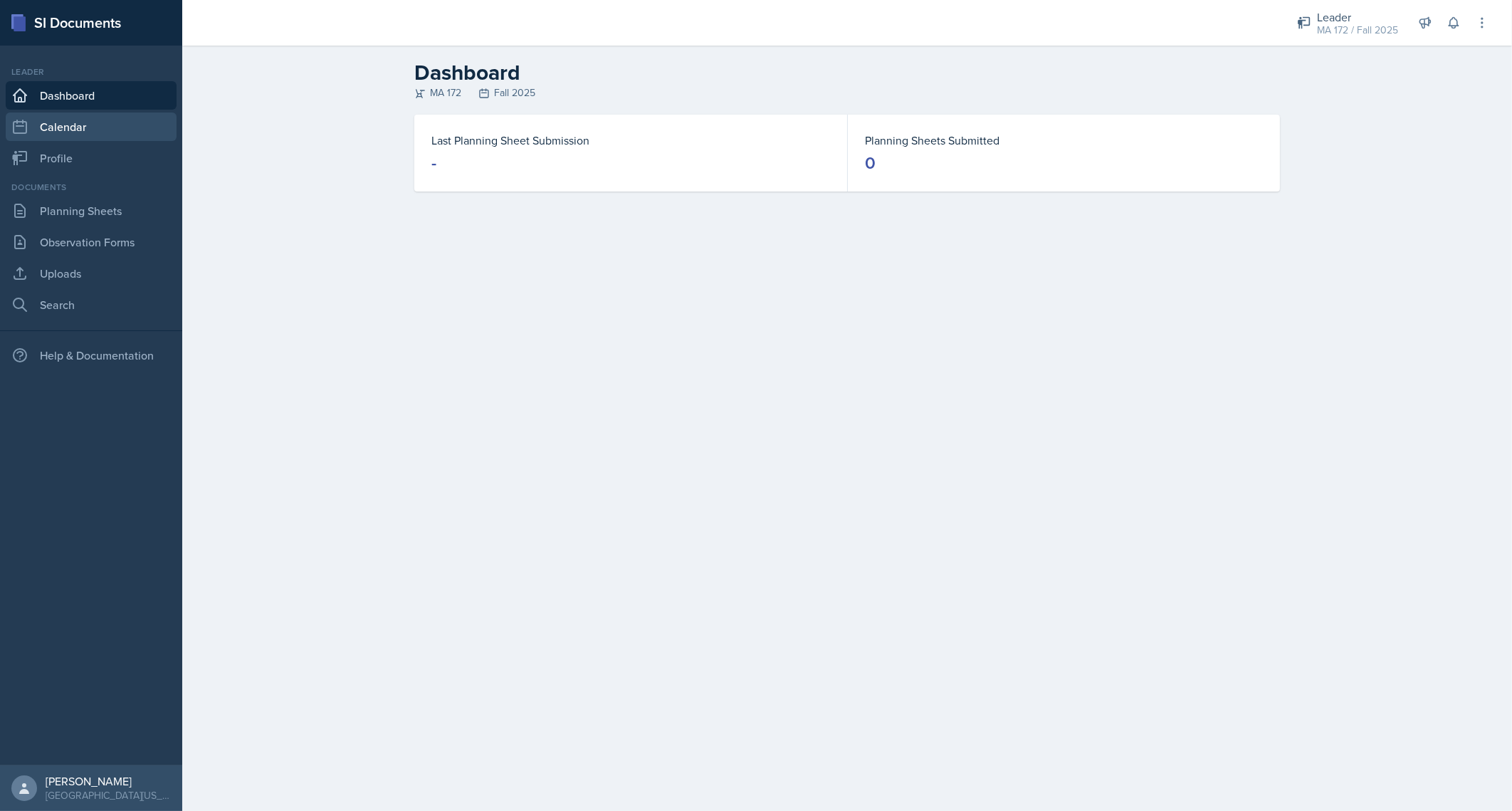
click at [63, 125] on link "Calendar" at bounding box center [91, 127] width 171 height 29
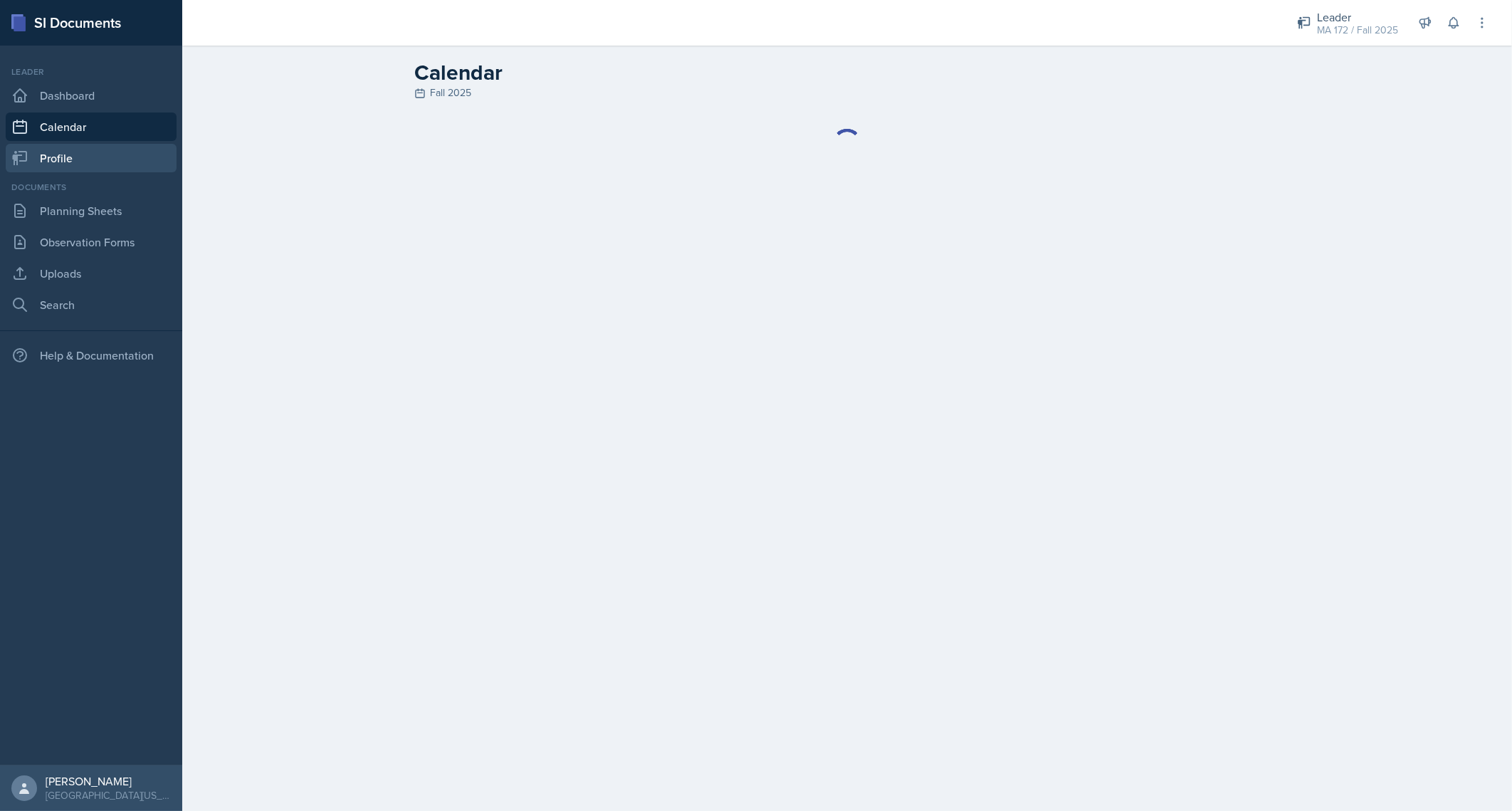
click at [84, 152] on link "Profile" at bounding box center [91, 158] width 171 height 29
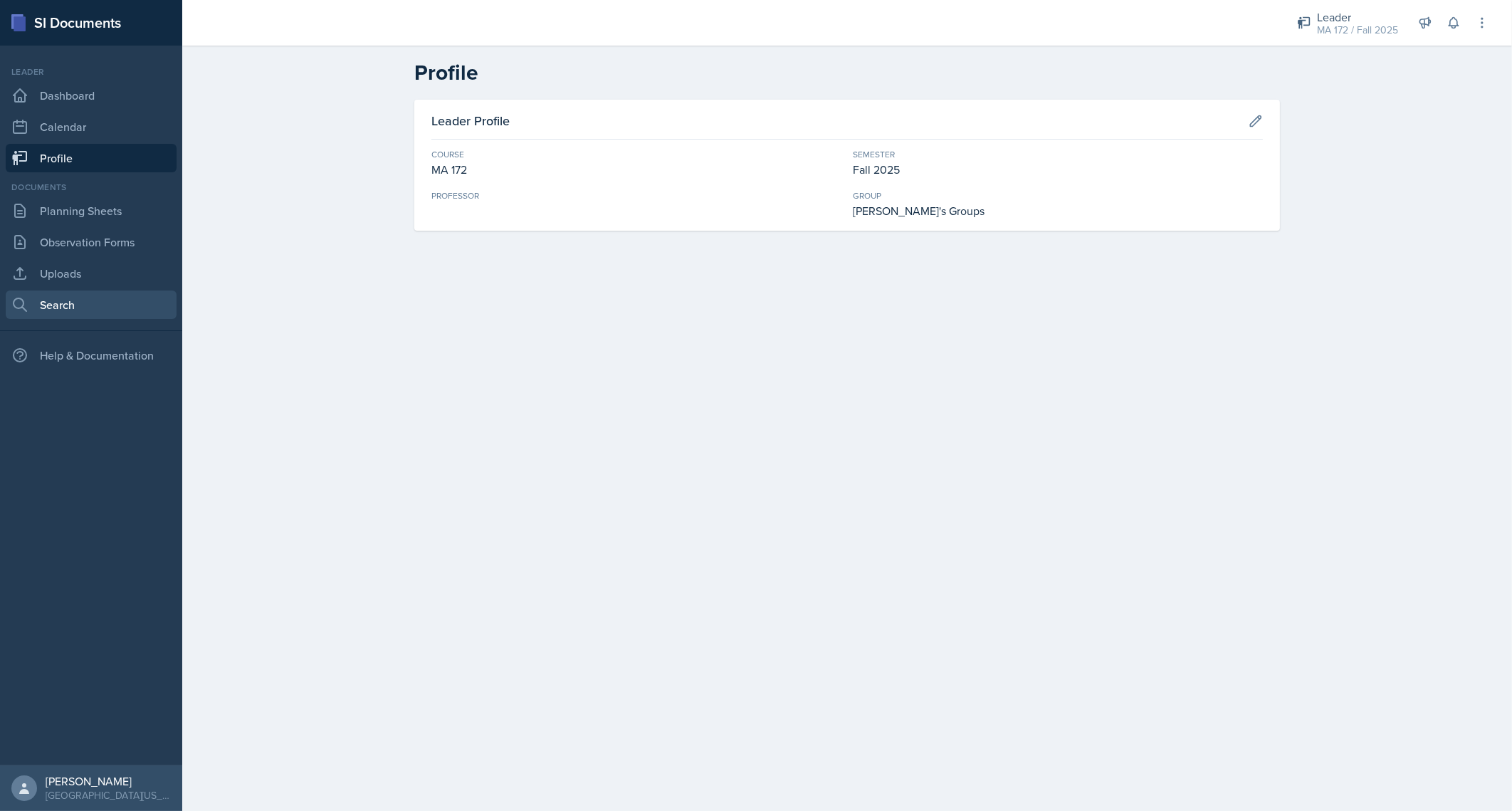
click at [111, 292] on link "Search" at bounding box center [91, 305] width 171 height 29
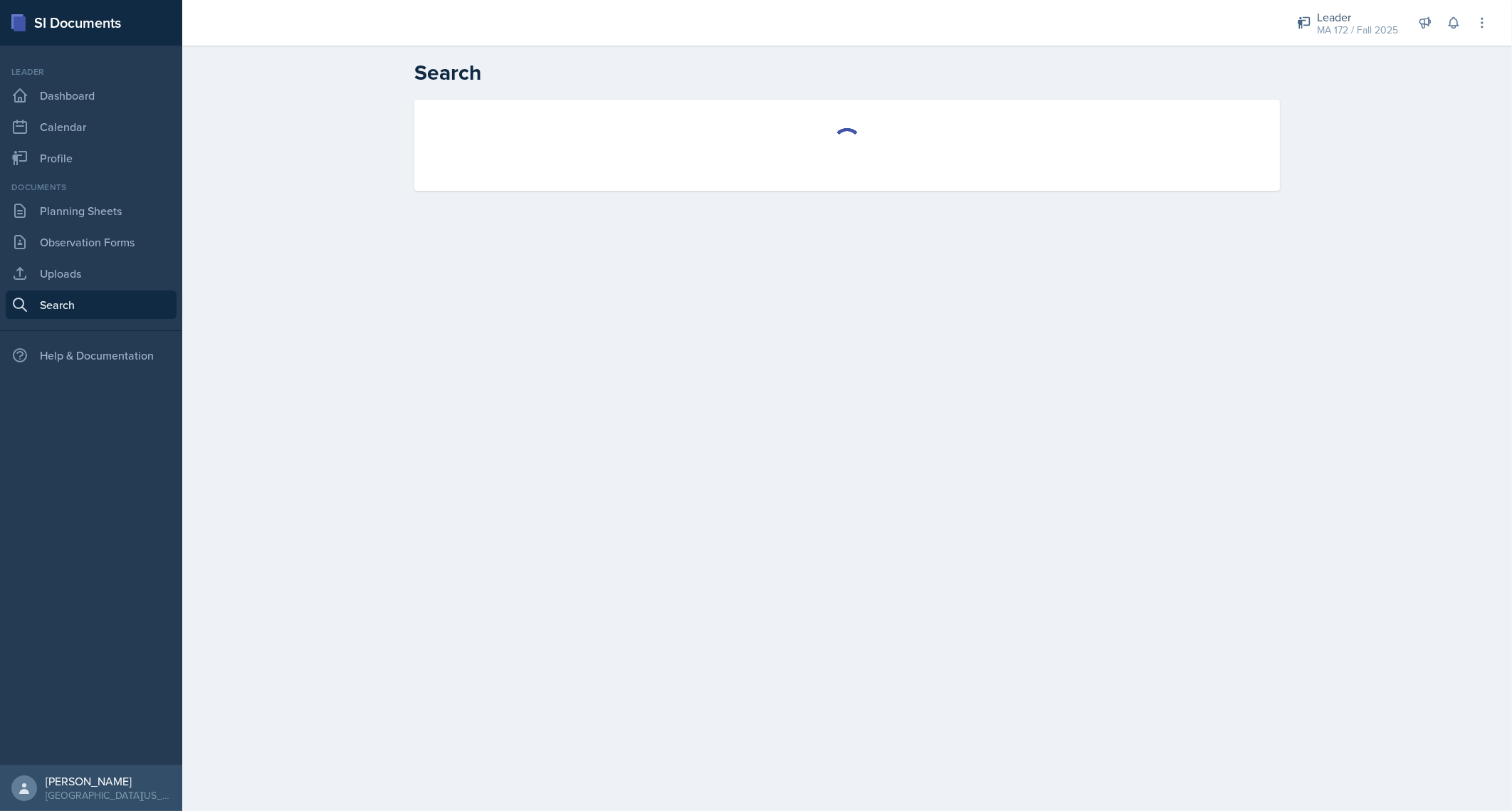
select select "all"
select select "1"
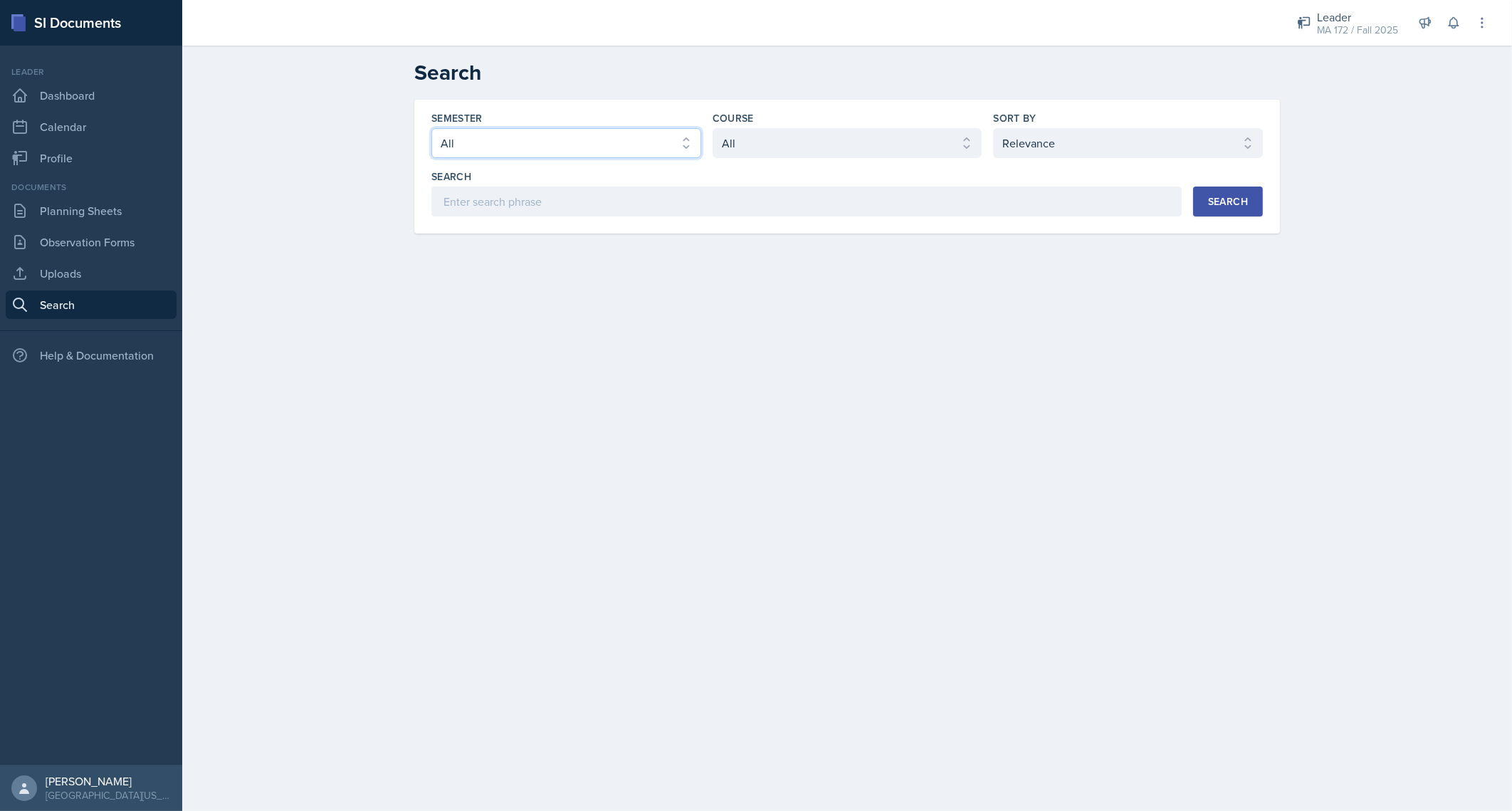
click at [553, 135] on select "Select semester All Fall 2025 Spring 2025 Fall 2024 Spring 2024 Fall 2023 Sprin…" at bounding box center [566, 142] width 270 height 30
click at [736, 145] on select "Select course All ACC 211 ACC 212 ACC 307 BYS 119 BYS 215 BYS 300 CH 101 CH 121…" at bounding box center [847, 142] width 270 height 30
click at [1129, 139] on select "Select sort by Relevance Document Date (Asc) Document Date (Desc)" at bounding box center [1128, 142] width 270 height 30
click at [1374, 17] on div "Leader" at bounding box center [1357, 17] width 81 height 17
click at [1321, 77] on div "MA 172 / Spring 2025" at bounding box center [1350, 78] width 91 height 15
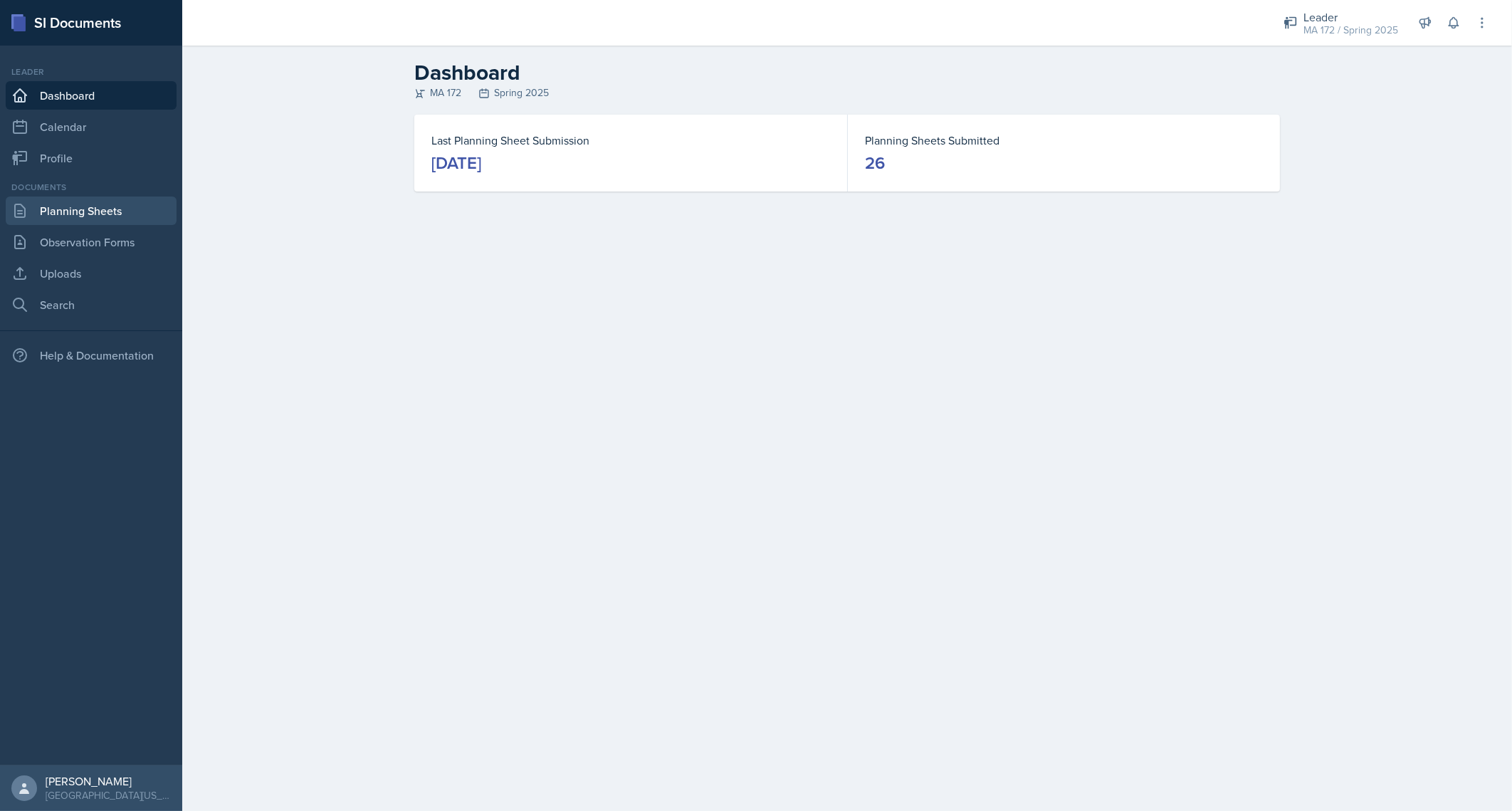
click at [82, 221] on link "Planning Sheets" at bounding box center [91, 211] width 171 height 29
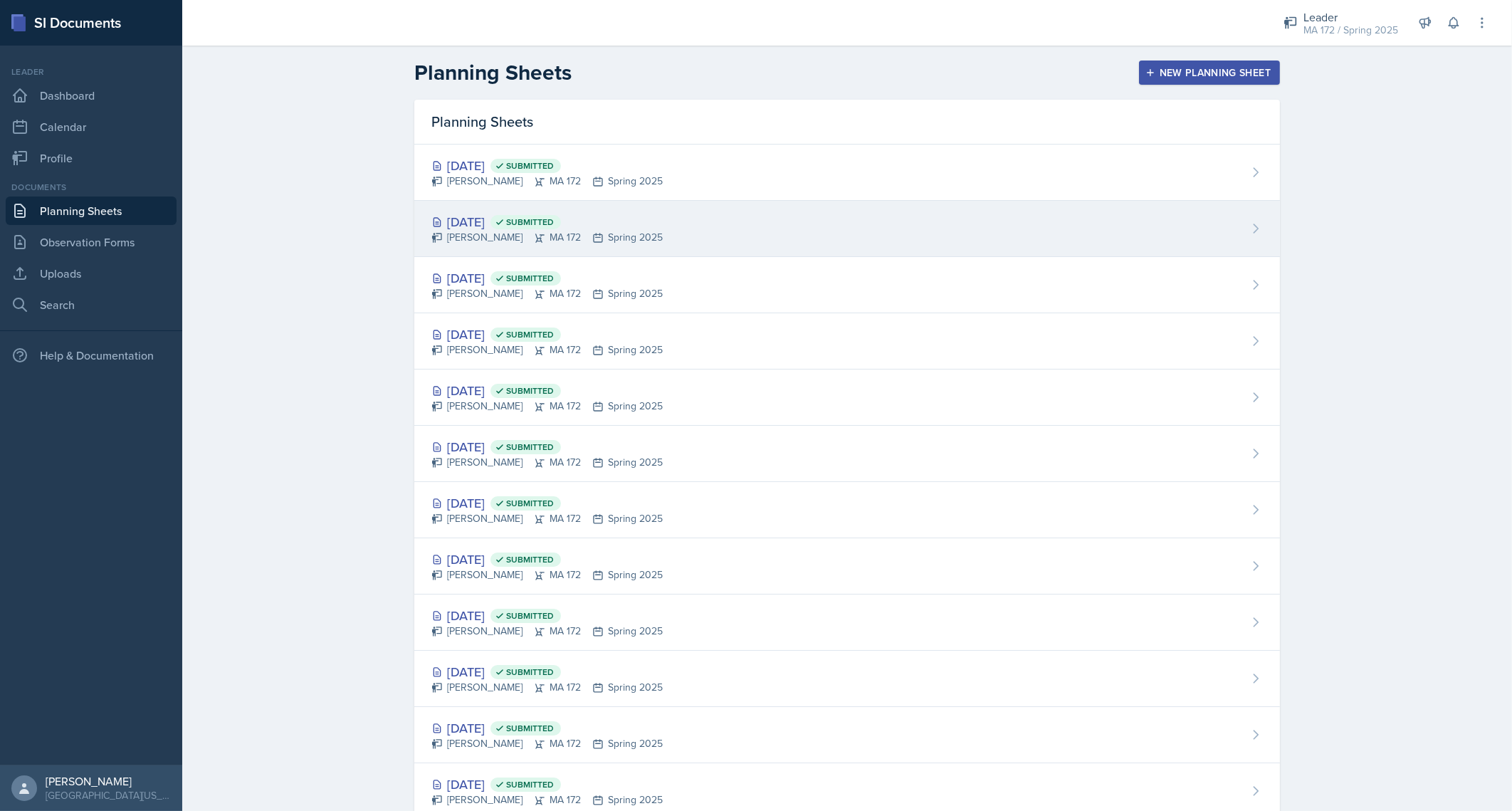
click at [471, 226] on div "Apr 21st, 2025 Submitted" at bounding box center [546, 221] width 231 height 19
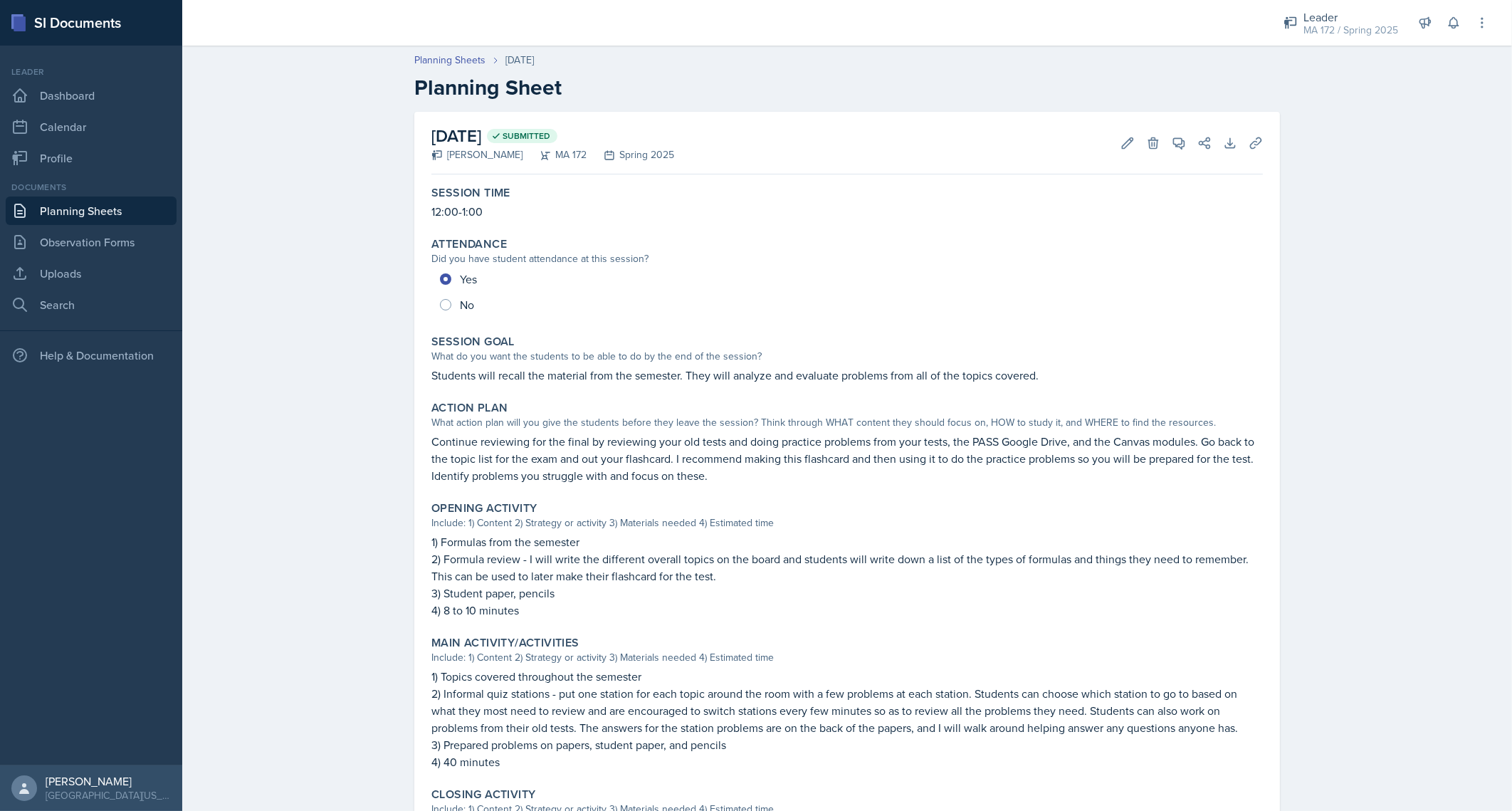
click at [52, 211] on link "Planning Sheets" at bounding box center [91, 211] width 171 height 29
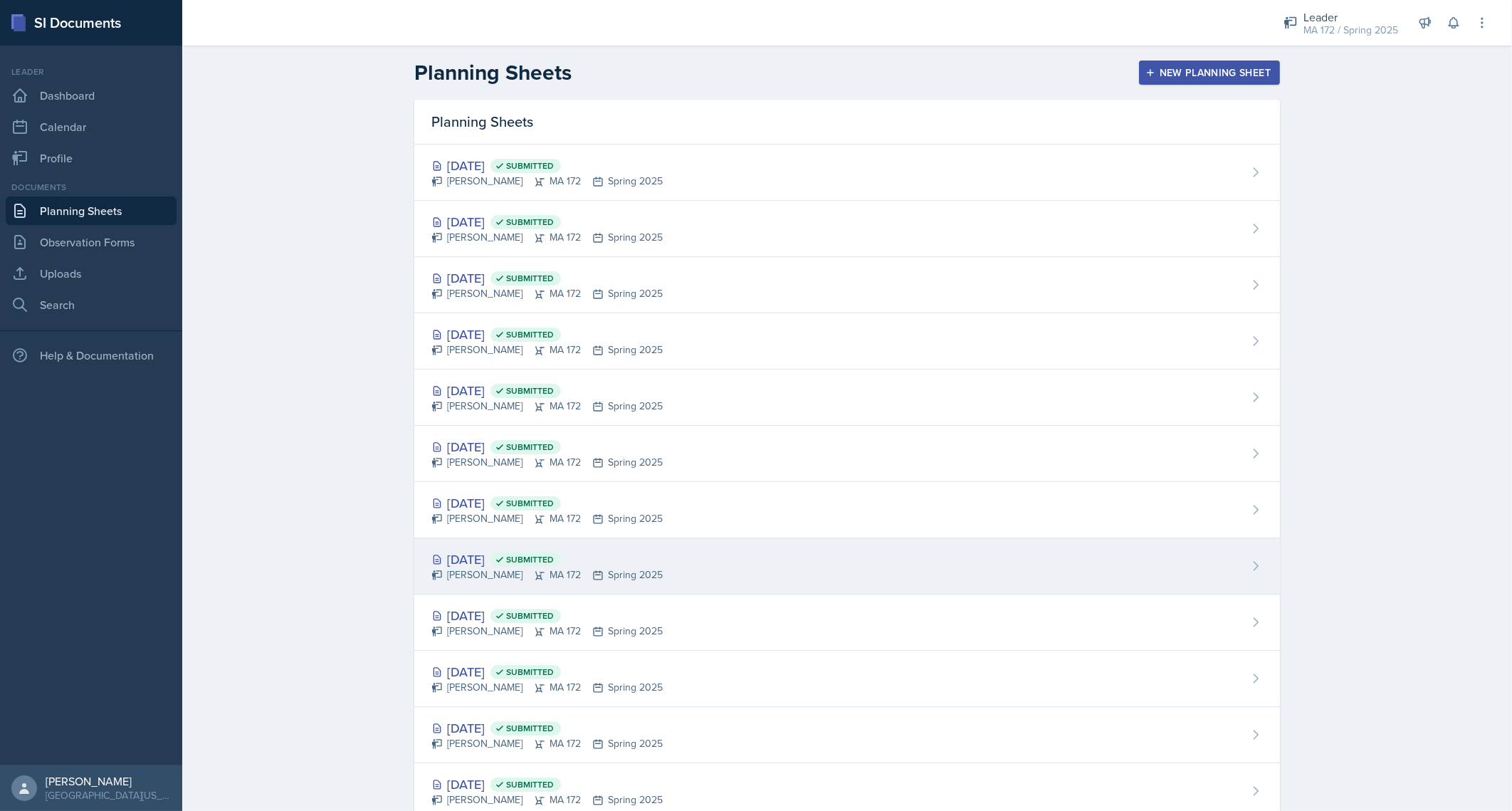
click at [507, 546] on div "Mar 31st, 2025 Submitted Anna McGill MA 172 Spring 2025" at bounding box center [847, 566] width 866 height 56
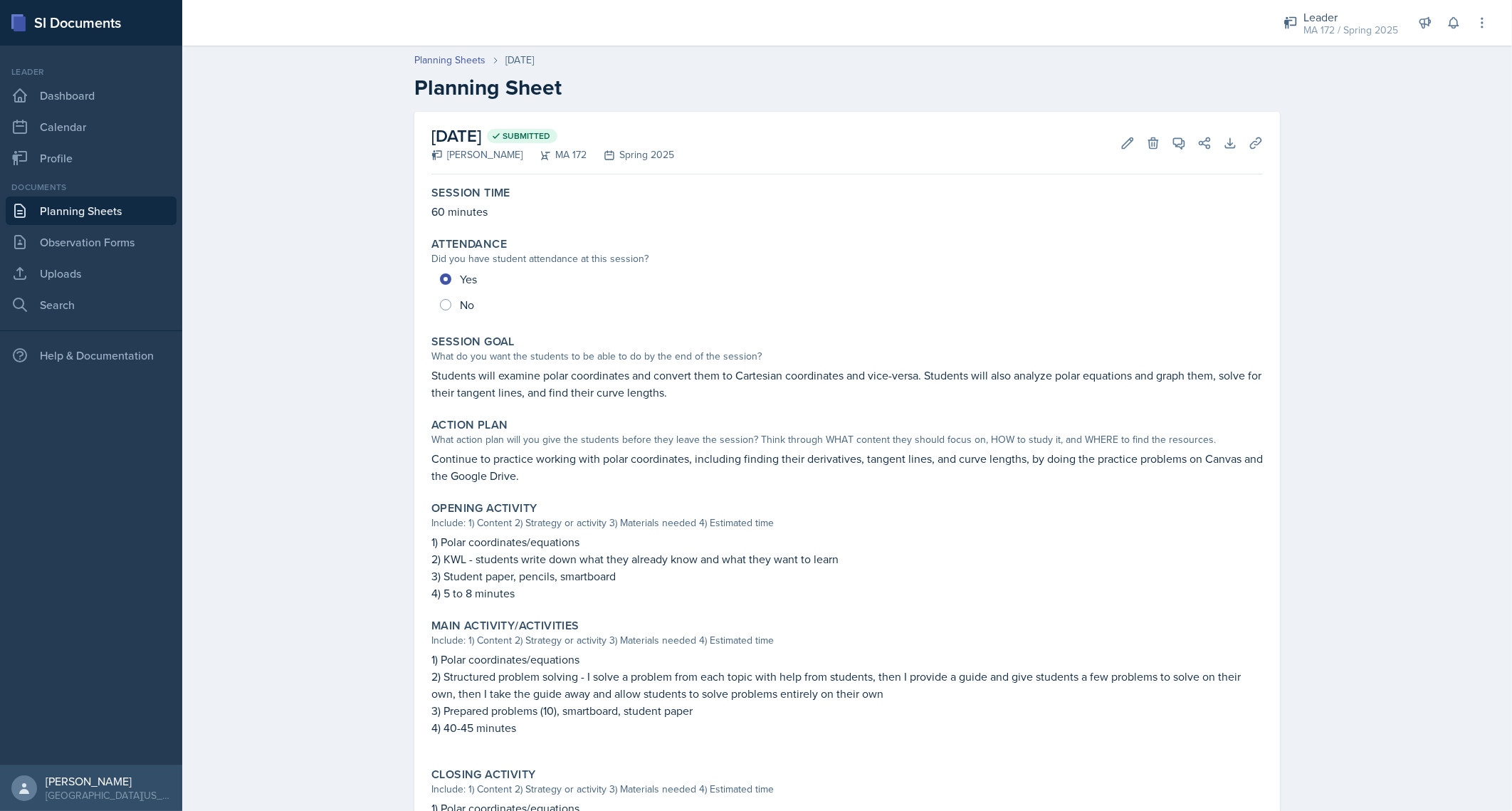
click at [83, 214] on link "Planning Sheets" at bounding box center [91, 211] width 171 height 29
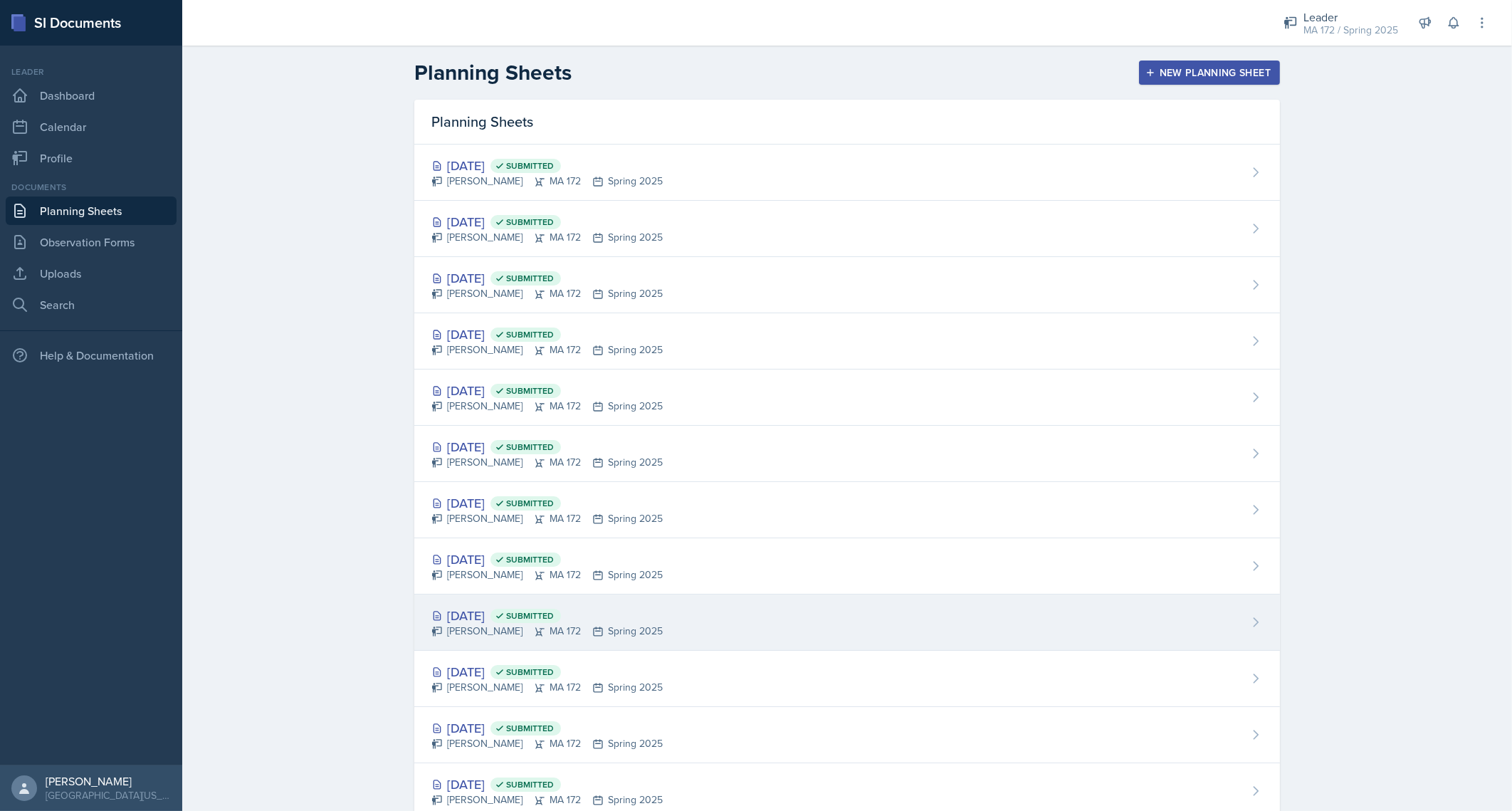
click at [470, 611] on div "Mar 26th, 2025 Submitted" at bounding box center [546, 615] width 231 height 19
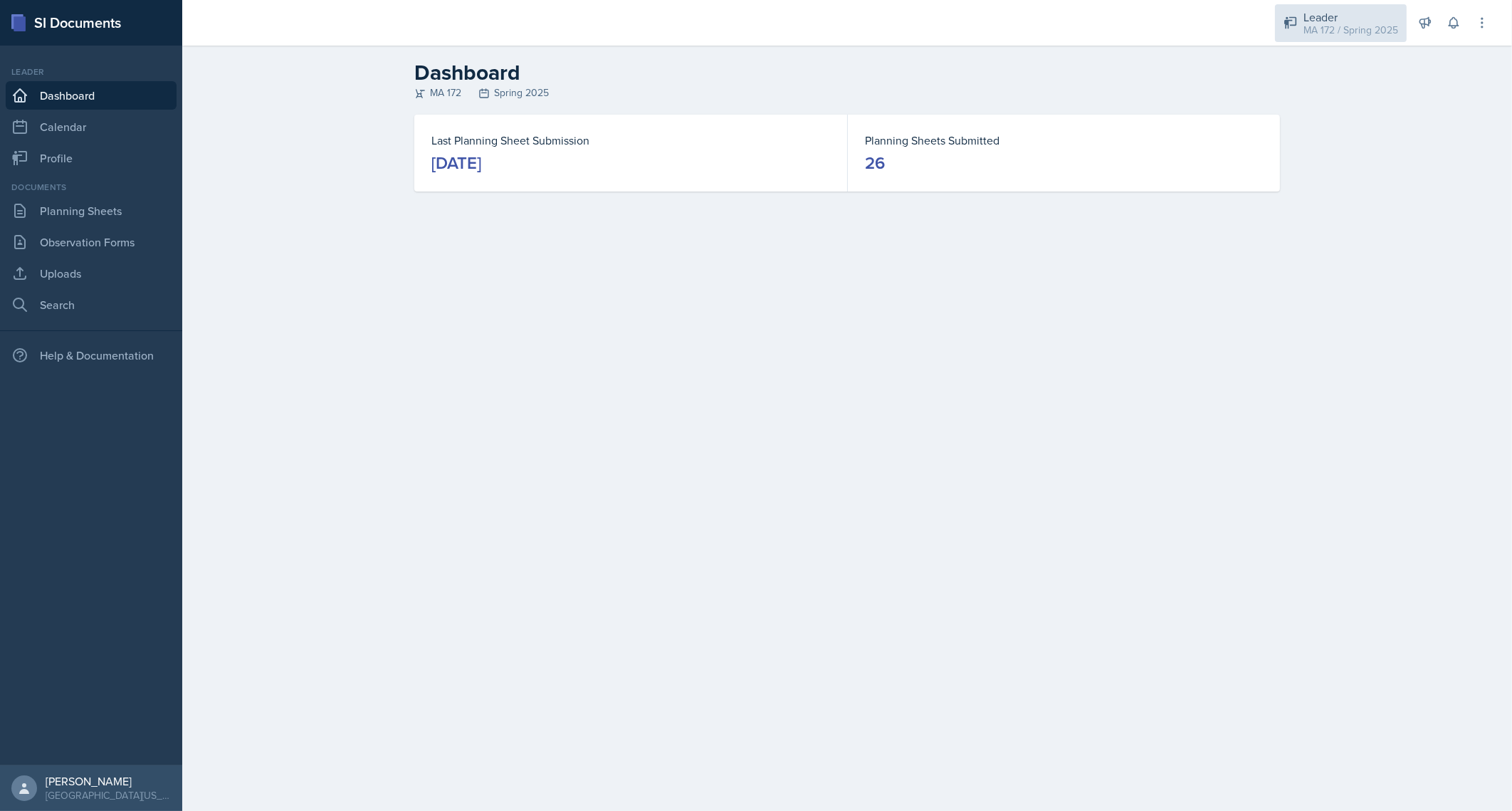
click at [1346, 20] on div "Leader" at bounding box center [1351, 17] width 95 height 17
click at [1343, 113] on div "MA 172 / Fall 2025" at bounding box center [1345, 119] width 81 height 15
click at [80, 214] on link "Planning Sheets" at bounding box center [91, 211] width 171 height 29
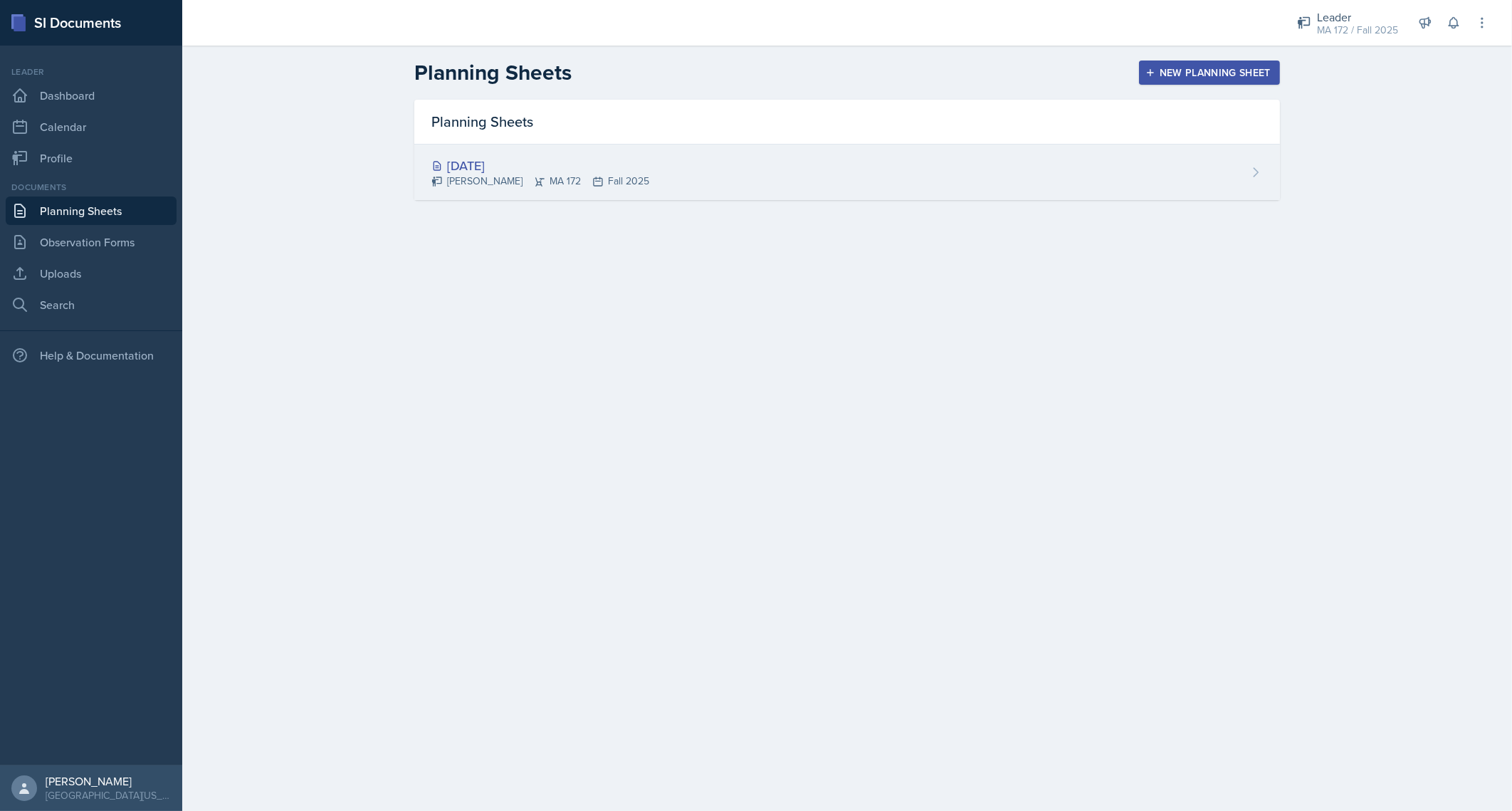
click at [523, 168] on div "[DATE]" at bounding box center [540, 165] width 218 height 19
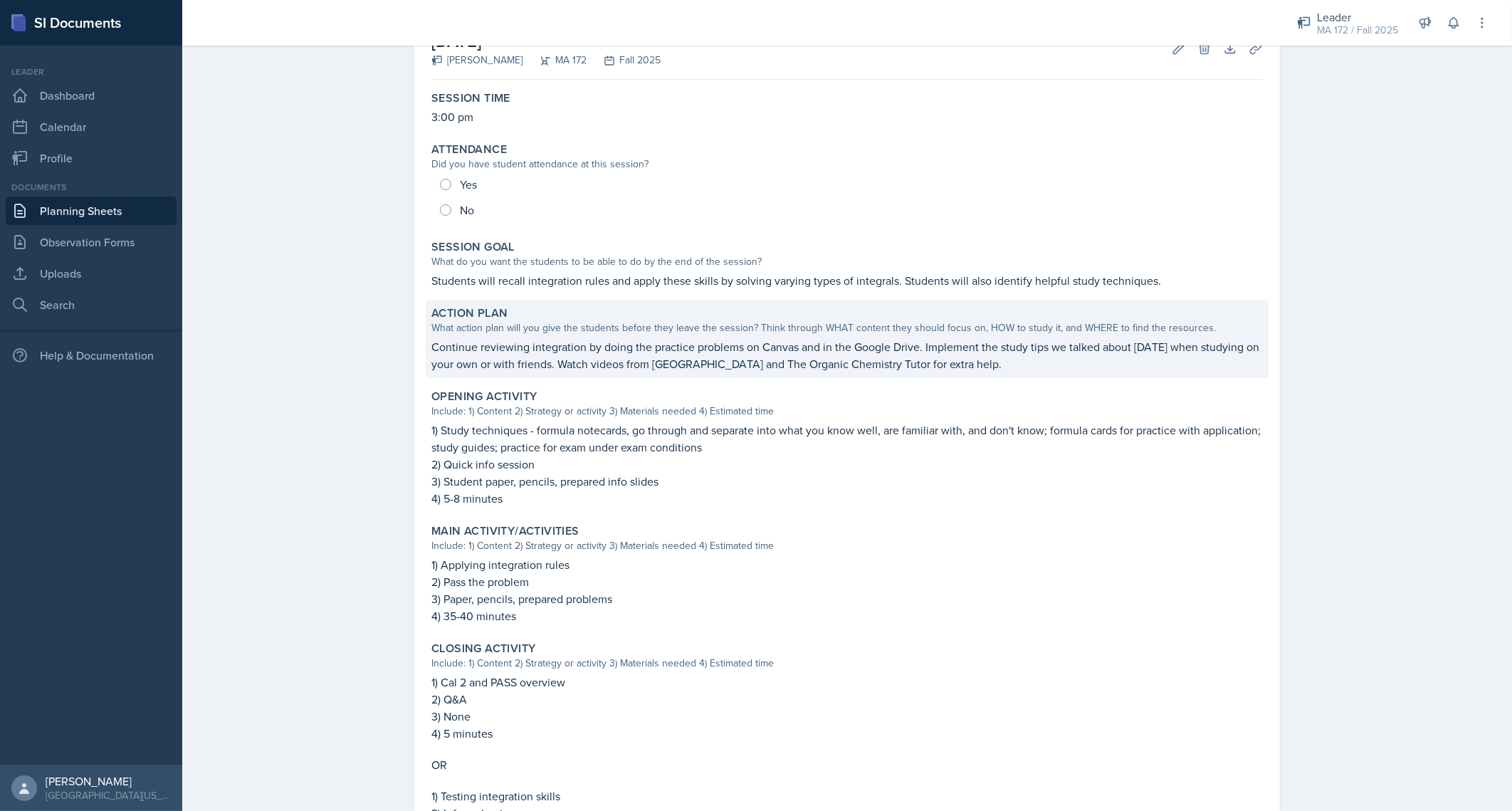
scroll to position [267, 0]
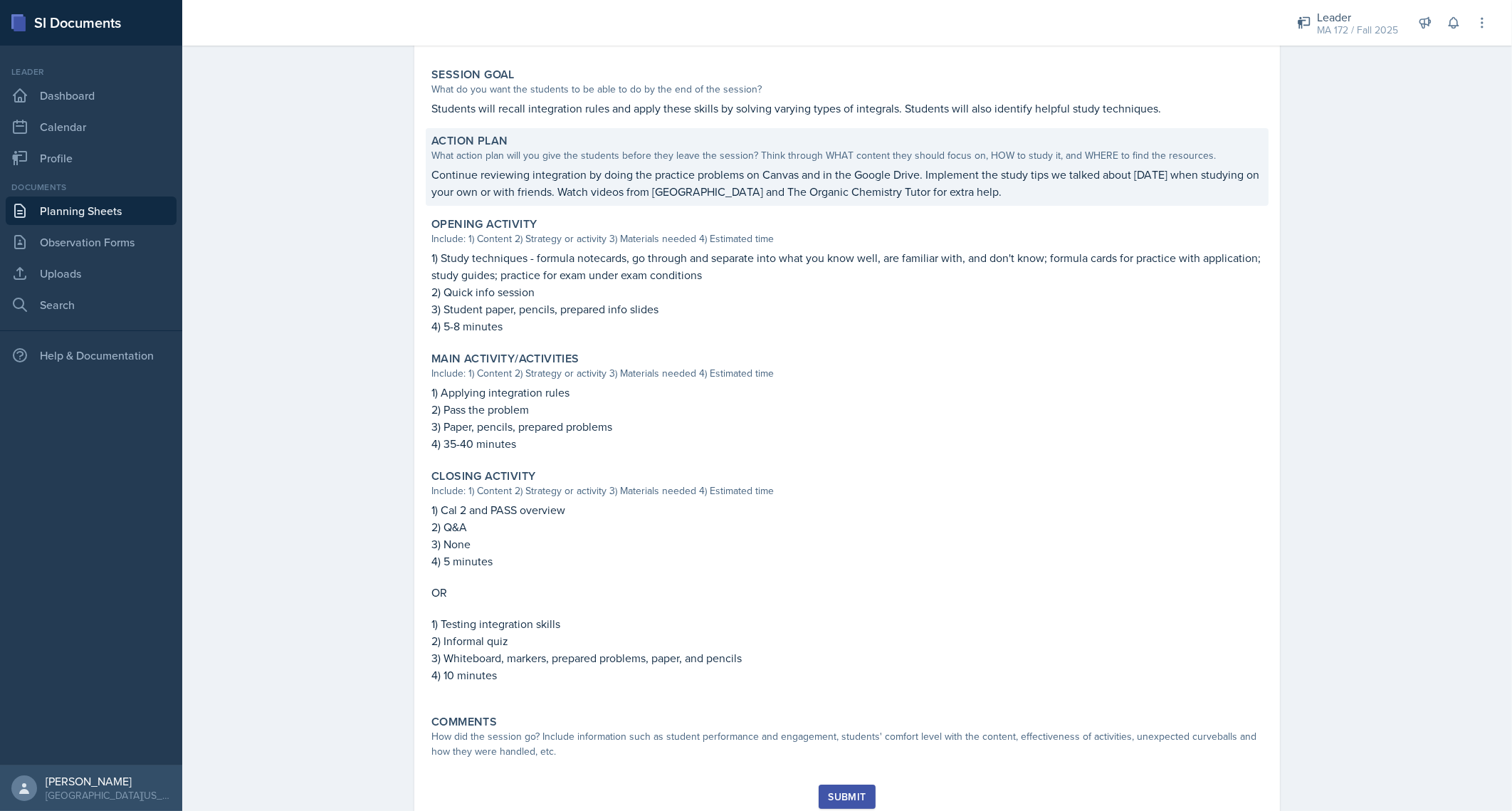
click at [502, 171] on p "Continue reviewing integration by doing the practice problems on Canvas and in …" at bounding box center [847, 183] width 831 height 34
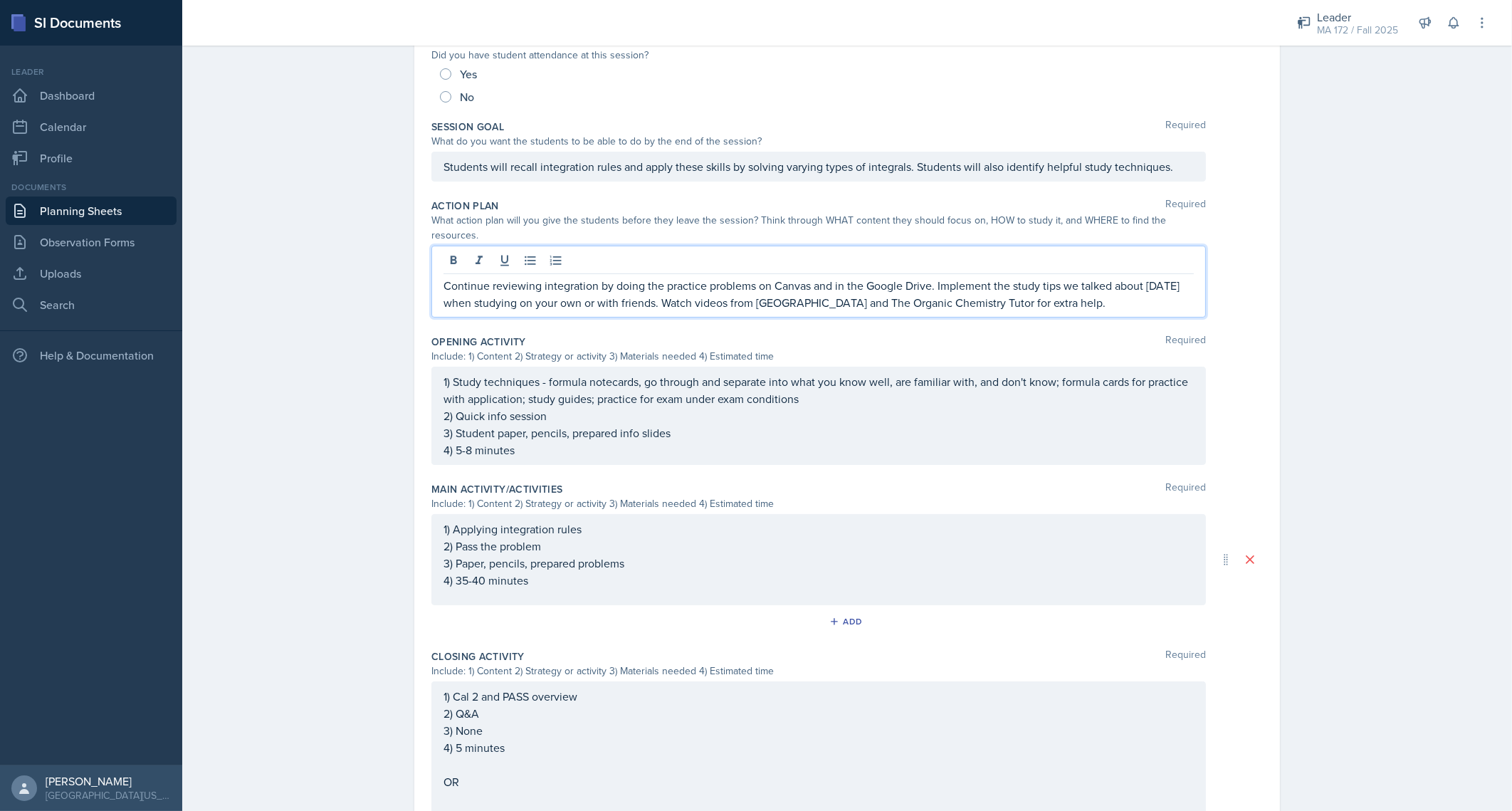
click at [497, 258] on div "Continue reviewing integration by doing the practice problems on Canvas and in …" at bounding box center [819, 281] width 775 height 72
click at [512, 281] on p "Continue reviewing integration by doing the practice problems on Canvas and in …" at bounding box center [819, 293] width 750 height 34
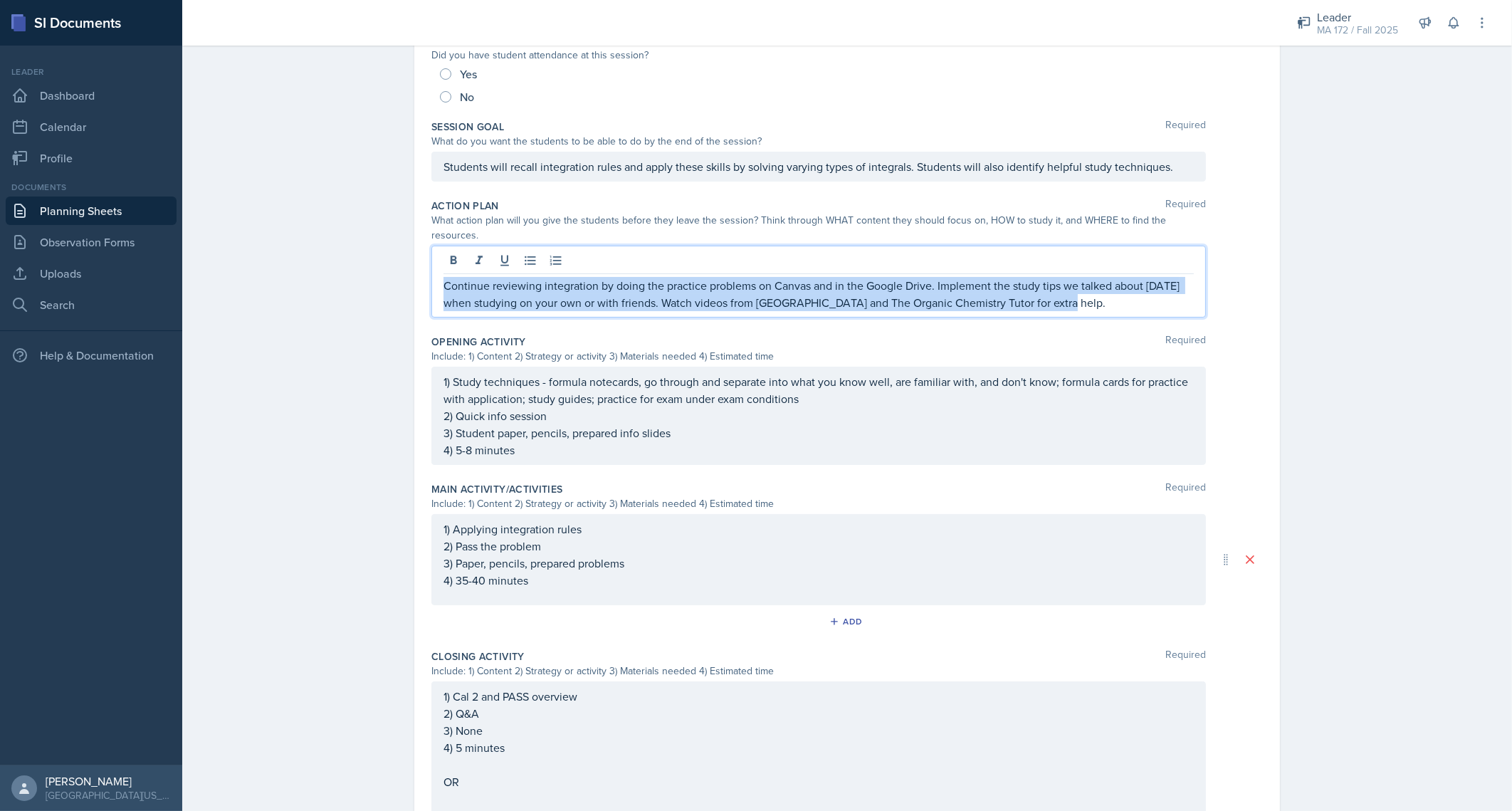
click at [512, 281] on p "Continue reviewing integration by doing the practice problems on Canvas and in …" at bounding box center [819, 293] width 750 height 34
copy p "Continue reviewing integration by doing the practice problems on Canvas and in …"
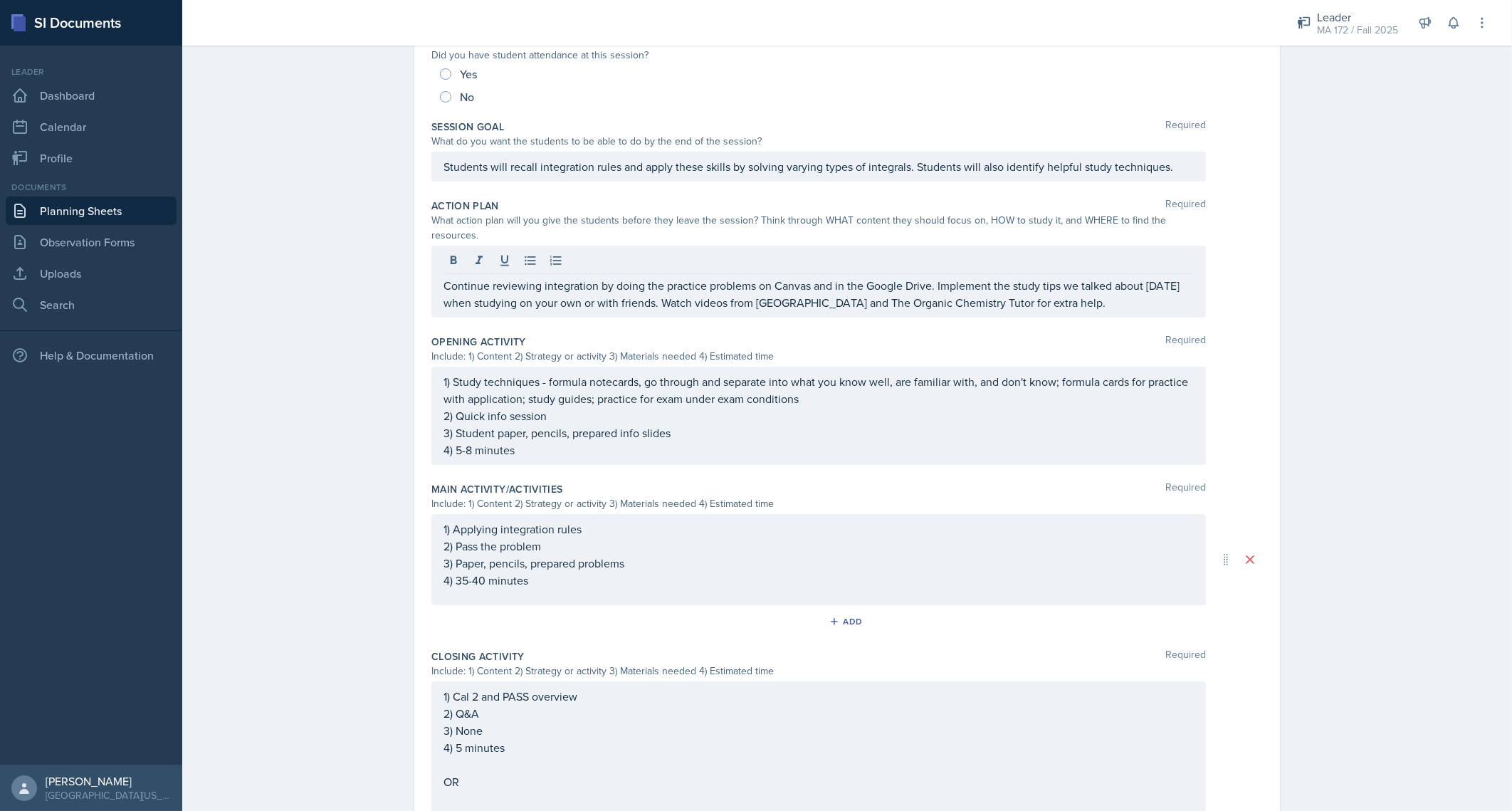
click at [358, 279] on div "Planning Sheets Aug 25th, 2025 Planning Sheet Date August 25th, 2025 August 202…" at bounding box center [847, 432] width 1330 height 1236
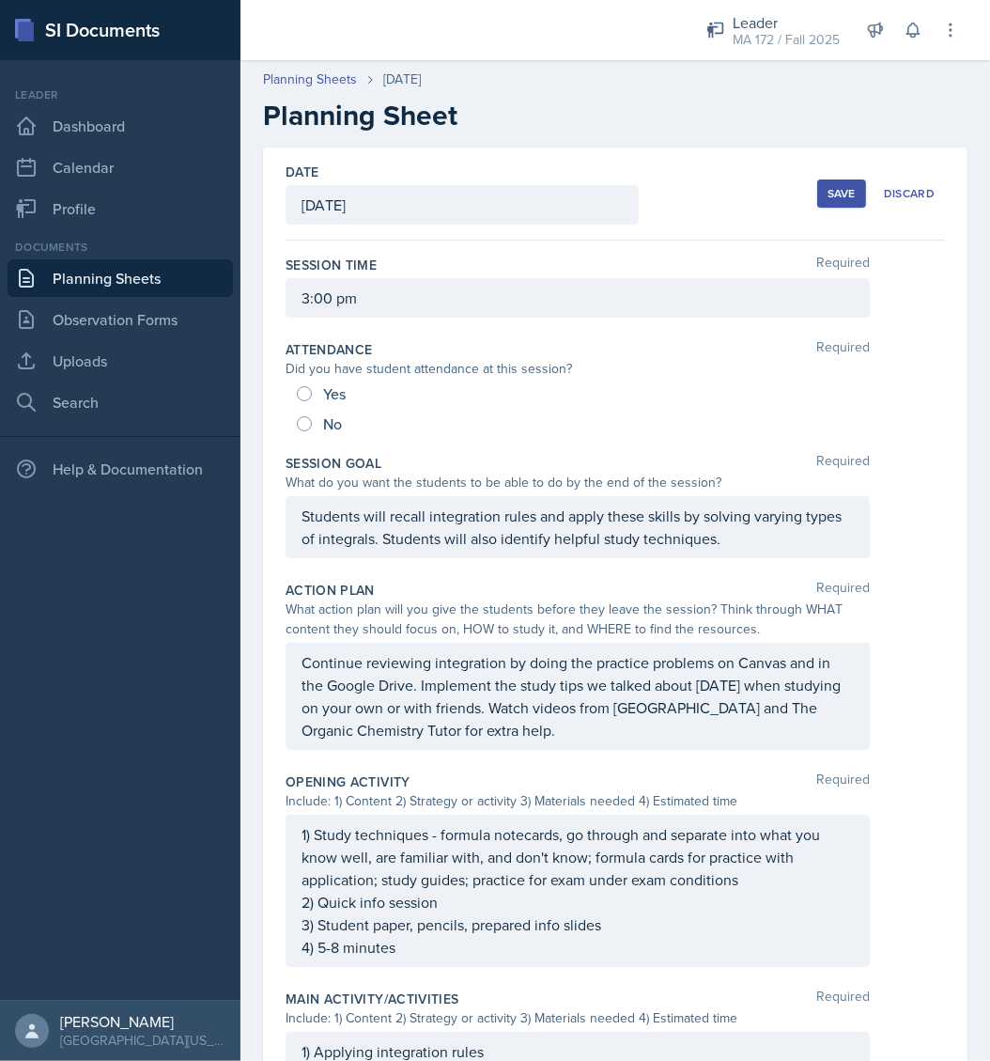
scroll to position [110, 0]
